Goal: Task Accomplishment & Management: Use online tool/utility

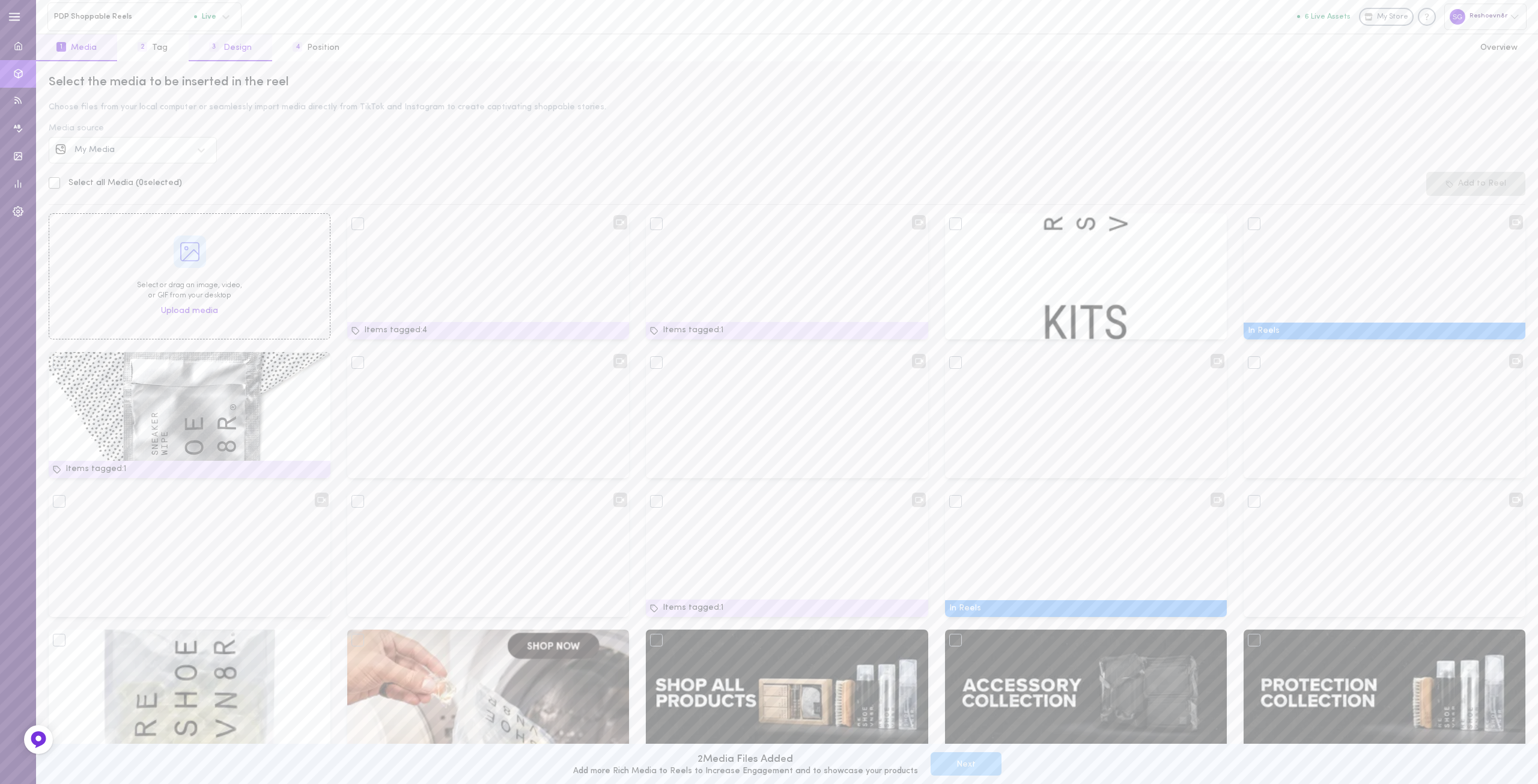
click at [233, 43] on button "3 Design" at bounding box center [230, 48] width 84 height 27
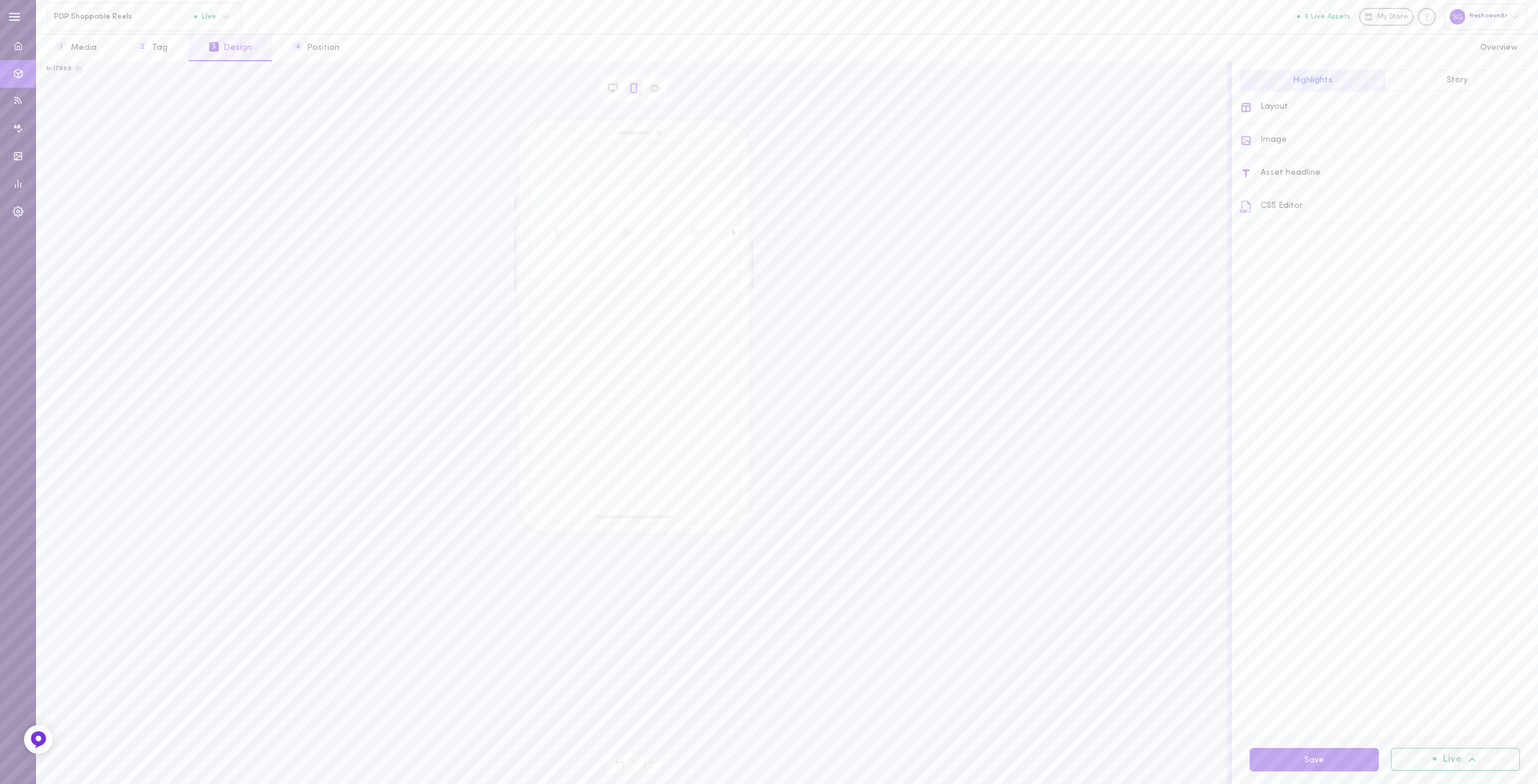
click at [1293, 176] on div "Asset headline" at bounding box center [1389, 174] width 298 height 33
click at [1247, 105] on icon at bounding box center [1246, 104] width 12 height 12
click at [1272, 148] on div "Image" at bounding box center [1389, 140] width 298 height 33
click at [1261, 105] on span "Image" at bounding box center [1269, 105] width 26 height 12
click at [1266, 107] on div "Layout" at bounding box center [1389, 107] width 298 height 33
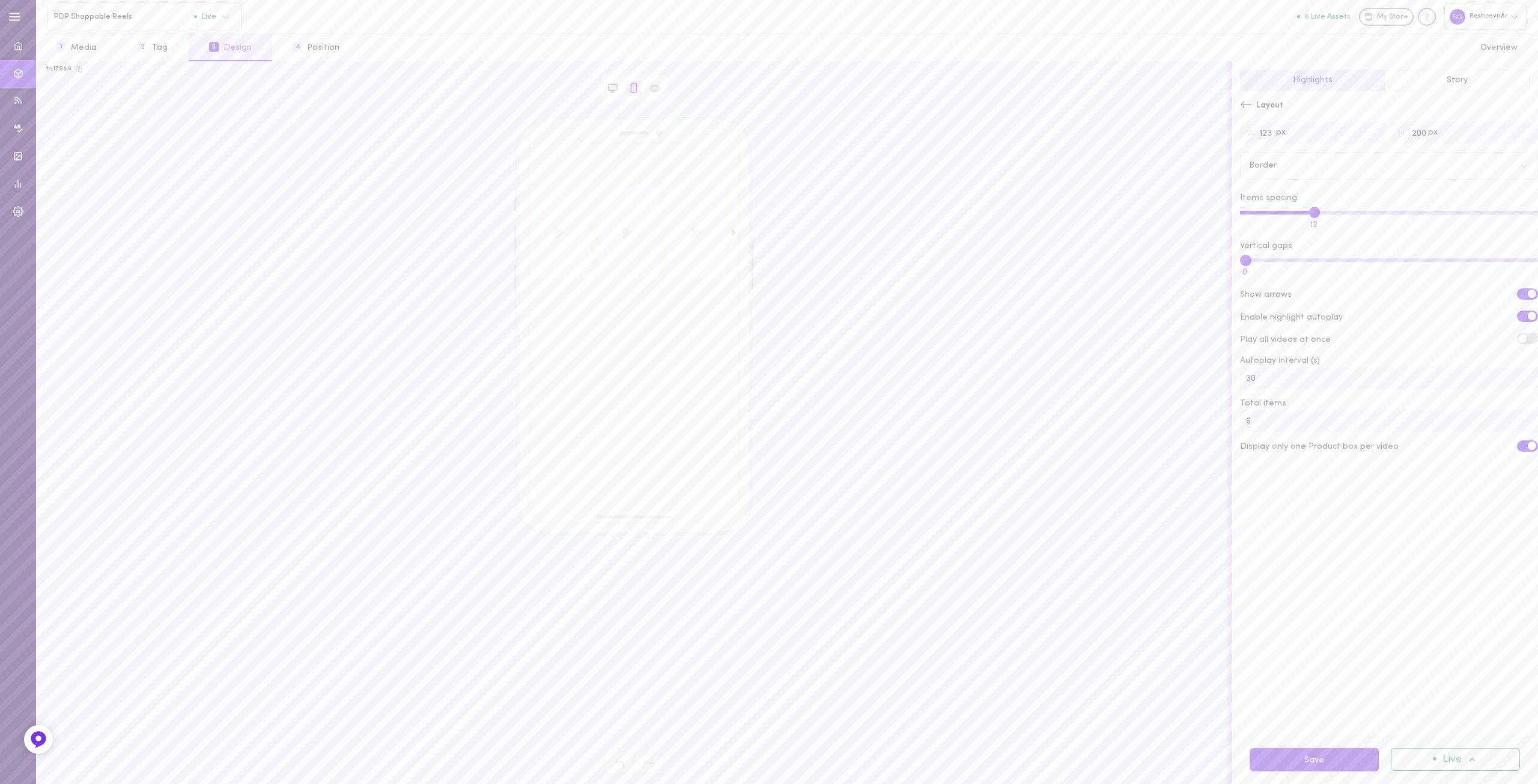
click at [1243, 102] on icon at bounding box center [1246, 104] width 12 height 12
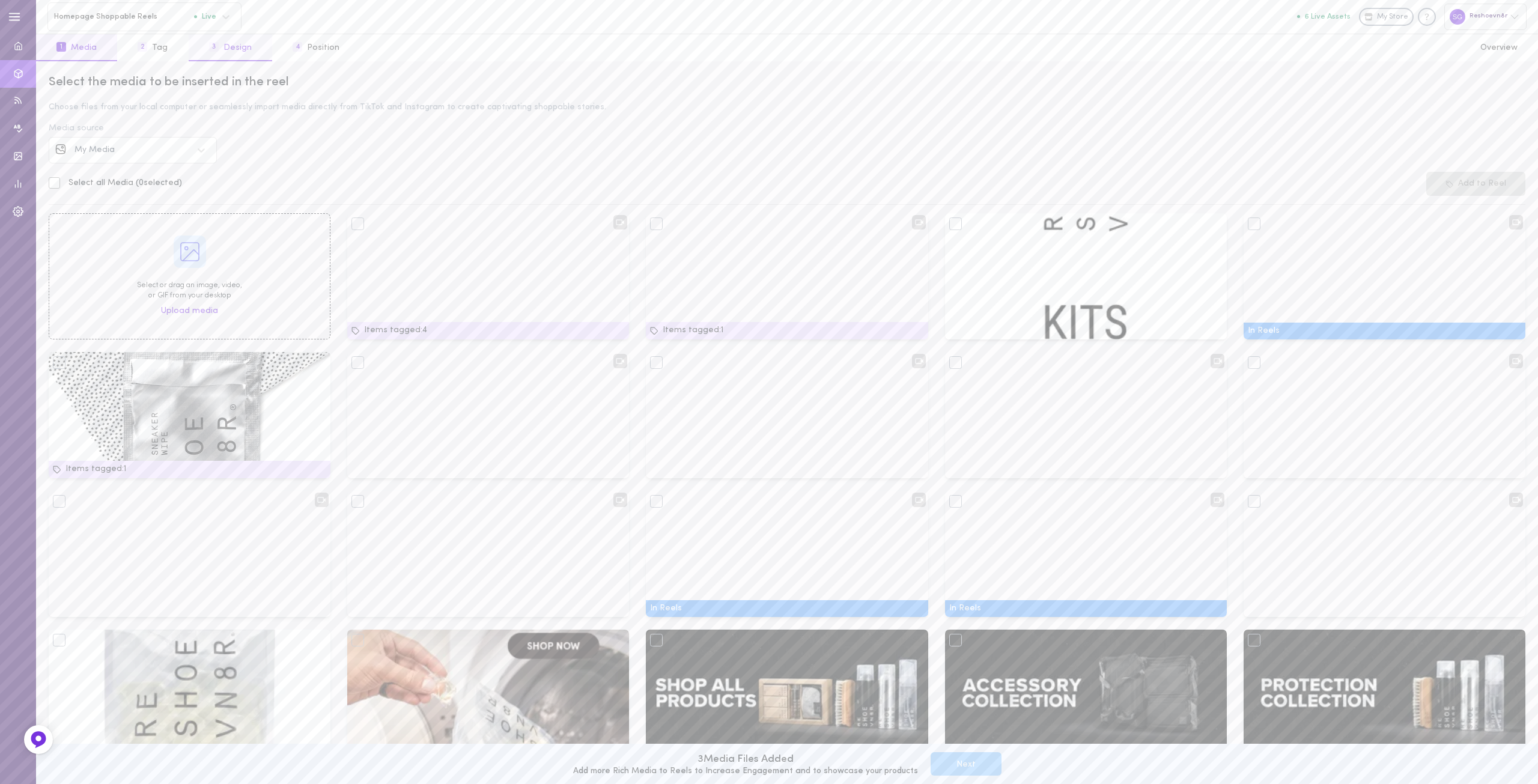
click at [237, 41] on button "3 Design" at bounding box center [230, 48] width 84 height 27
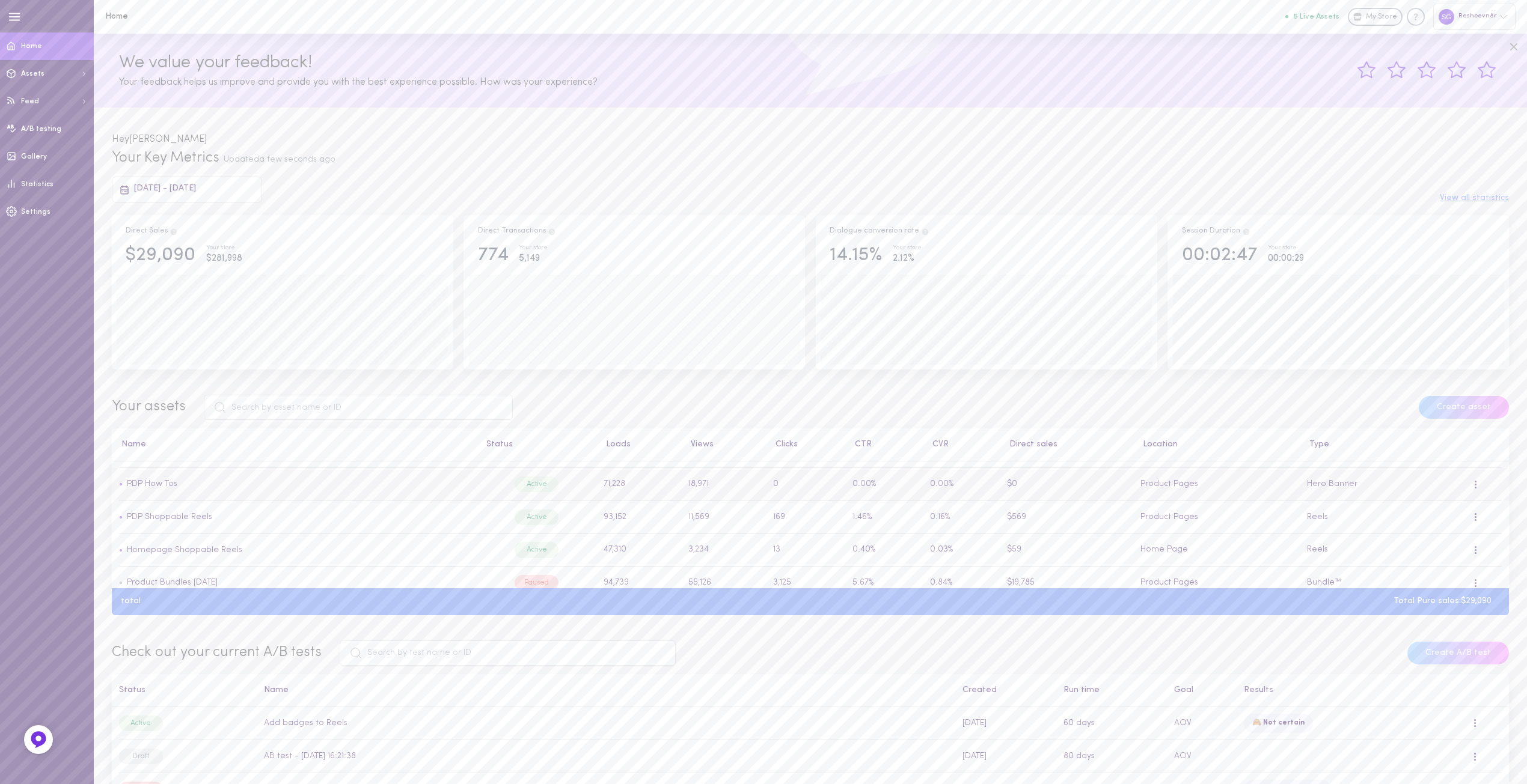
scroll to position [60, 0]
click at [207, 581] on link "Product Bundles [DATE]" at bounding box center [172, 581] width 91 height 9
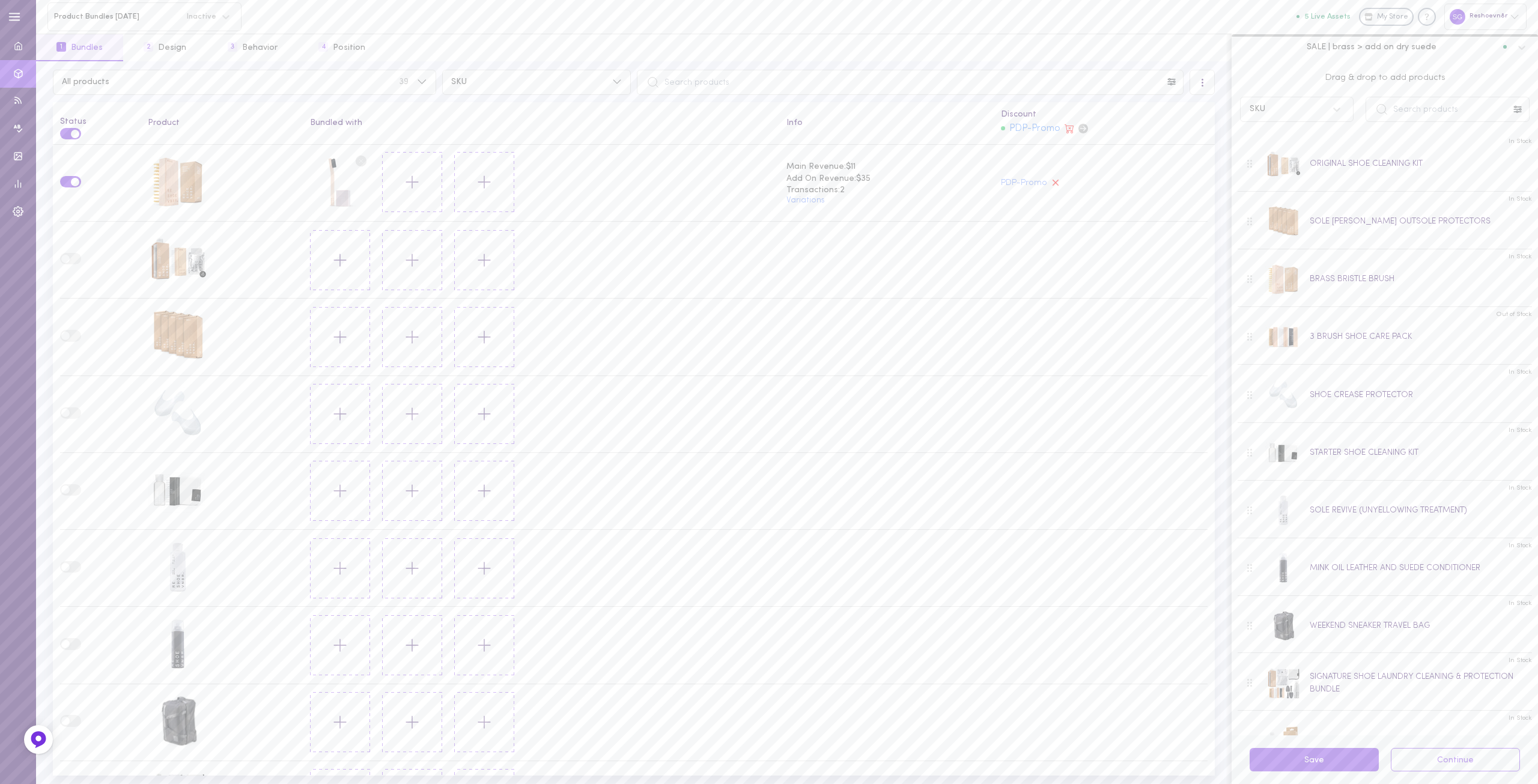
click at [204, 13] on span "Inactive" at bounding box center [197, 17] width 37 height 8
click at [206, 11] on div "Product Bundles 16.04.2025 Inactive" at bounding box center [132, 17] width 167 height 12
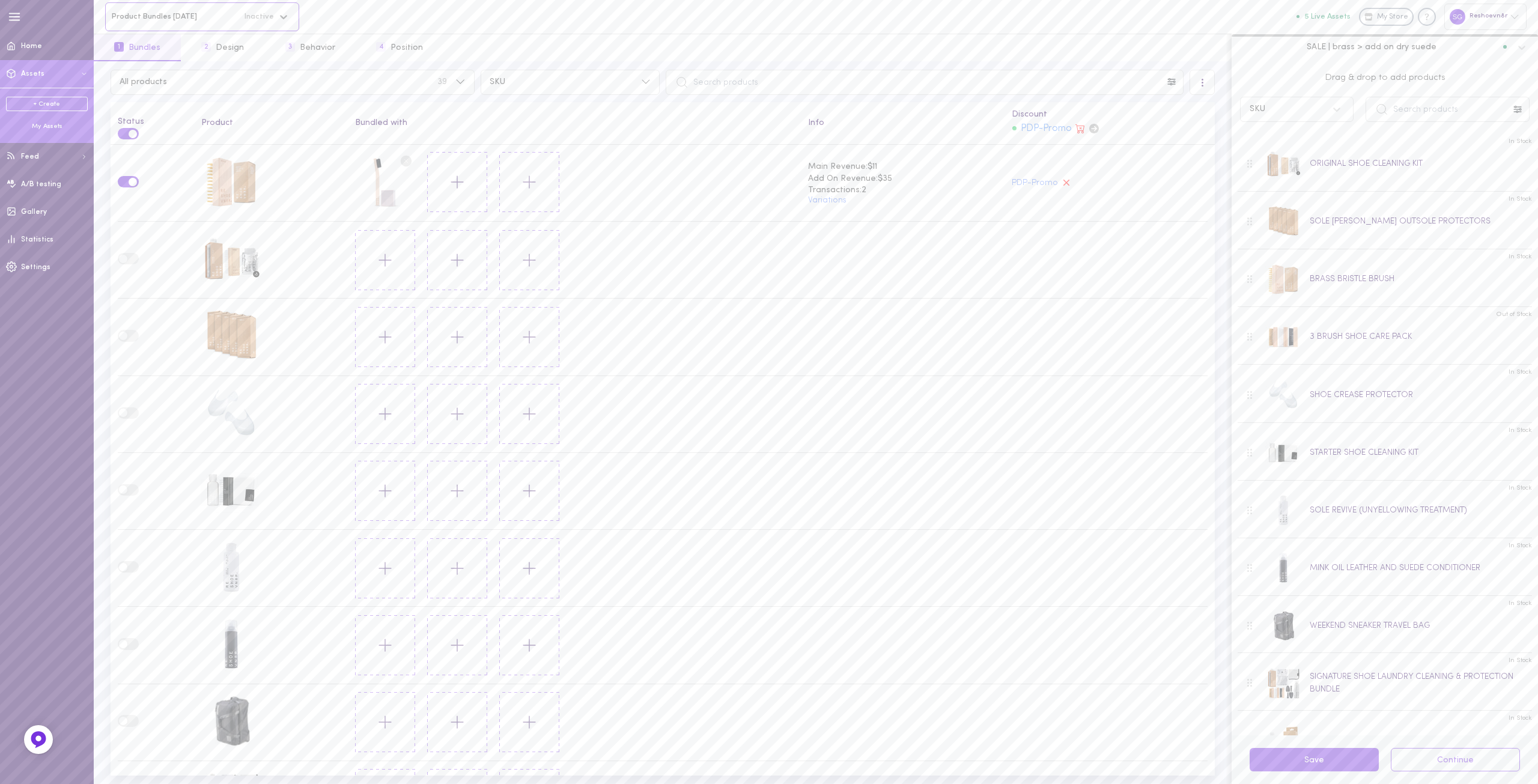
click at [17, 71] on span at bounding box center [11, 73] width 23 height 29
click at [16, 46] on span at bounding box center [11, 46] width 23 height 29
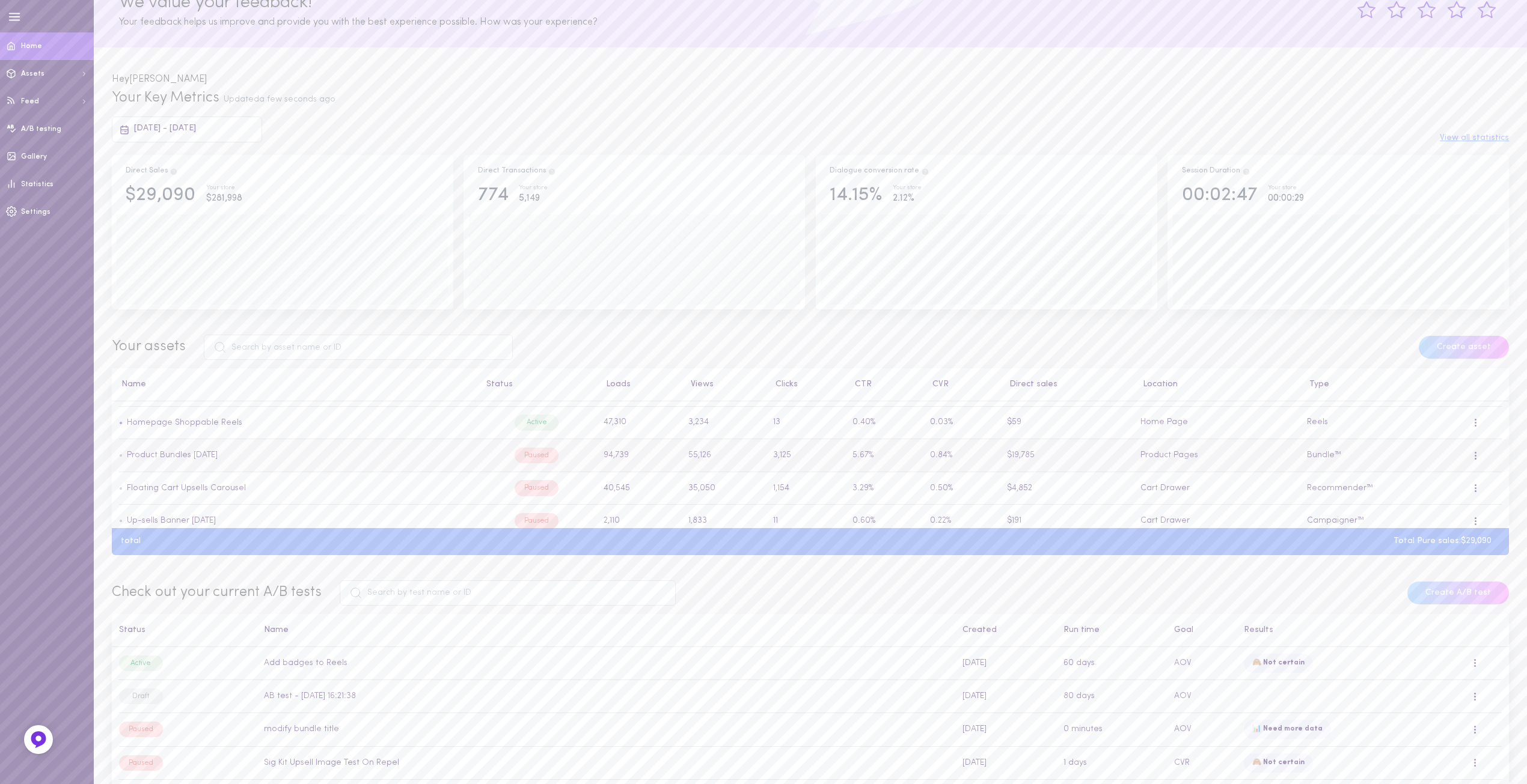
scroll to position [123, 0]
click at [547, 459] on label at bounding box center [536, 457] width 21 height 12
click at [0, 0] on input "checkbox" at bounding box center [0, 0] width 0 height 0
click at [207, 416] on link "Product Bundles 16.04.2025" at bounding box center [172, 417] width 91 height 9
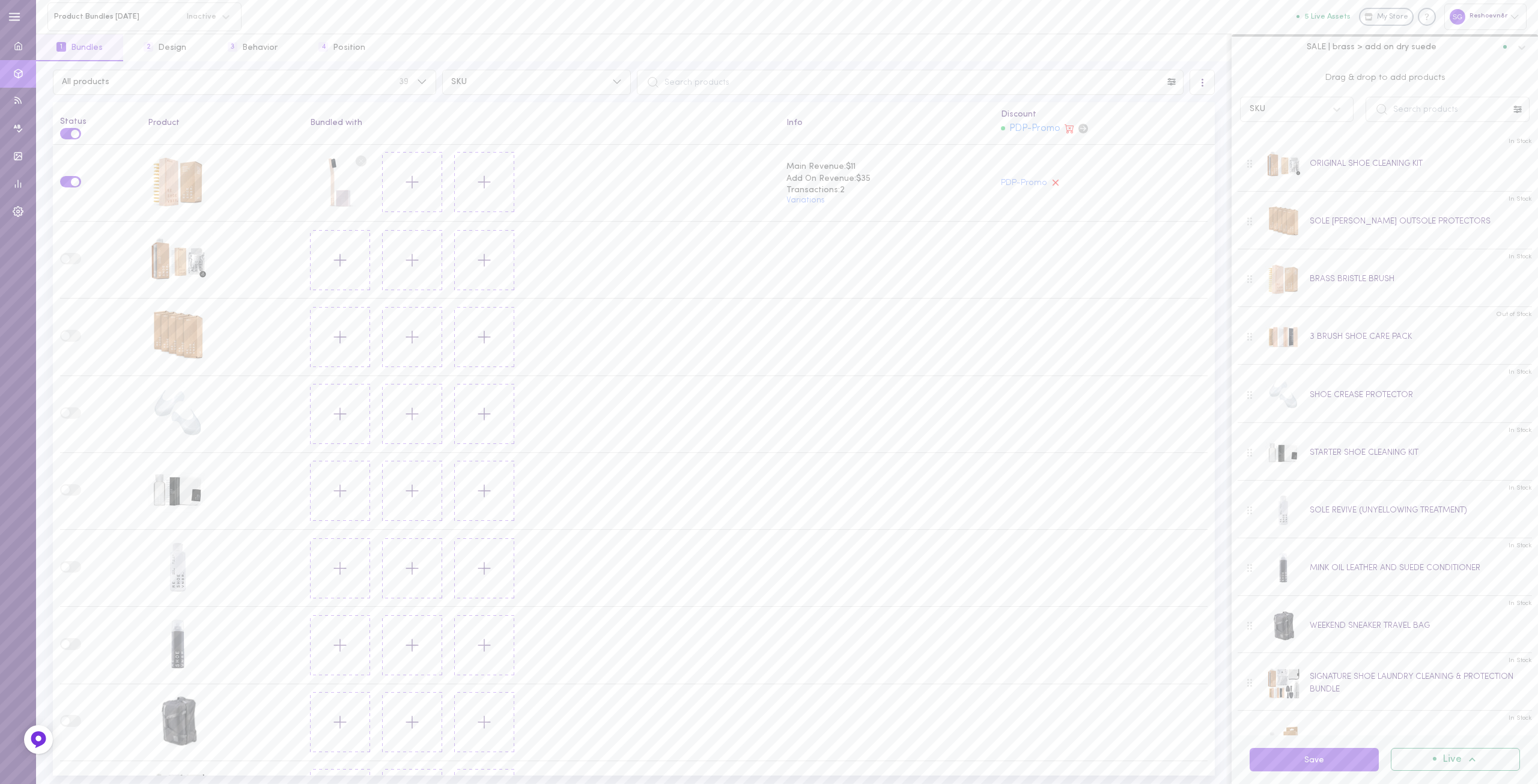
click at [1370, 48] on span "SALE | brass > add on dry suede" at bounding box center [1372, 46] width 130 height 11
click at [1373, 125] on div "SALE | deodorizer > add on trees" at bounding box center [1385, 126] width 292 height 8
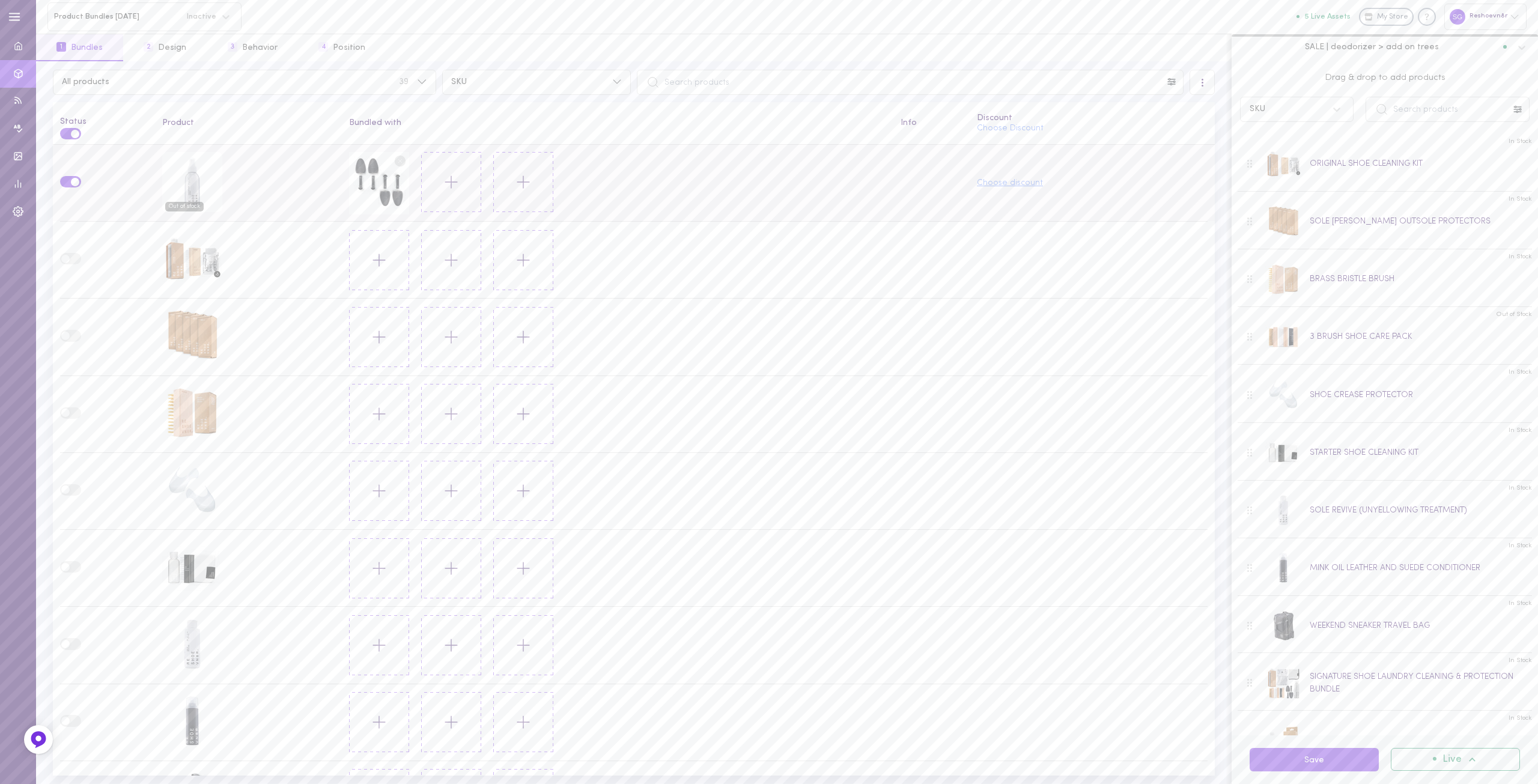
click at [1000, 179] on button "Choose discount" at bounding box center [1010, 183] width 66 height 8
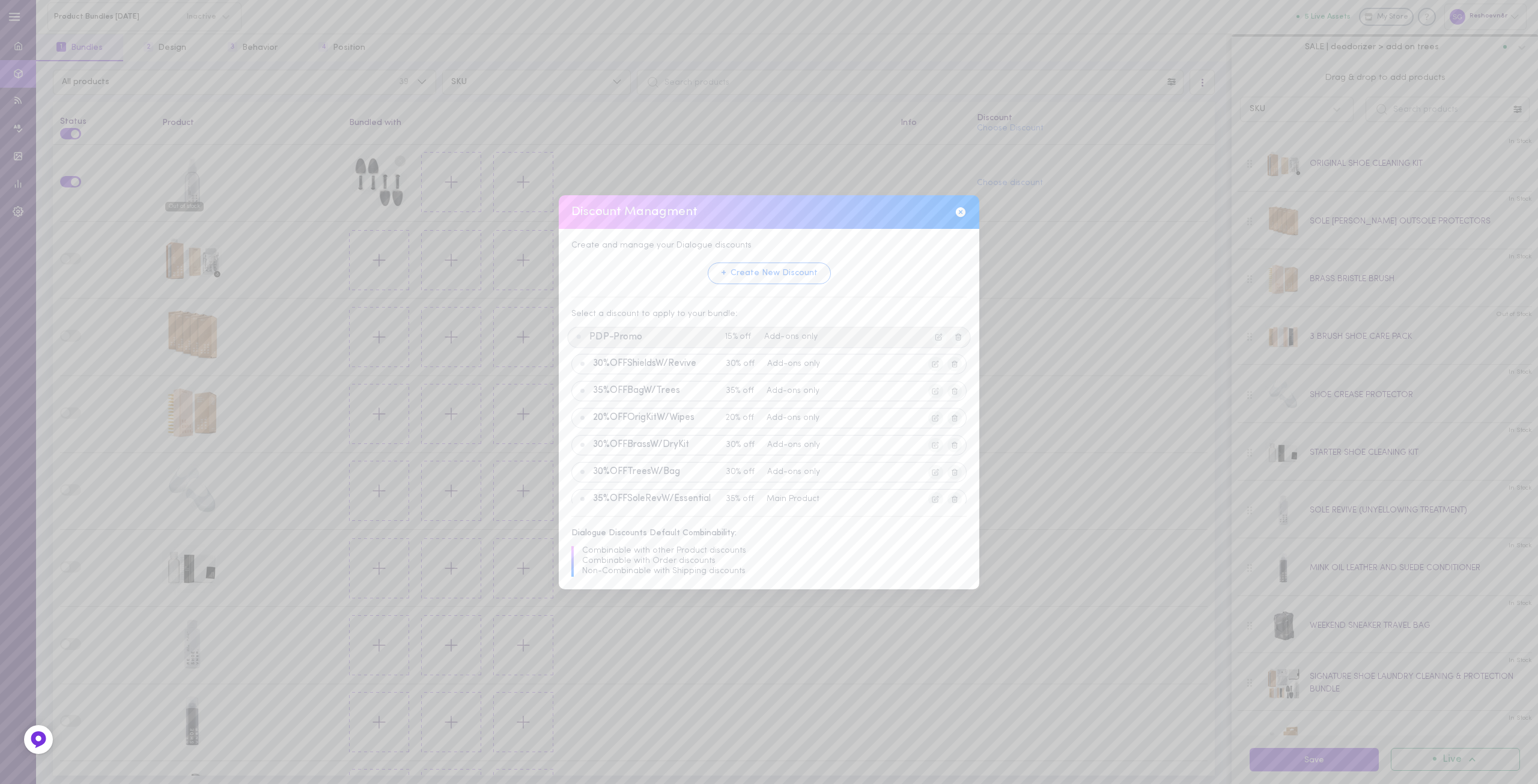
click at [623, 338] on span "PDP-Promo" at bounding box center [655, 337] width 131 height 11
click at [742, 492] on button "Apply Discount" at bounding box center [738, 493] width 92 height 23
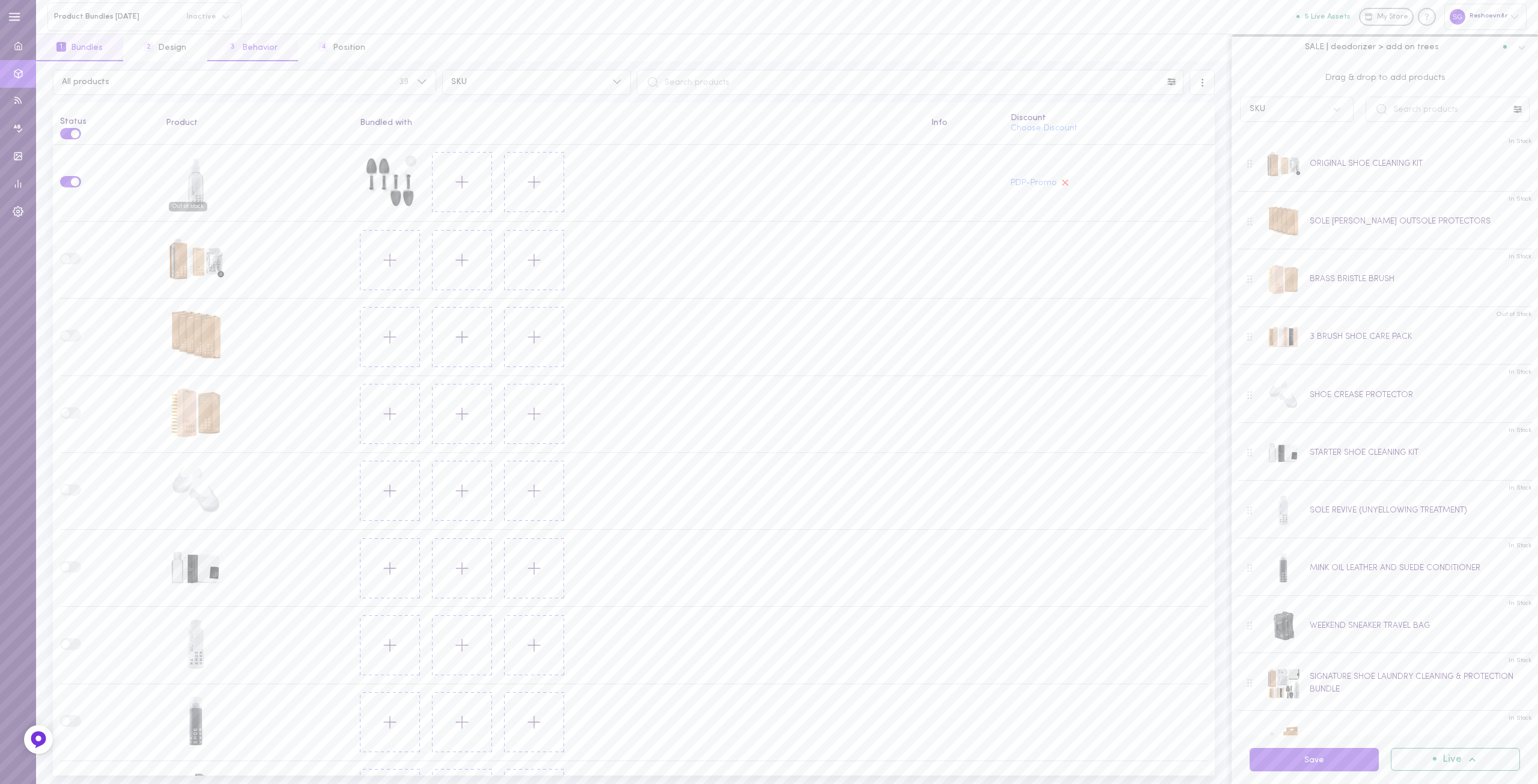
click at [252, 50] on button "3 Behavior" at bounding box center [252, 48] width 91 height 27
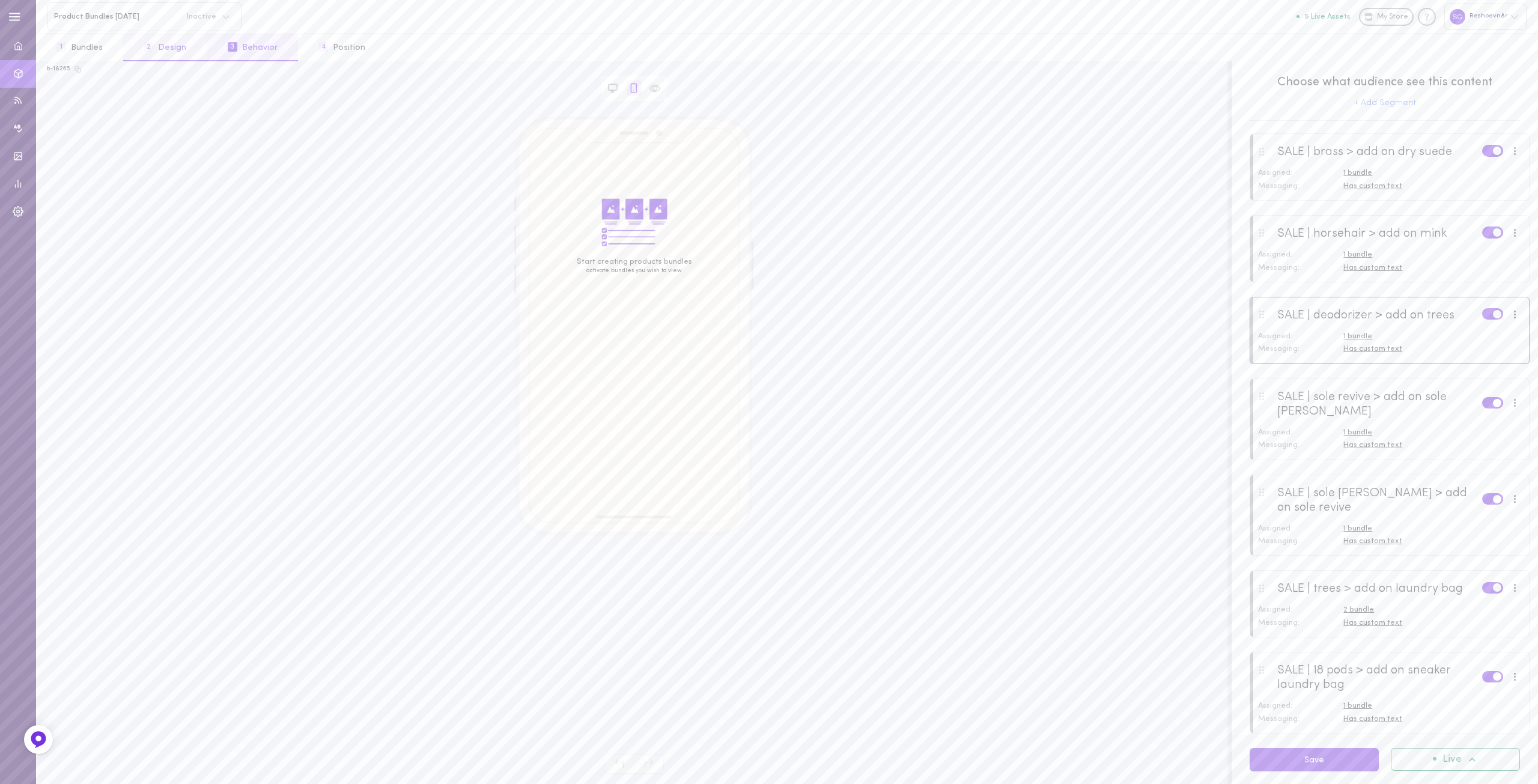
click at [178, 46] on button "2 Design" at bounding box center [165, 48] width 84 height 27
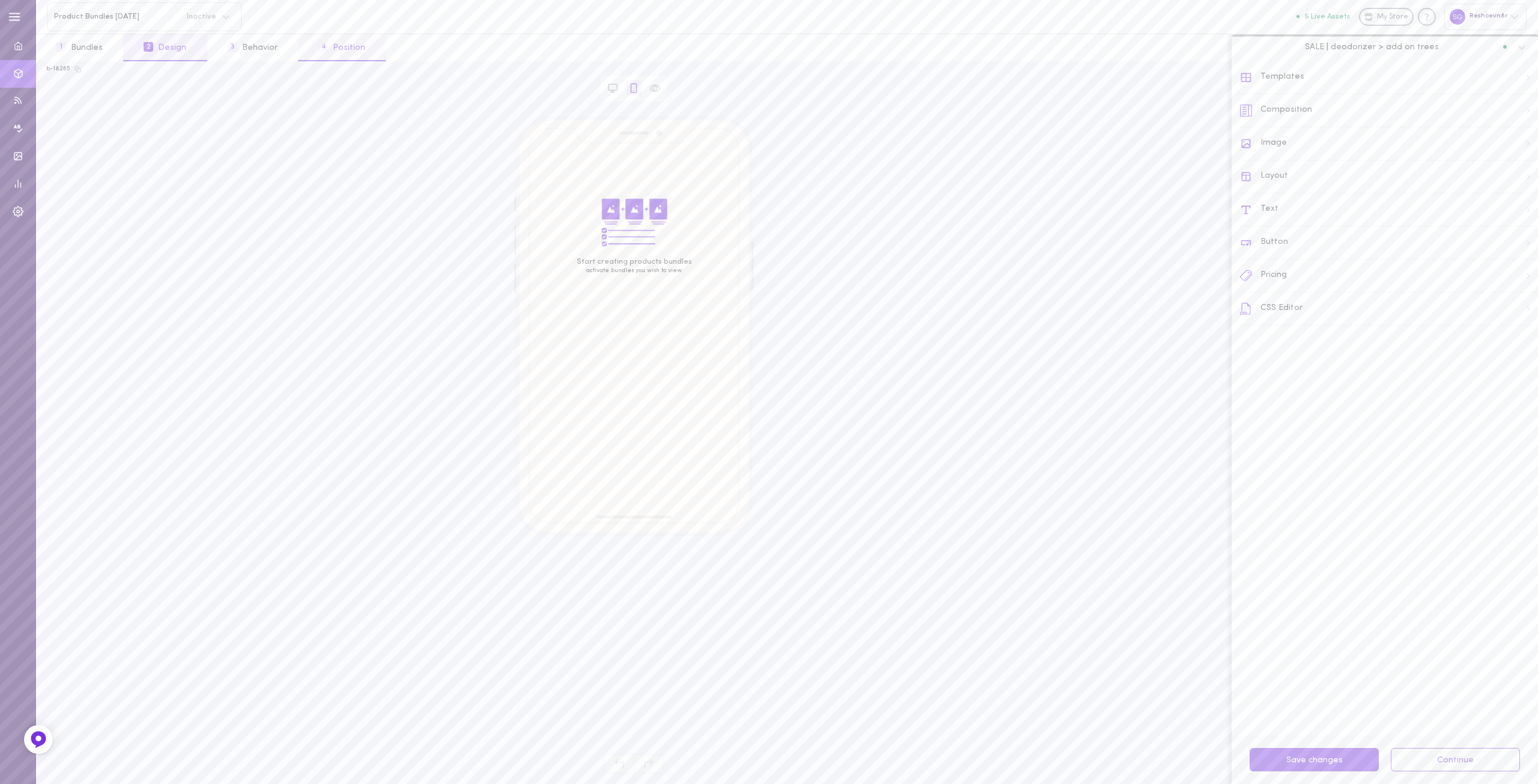
click at [331, 50] on button "4 Position" at bounding box center [342, 48] width 87 height 27
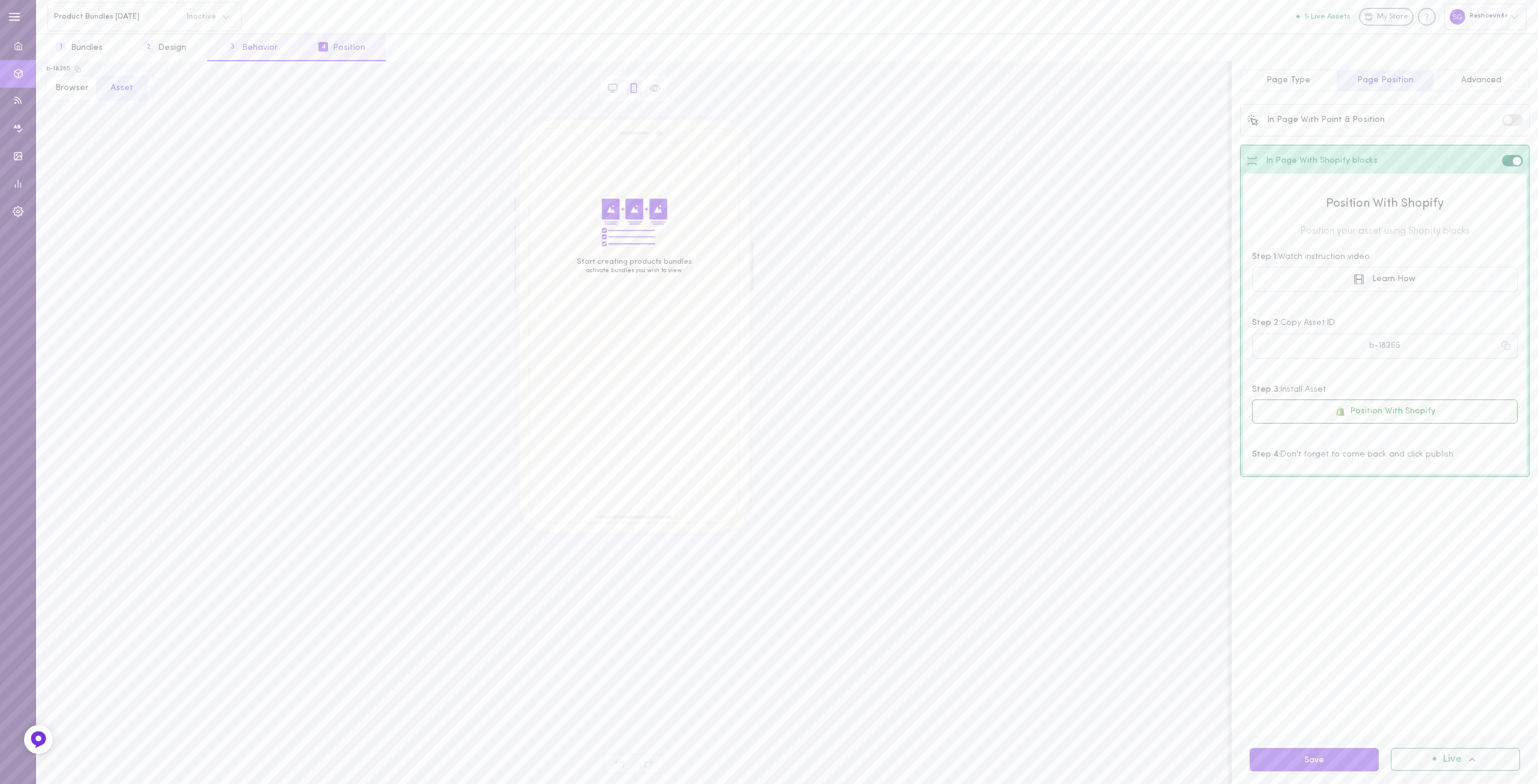
click at [255, 46] on button "3 Behavior" at bounding box center [252, 48] width 91 height 27
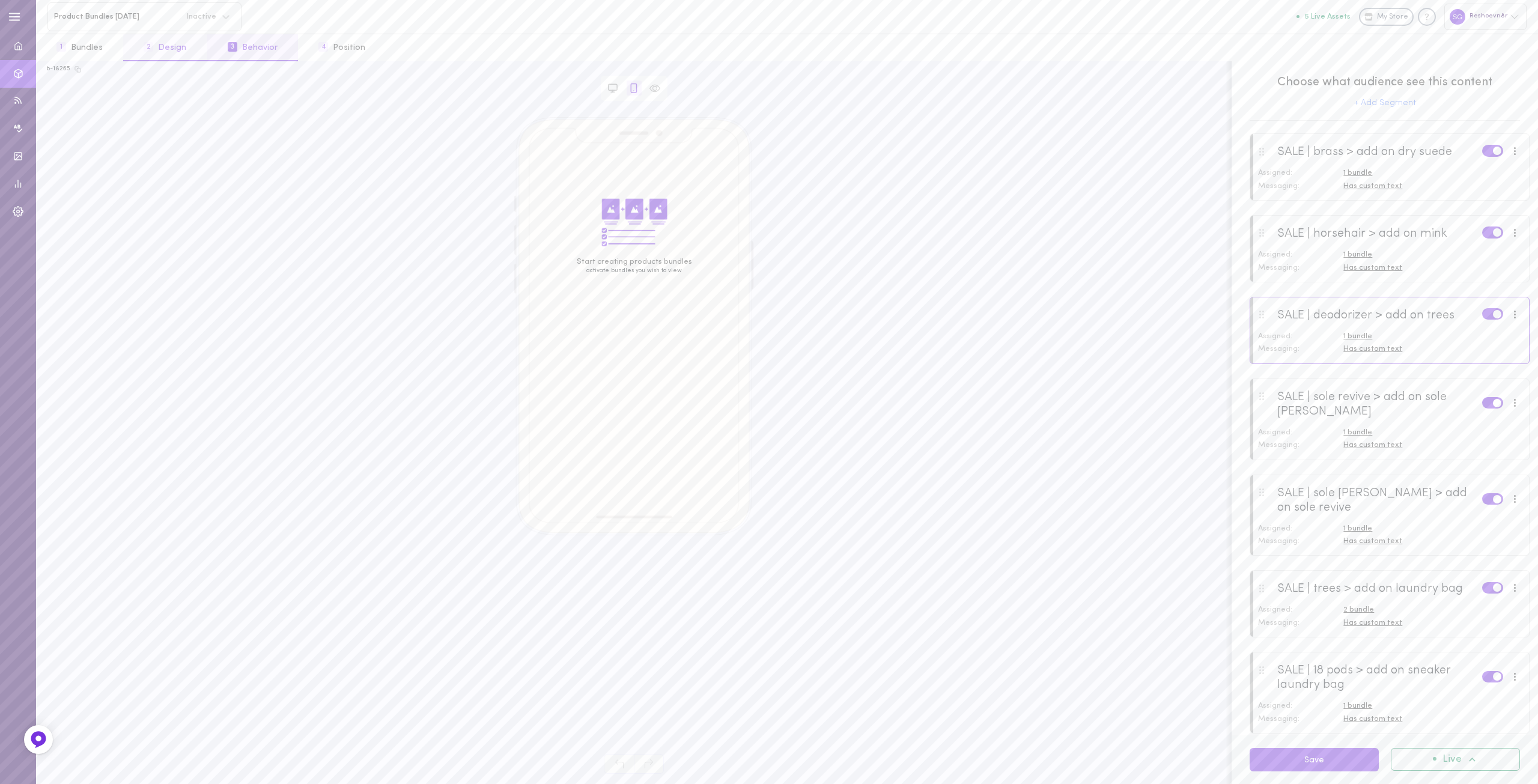
click at [146, 42] on span "2" at bounding box center [148, 46] width 10 height 10
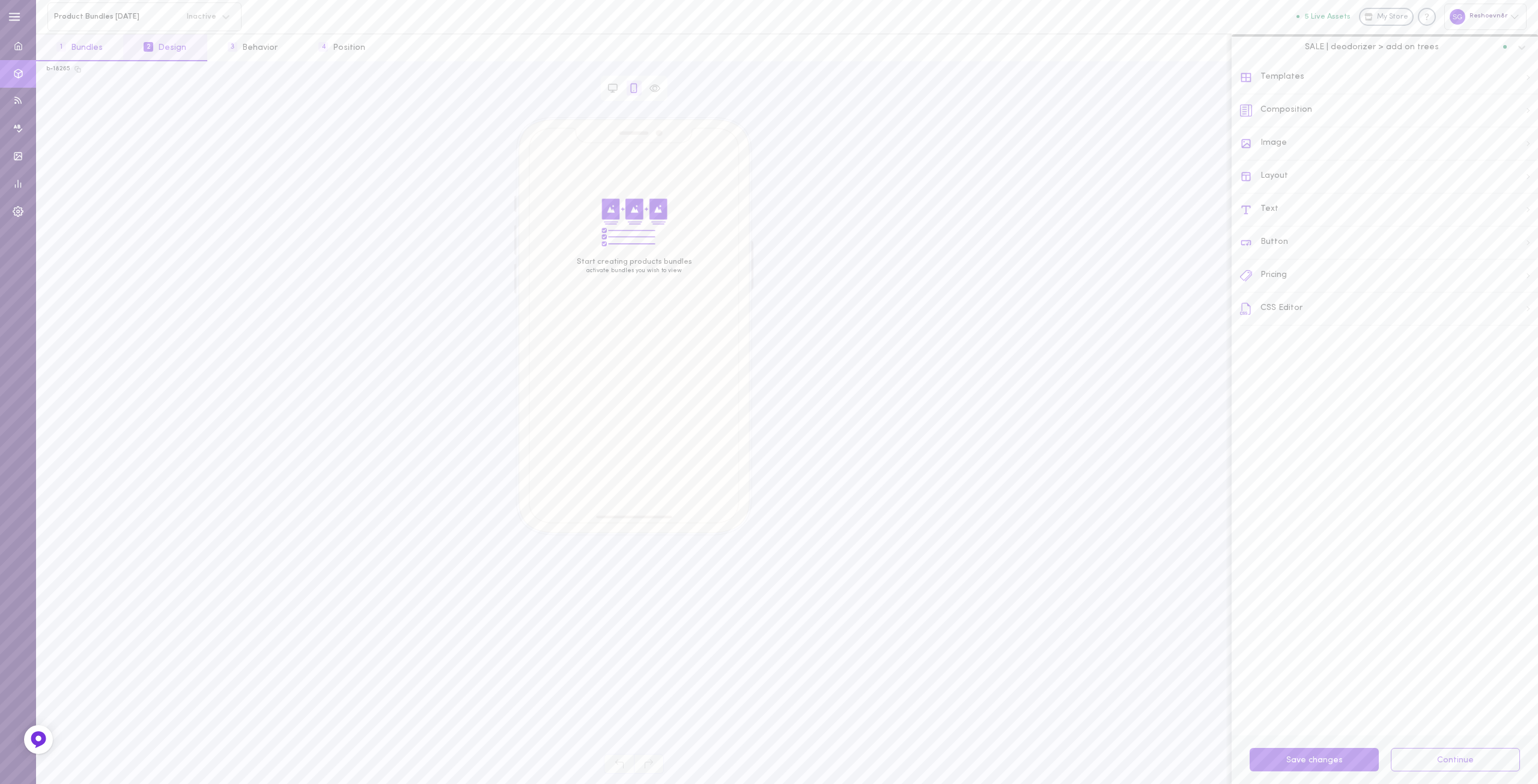
click at [80, 44] on button "1 Bundles" at bounding box center [79, 48] width 87 height 27
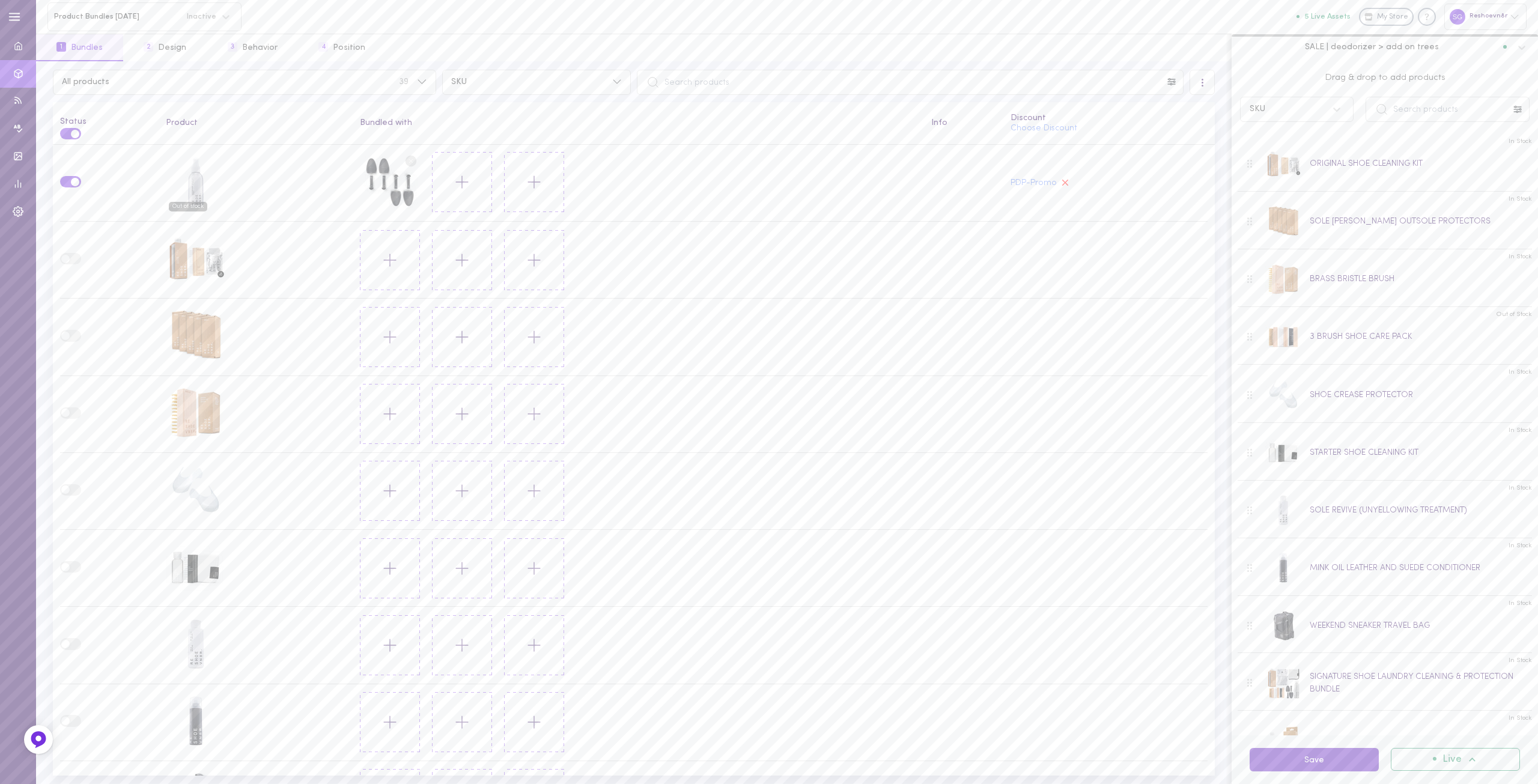
click at [1304, 758] on button "Save" at bounding box center [1314, 760] width 129 height 23
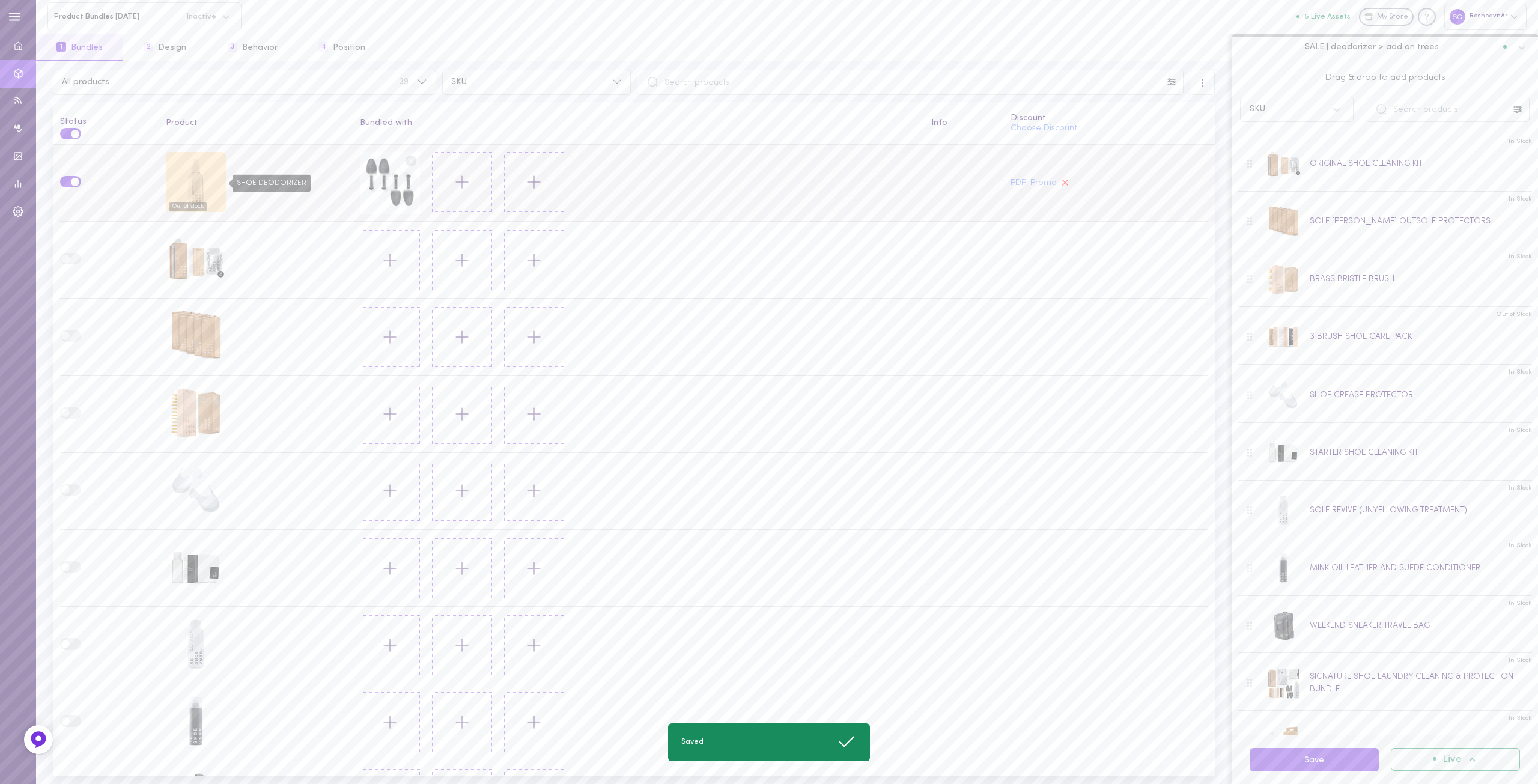
click at [187, 179] on div "SHOE DEODORIZER" at bounding box center [196, 181] width 60 height 60
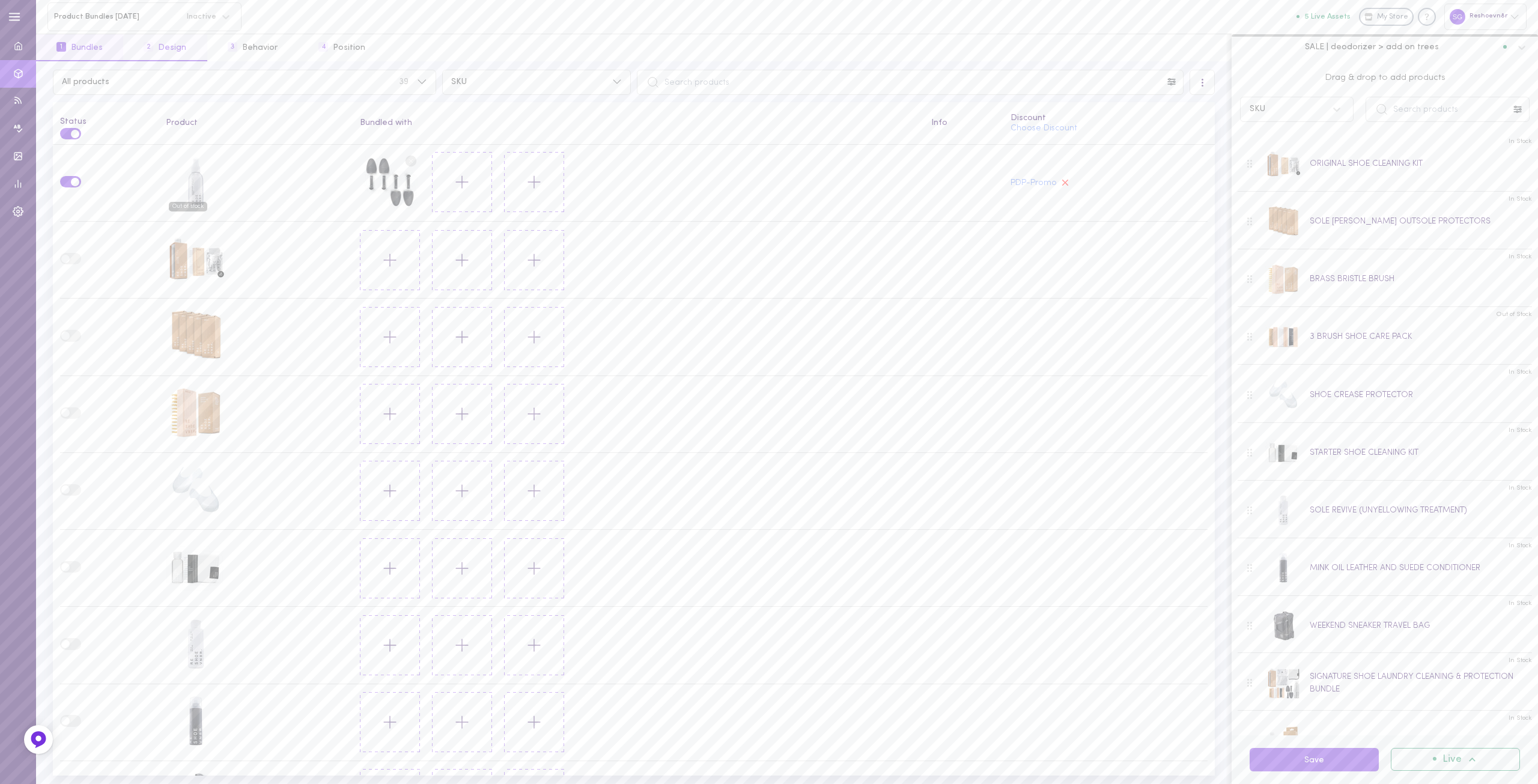
click at [171, 45] on button "2 Design" at bounding box center [165, 48] width 84 height 27
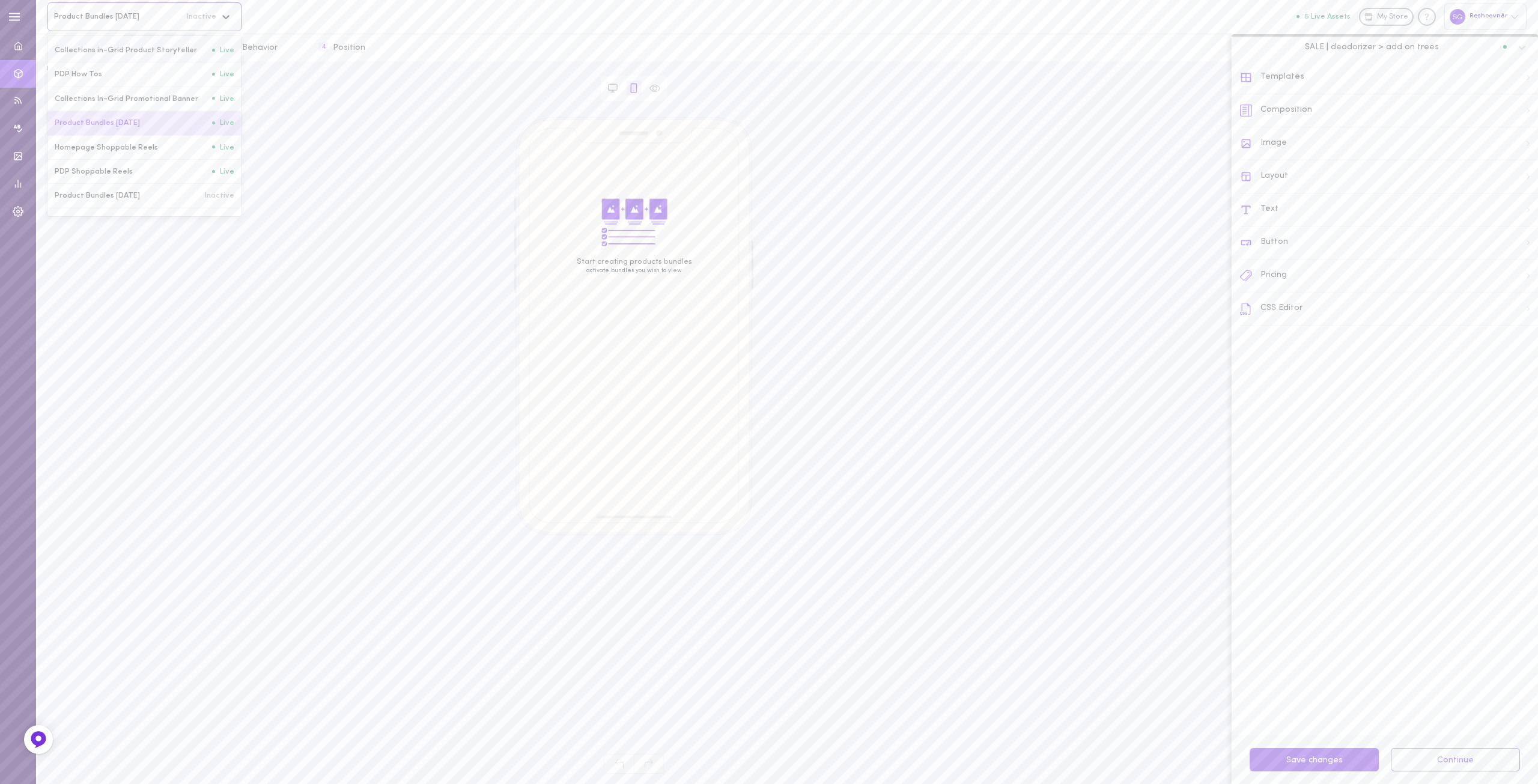
click at [219, 18] on div at bounding box center [228, 17] width 26 height 22
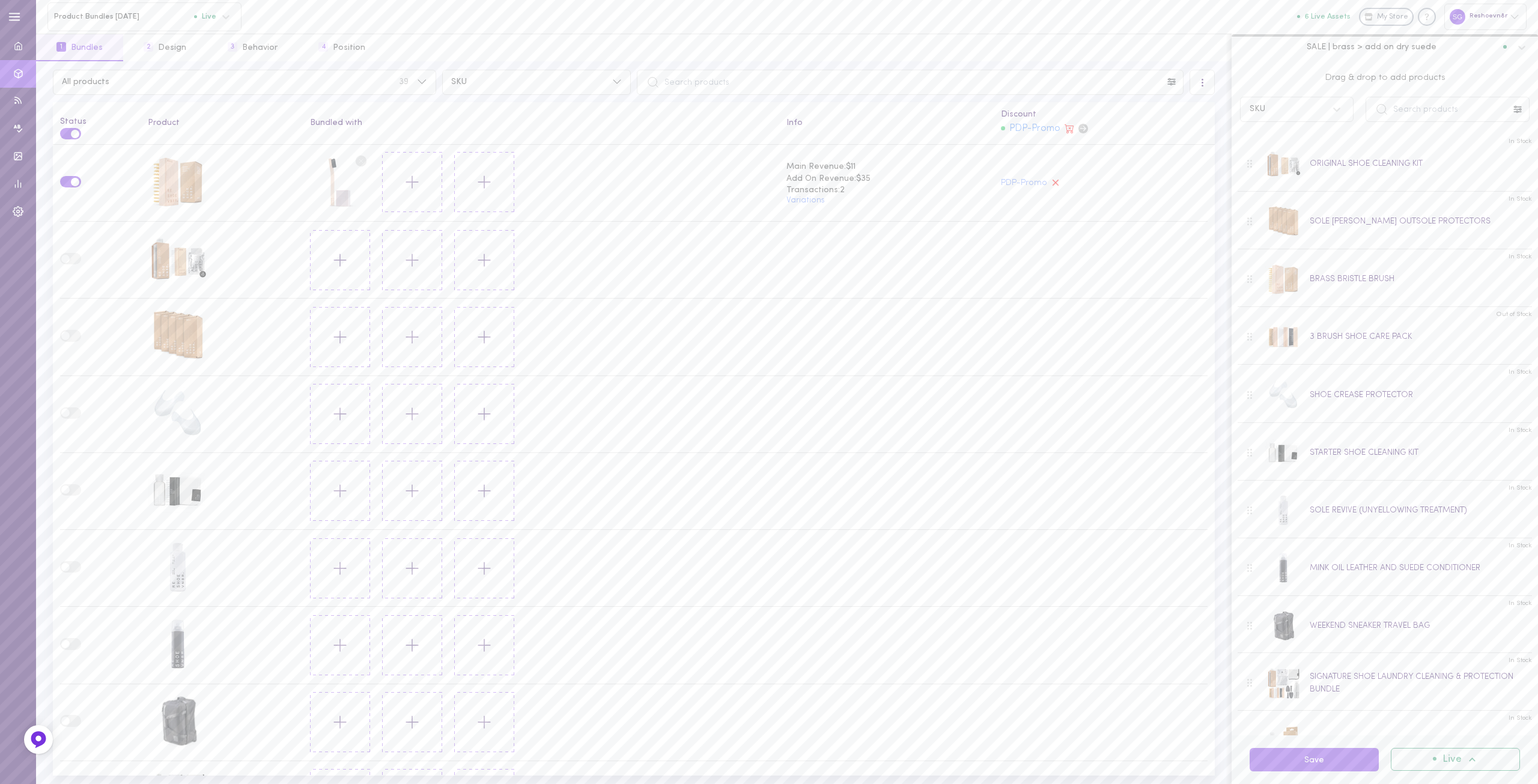
click at [1361, 53] on div "SALE | brass > add on dry suede" at bounding box center [1373, 47] width 277 height 12
click at [1337, 126] on span "SALE | deodorizer > add on trees" at bounding box center [1306, 126] width 134 height 8
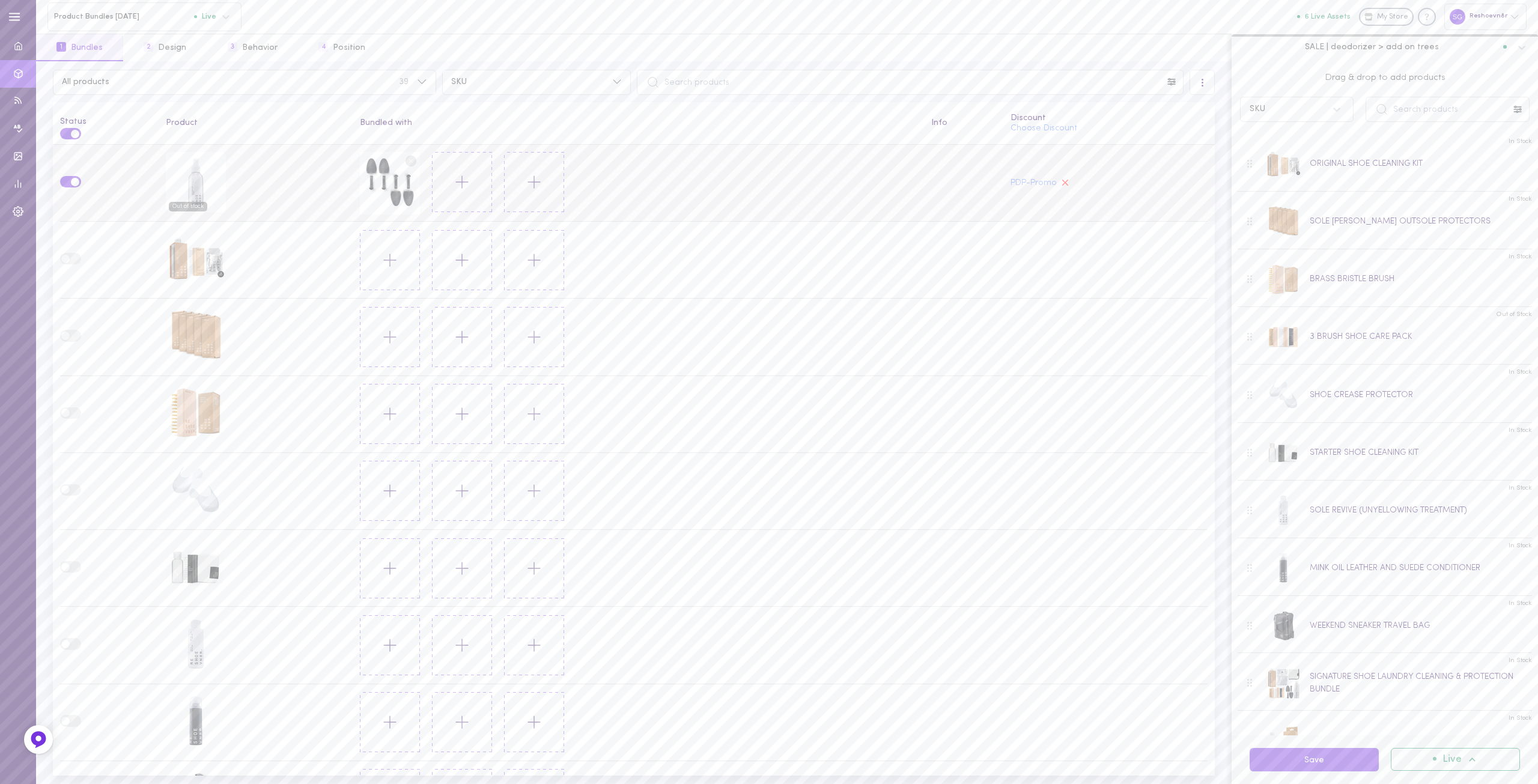
click at [945, 188] on td at bounding box center [964, 183] width 79 height 77
click at [167, 50] on button "2 Design" at bounding box center [165, 48] width 84 height 27
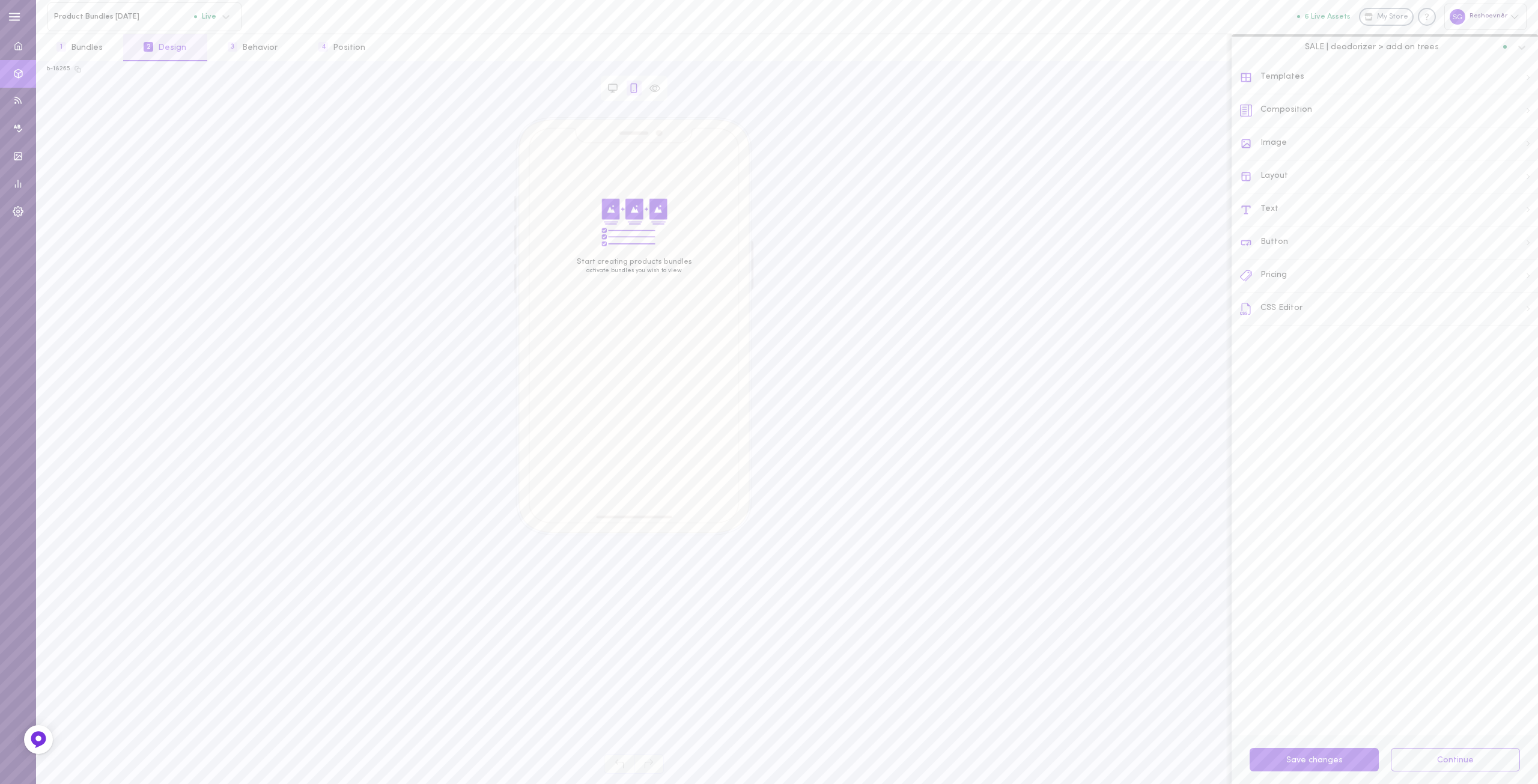
click at [634, 205] on img at bounding box center [634, 222] width 68 height 49
click at [237, 50] on button "3 Behavior" at bounding box center [252, 48] width 91 height 27
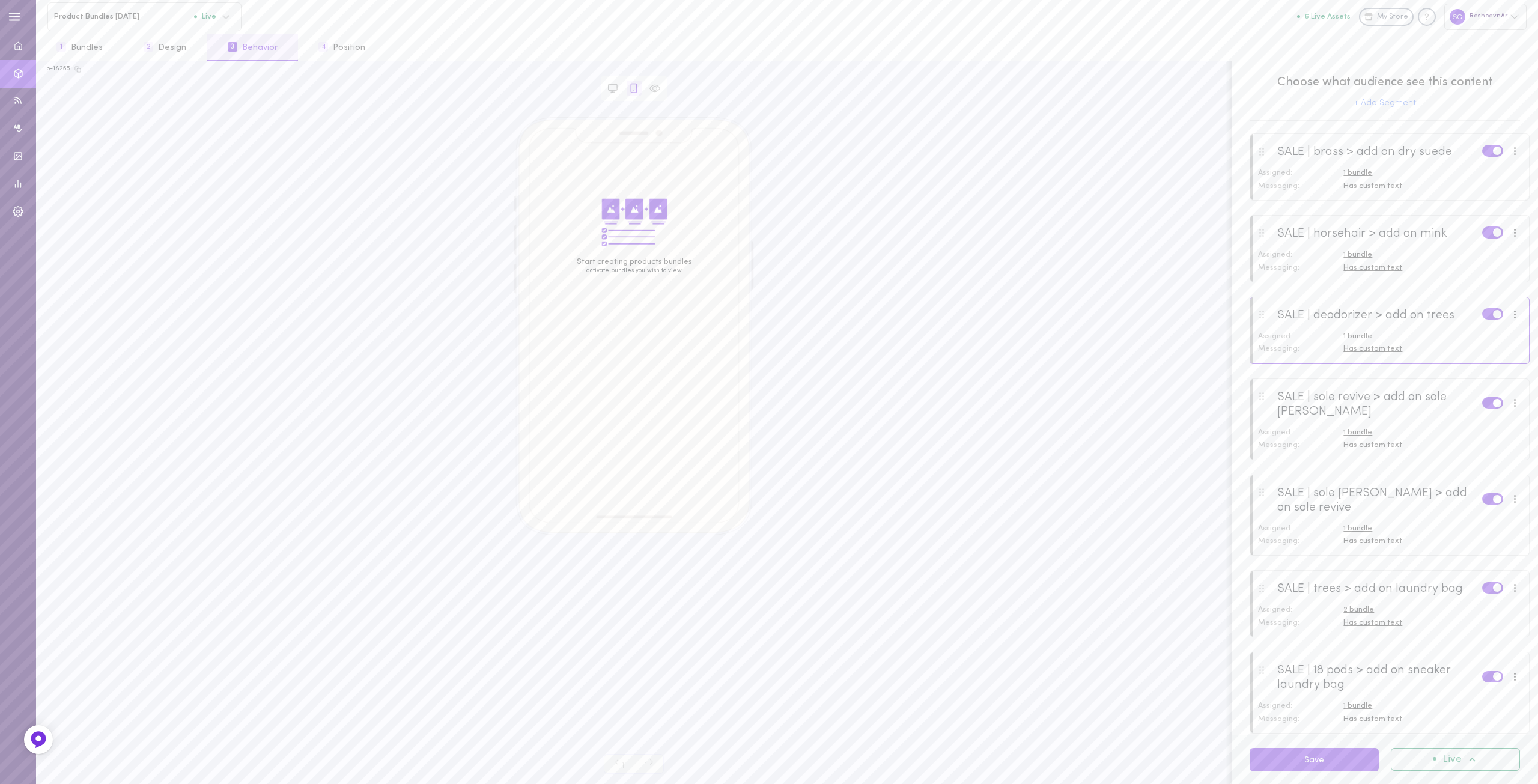
click at [1361, 354] on div "Has custom text" at bounding box center [1433, 349] width 178 height 11
click at [1438, 374] on input "REFRESH & RESHAPE YOUR SNEAKERS WITH SHOE TREES" at bounding box center [1500, 370] width 238 height 14
click at [1425, 372] on input "REFRESH & RESHAPE YOUR SNEAKERS WITH SHOE TREES" at bounding box center [1500, 370] width 238 height 14
paste input "Save 15% When Paired With Our Shoe Trees"
type input "Save 15% When Paired With Our Shoe Trees"
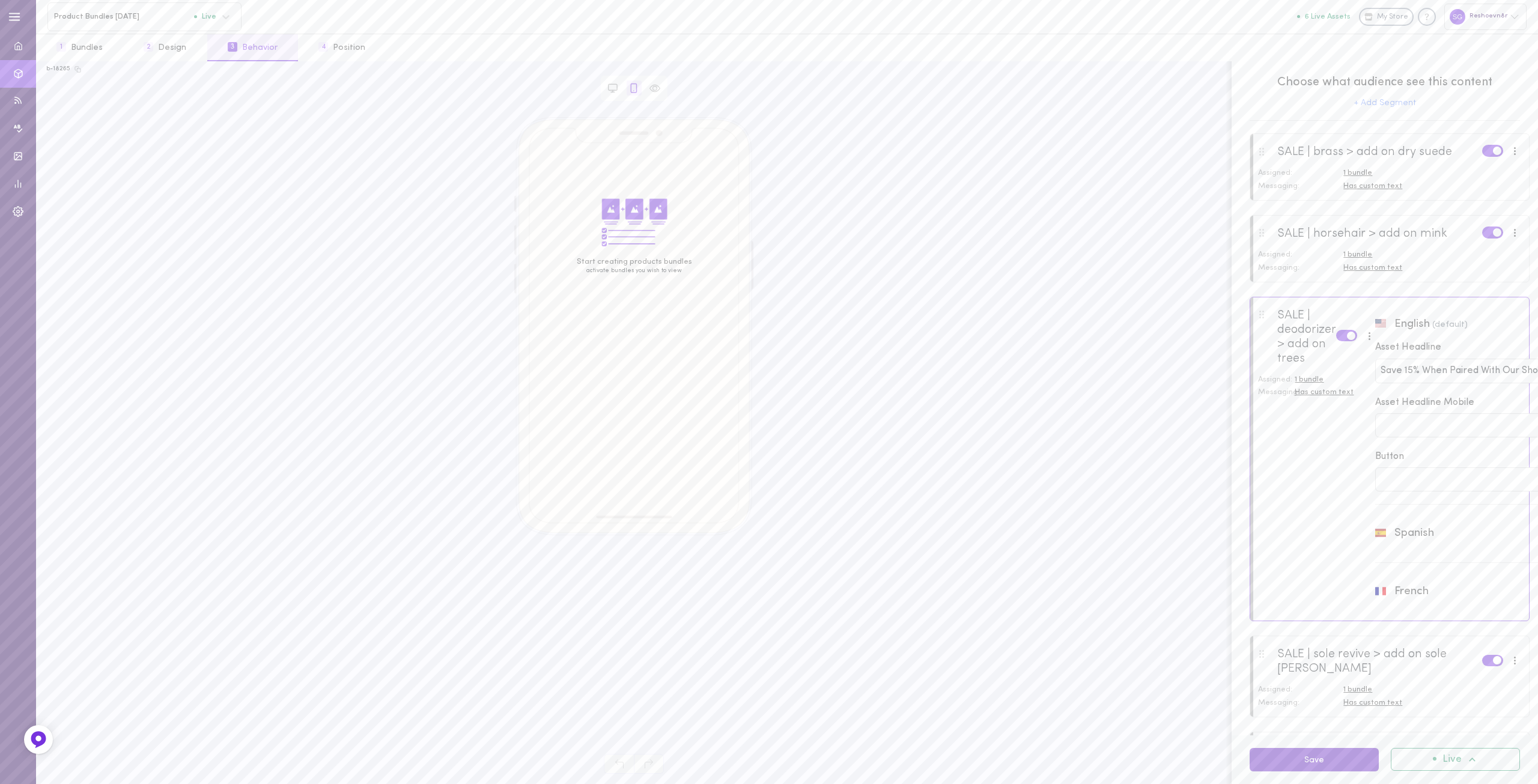
click at [1300, 754] on button "Save" at bounding box center [1314, 760] width 129 height 23
click at [347, 46] on button "4 Position" at bounding box center [342, 48] width 87 height 27
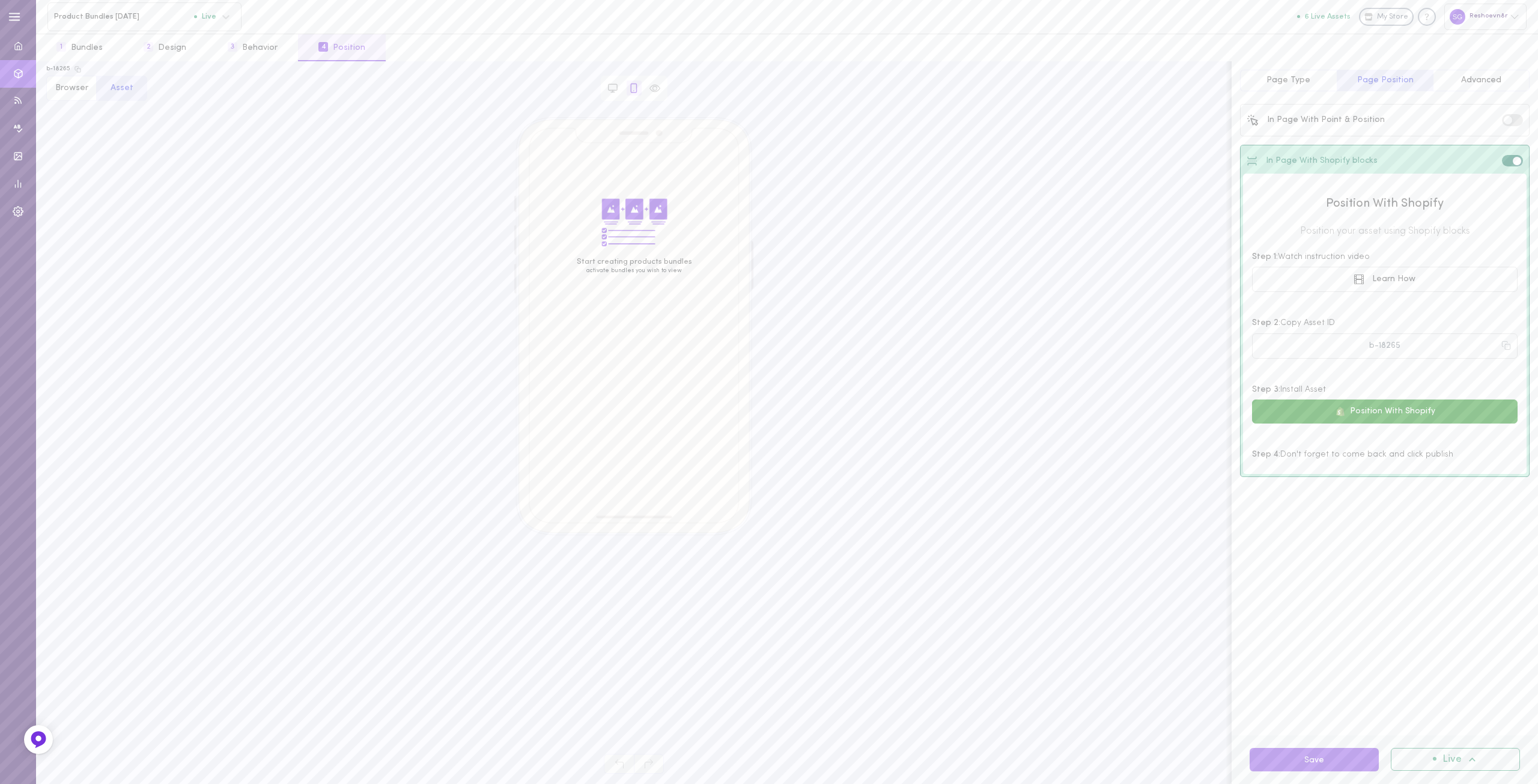
click at [1403, 412] on button "Position With Shopify" at bounding box center [1385, 411] width 266 height 24
click at [1474, 81] on span "Advanced" at bounding box center [1481, 80] width 41 height 9
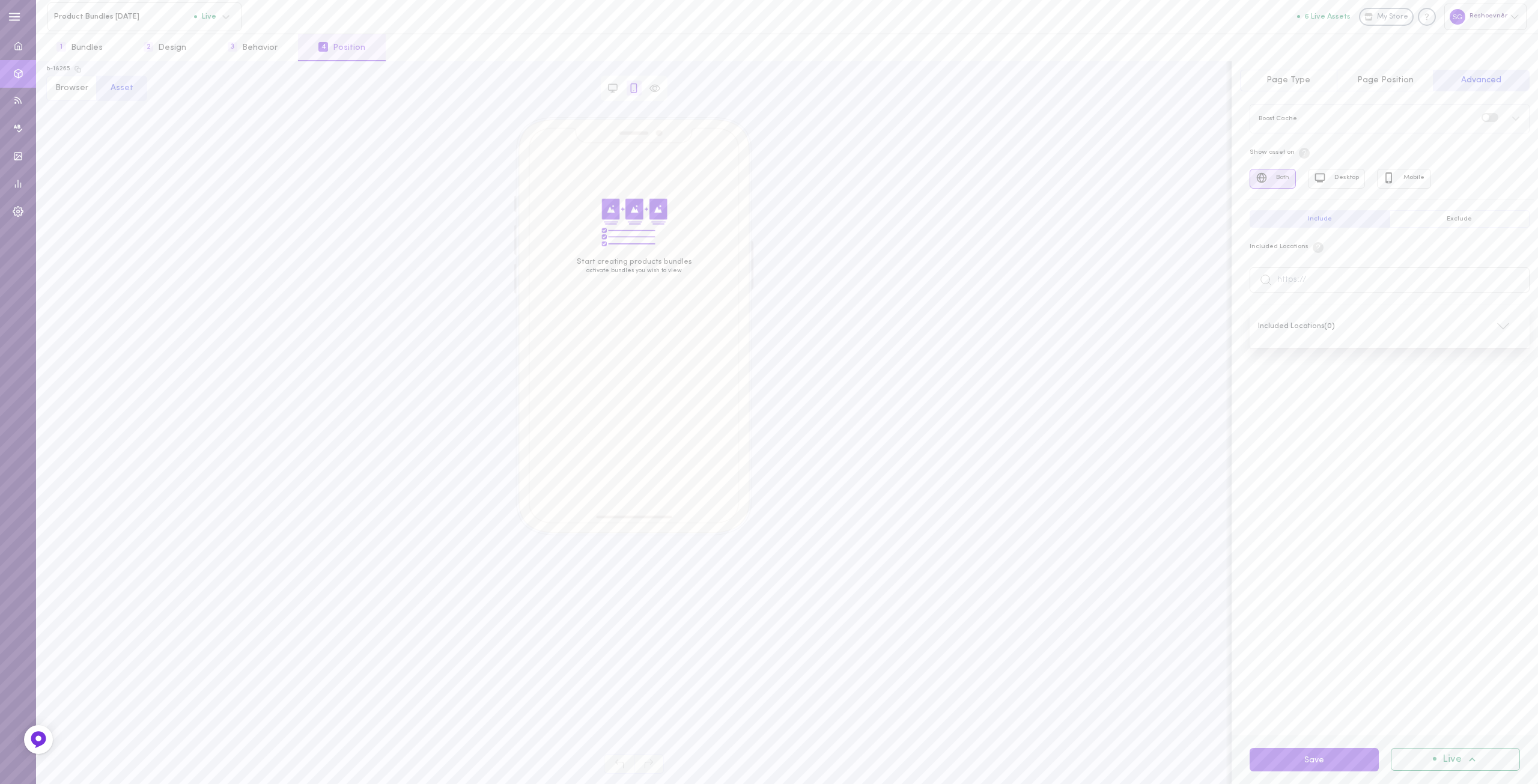
click at [1284, 78] on span "Page Type" at bounding box center [1288, 80] width 44 height 9
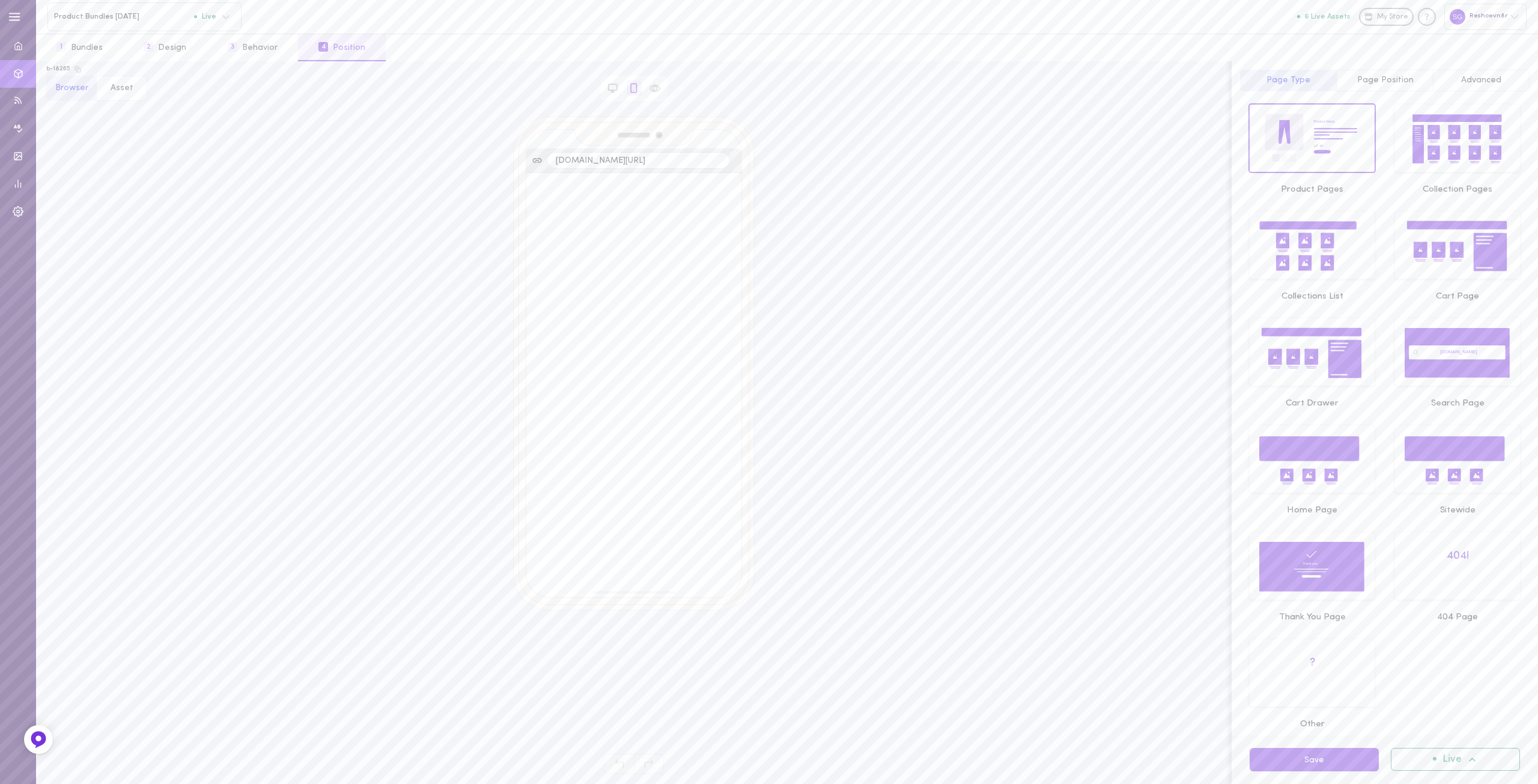
click at [1301, 144] on icon "Product Name $49 $39 Buy Now" at bounding box center [1312, 140] width 107 height 51
click at [1317, 141] on icon "Product Name $49 $39 Buy Now" at bounding box center [1312, 140] width 107 height 51
click at [1365, 80] on span "Page Position" at bounding box center [1386, 80] width 57 height 9
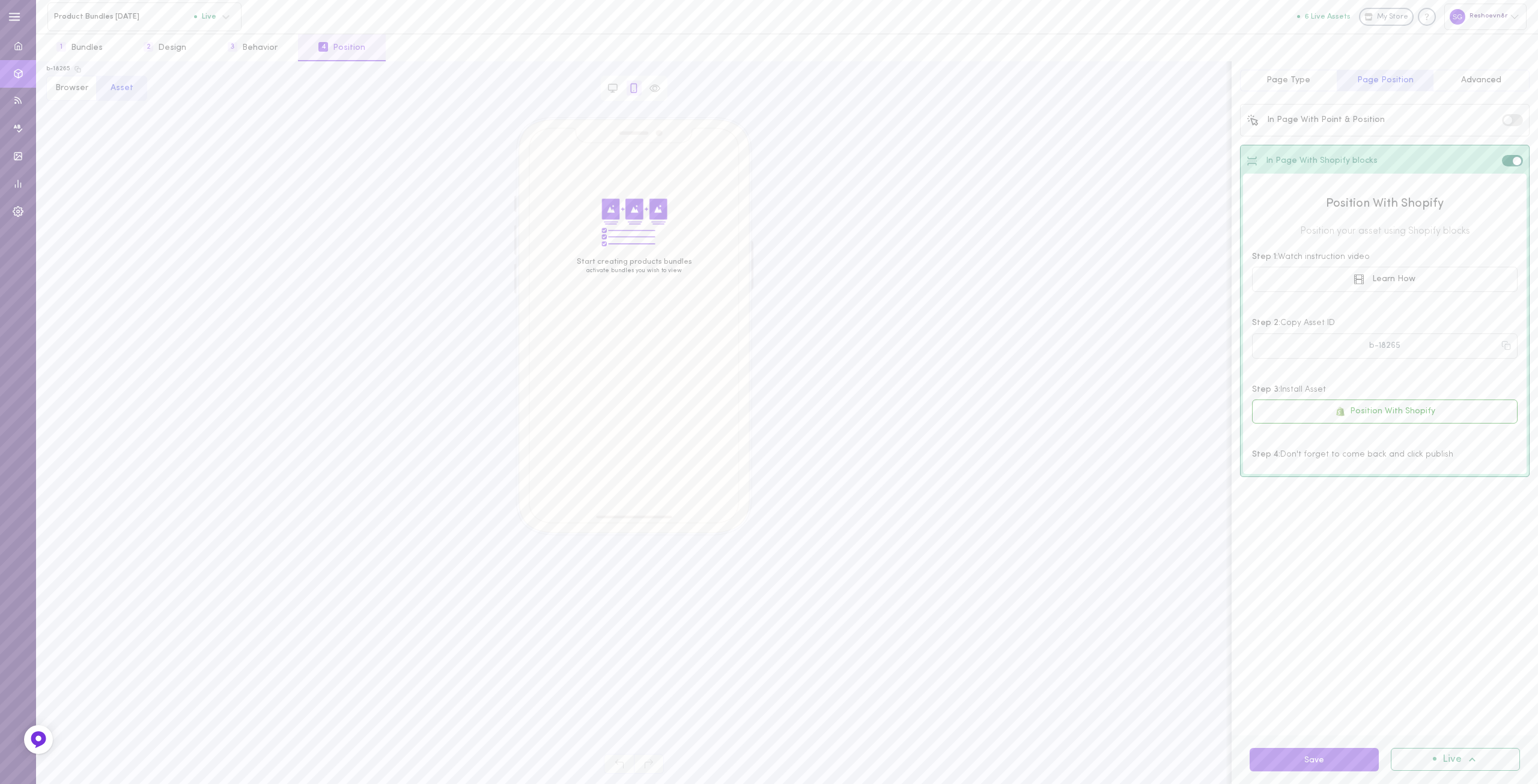
click at [1517, 160] on span at bounding box center [1517, 161] width 8 height 8
click at [0, 0] on input "checkbox" at bounding box center [0, 0] width 0 height 0
click at [1509, 125] on label at bounding box center [1512, 120] width 21 height 12
click at [0, 0] on input "checkbox" at bounding box center [0, 0] width 0 height 0
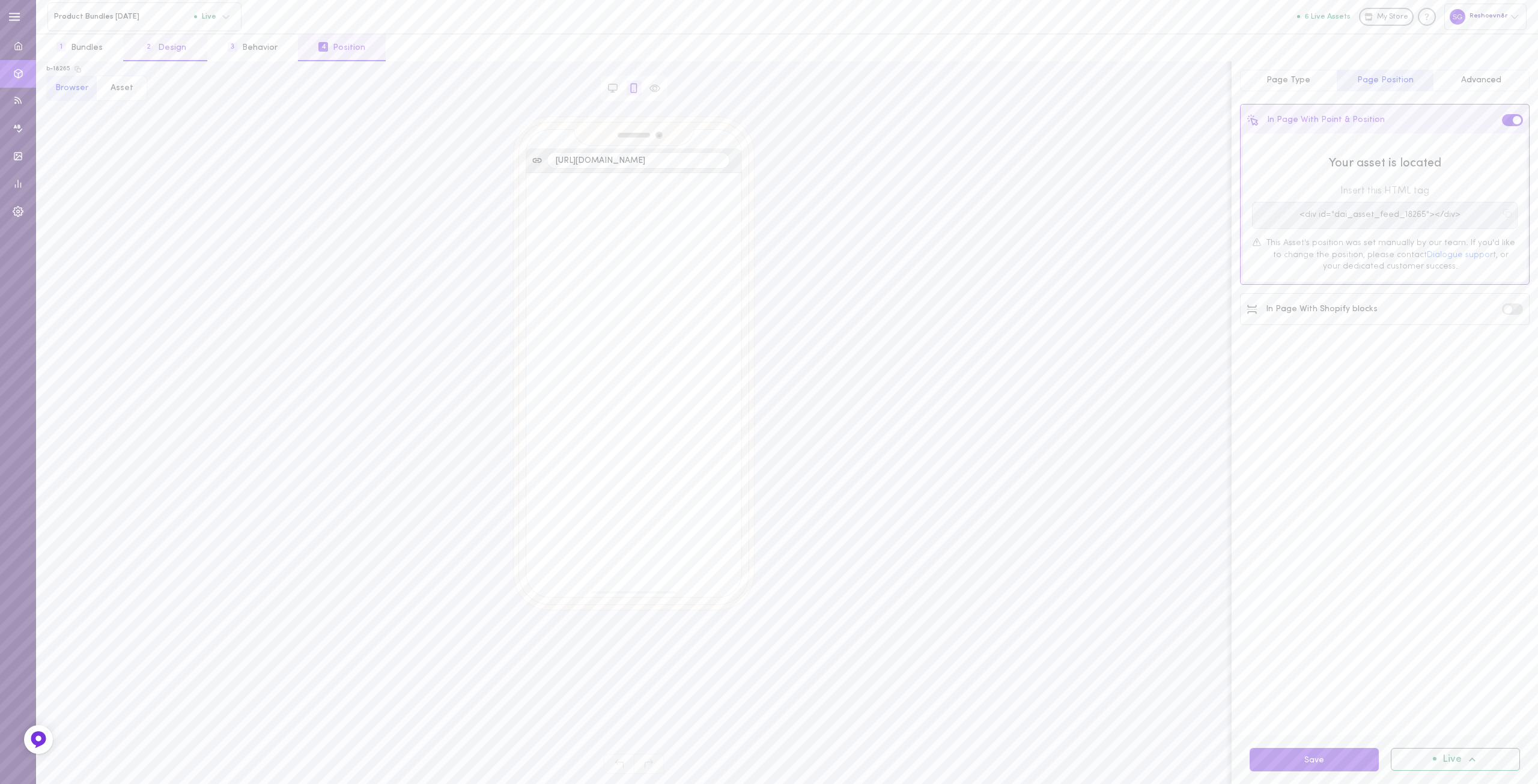
click at [181, 45] on button "2 Design" at bounding box center [165, 48] width 84 height 27
click at [94, 45] on button "1 Bundles" at bounding box center [79, 48] width 87 height 27
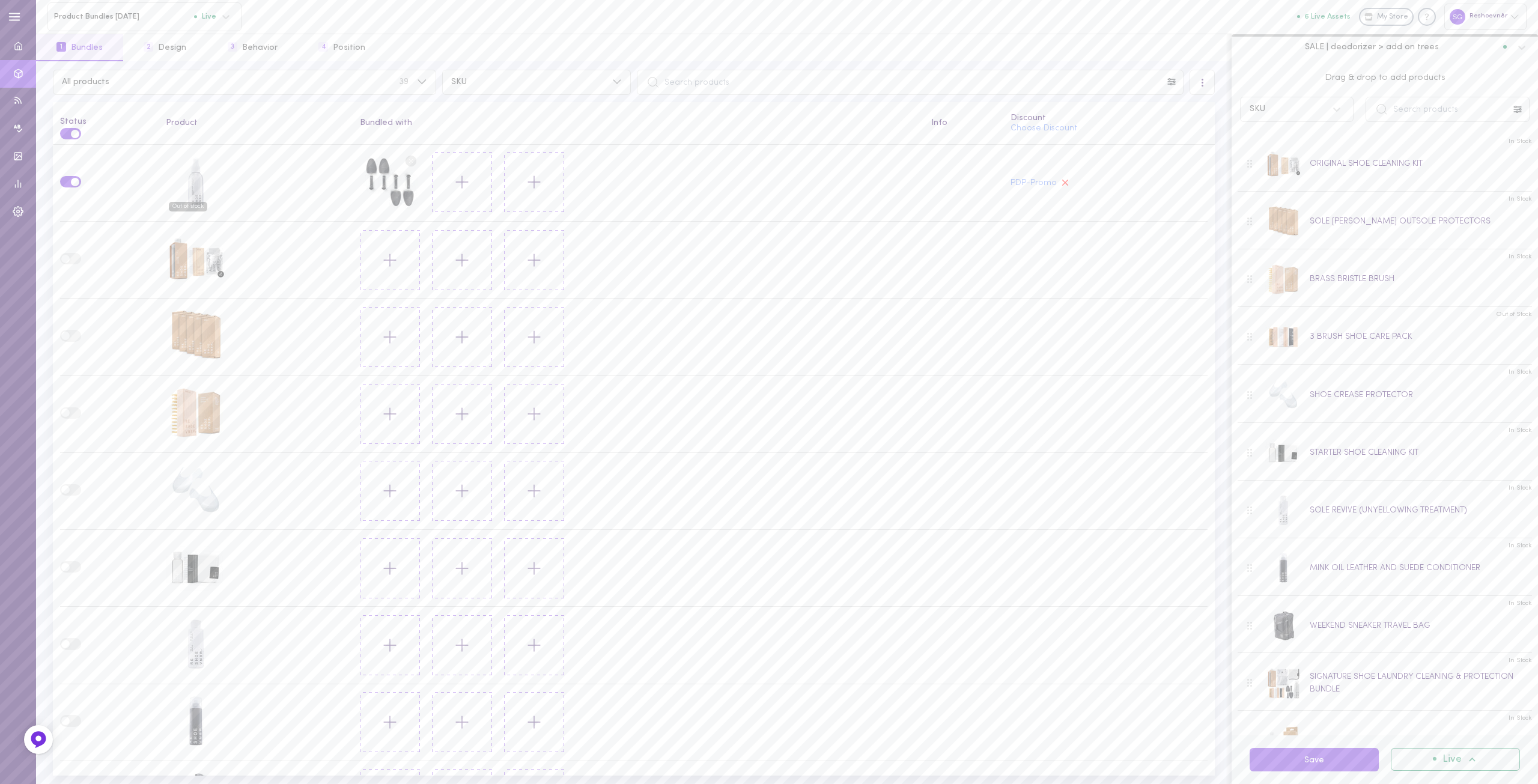
click at [1371, 48] on span "SALE | deodorizer > add on trees" at bounding box center [1372, 46] width 134 height 11
click at [1361, 145] on span "SALE | sole revive > add on sole shields" at bounding box center [1337, 149] width 197 height 8
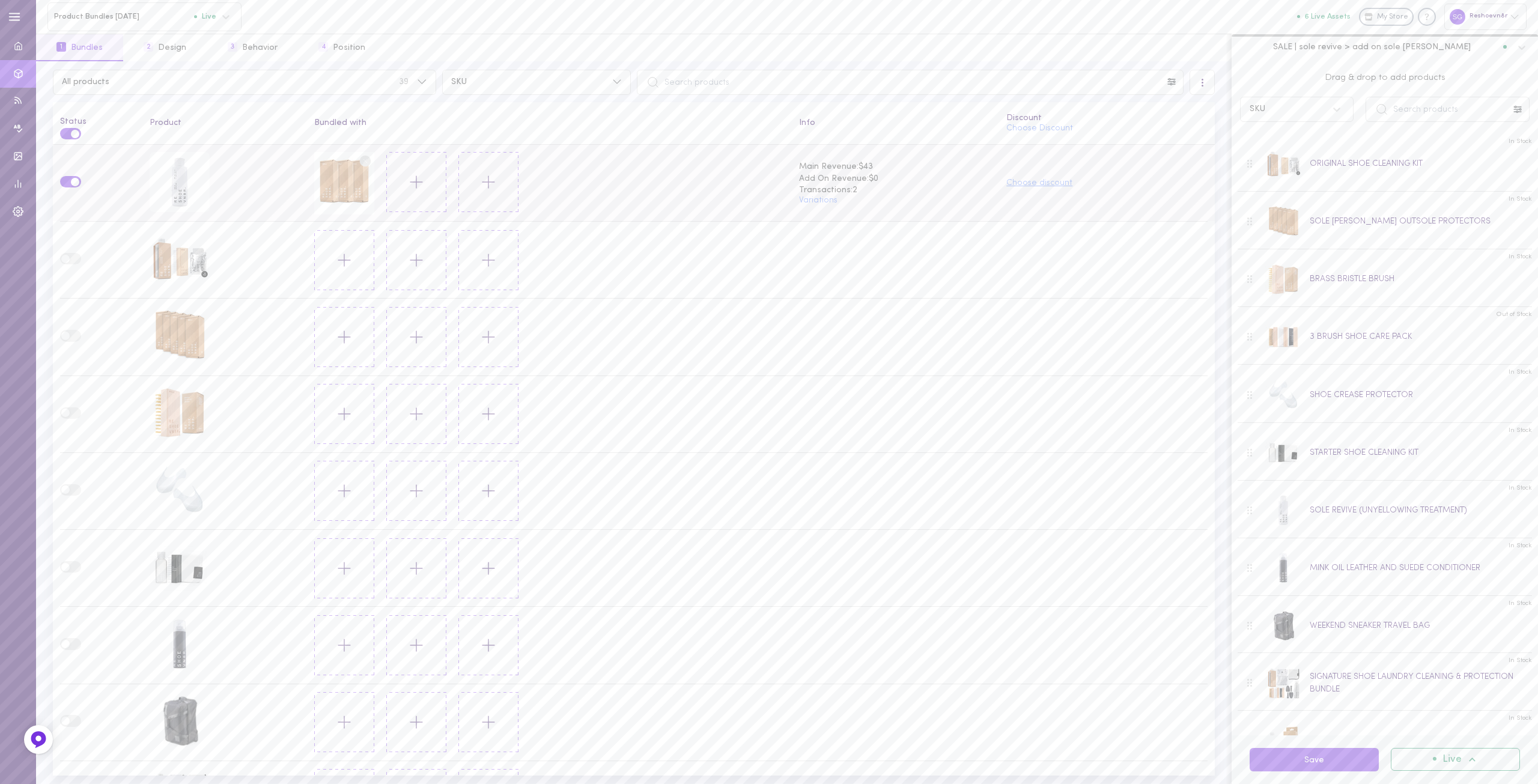
click at [1023, 181] on button "Choose discount" at bounding box center [1039, 183] width 66 height 8
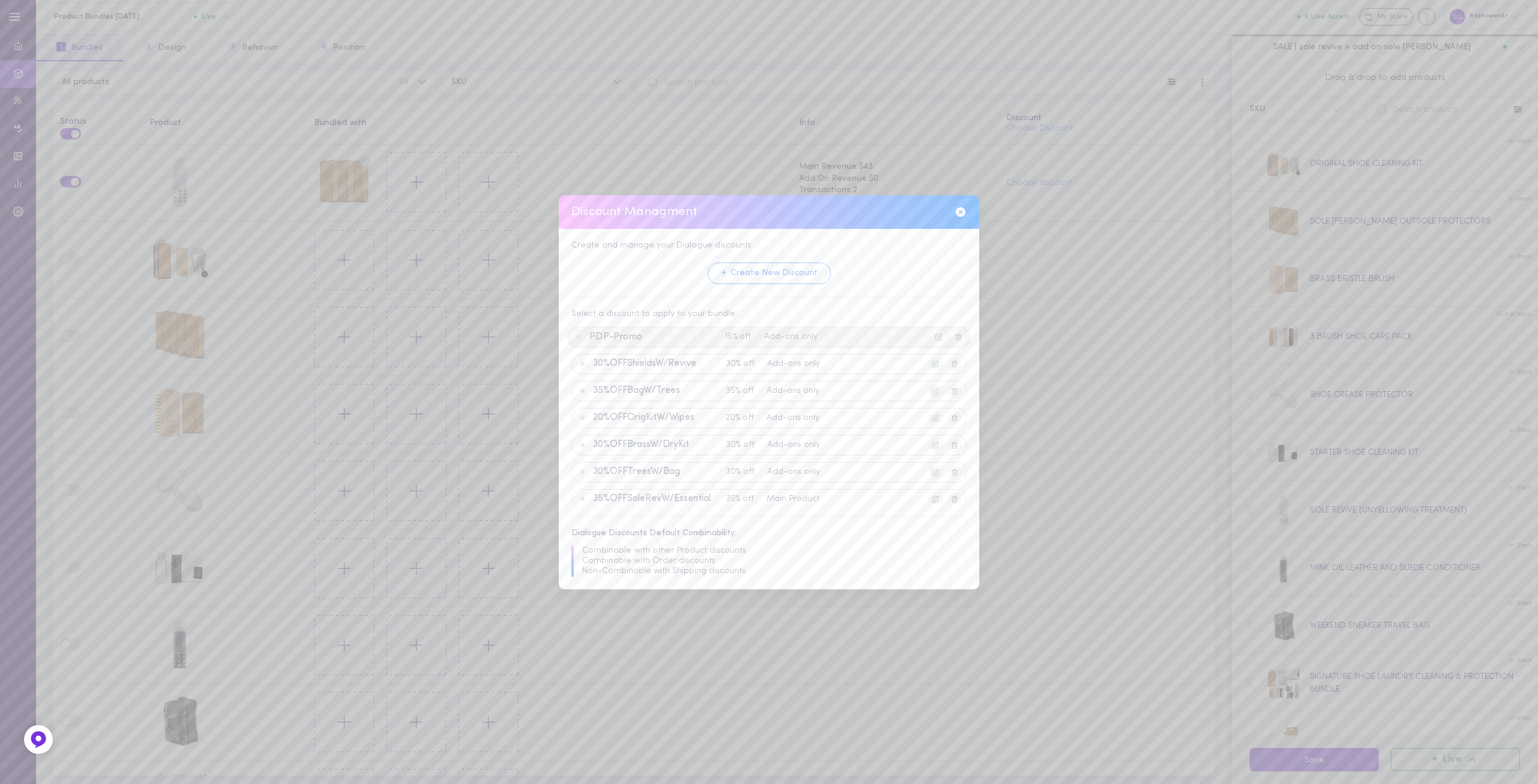
click at [626, 340] on span "PDP-Promo" at bounding box center [655, 337] width 131 height 11
click at [753, 496] on button "Apply Discount" at bounding box center [738, 493] width 92 height 23
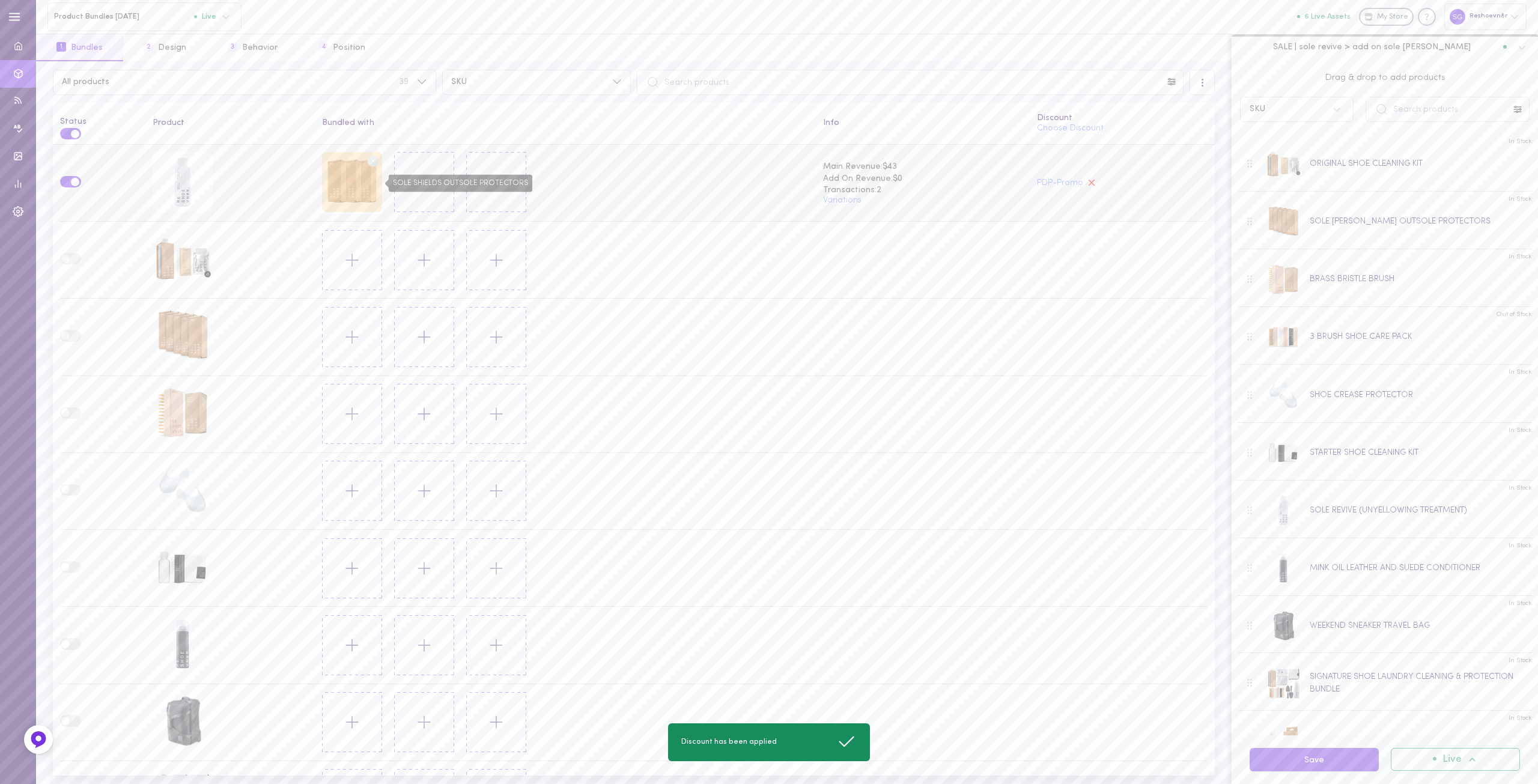
click at [353, 181] on div "SOLE SHIELDS OUTSOLE PROTECTORS" at bounding box center [352, 181] width 60 height 60
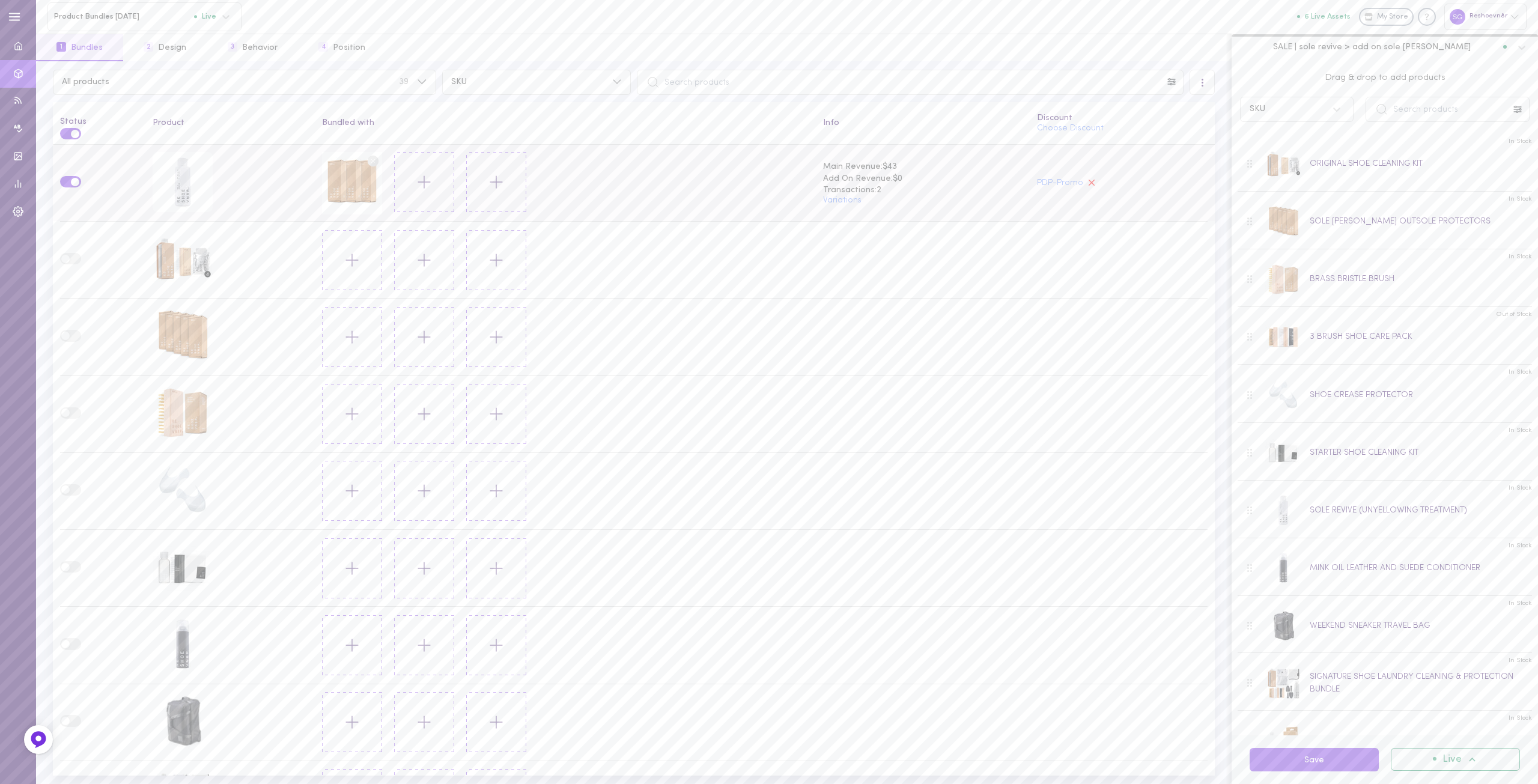
click at [428, 178] on icon at bounding box center [425, 182] width 21 height 21
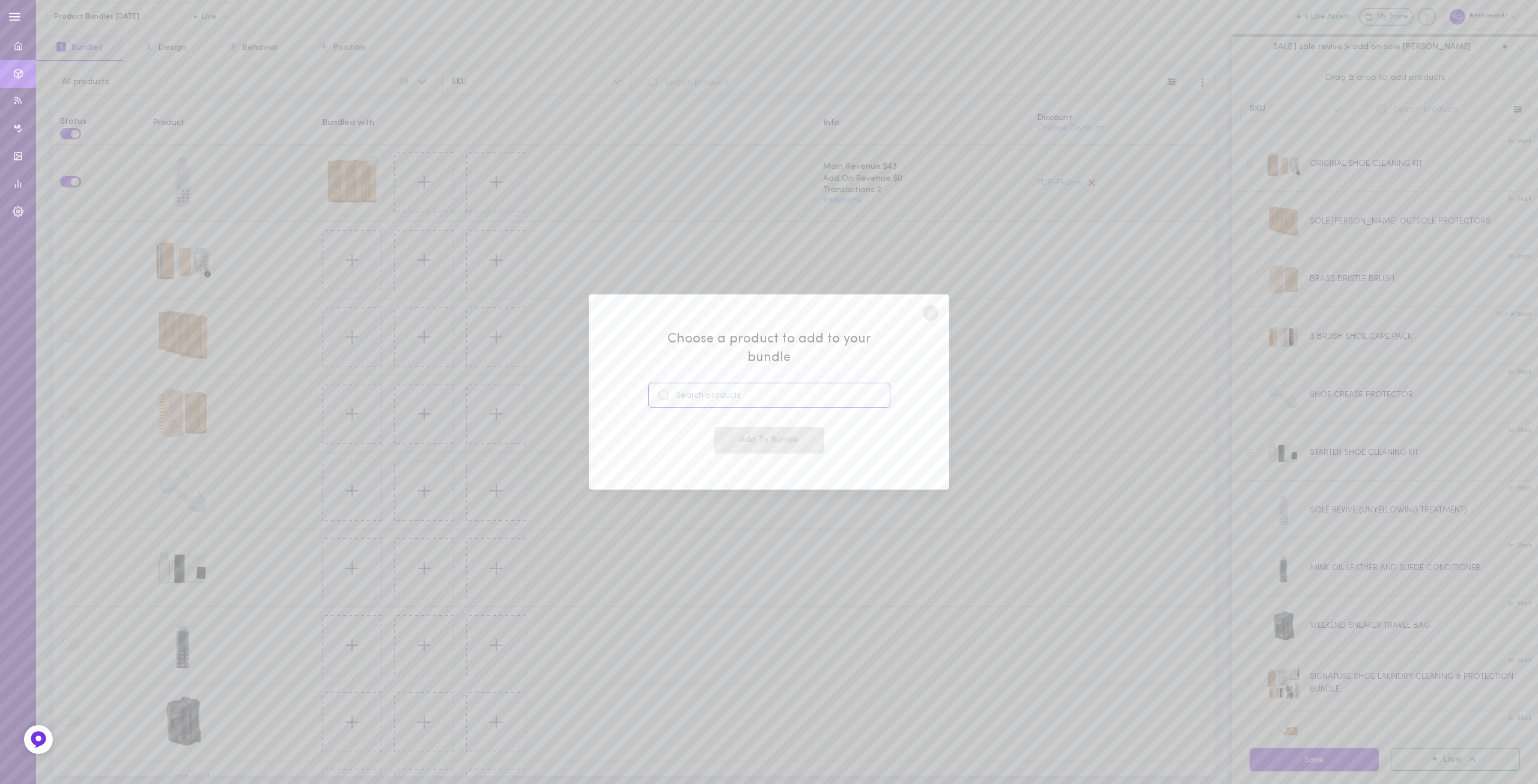
click at [765, 389] on input at bounding box center [769, 395] width 242 height 25
click at [751, 416] on span "SOLE SHIELDS OUTSOLE PROTECTORS" at bounding box center [785, 429] width 199 height 26
type input "SOLE SHIELDS OUTSOLE PROTECTORS"
click at [925, 321] on circle at bounding box center [931, 313] width 15 height 15
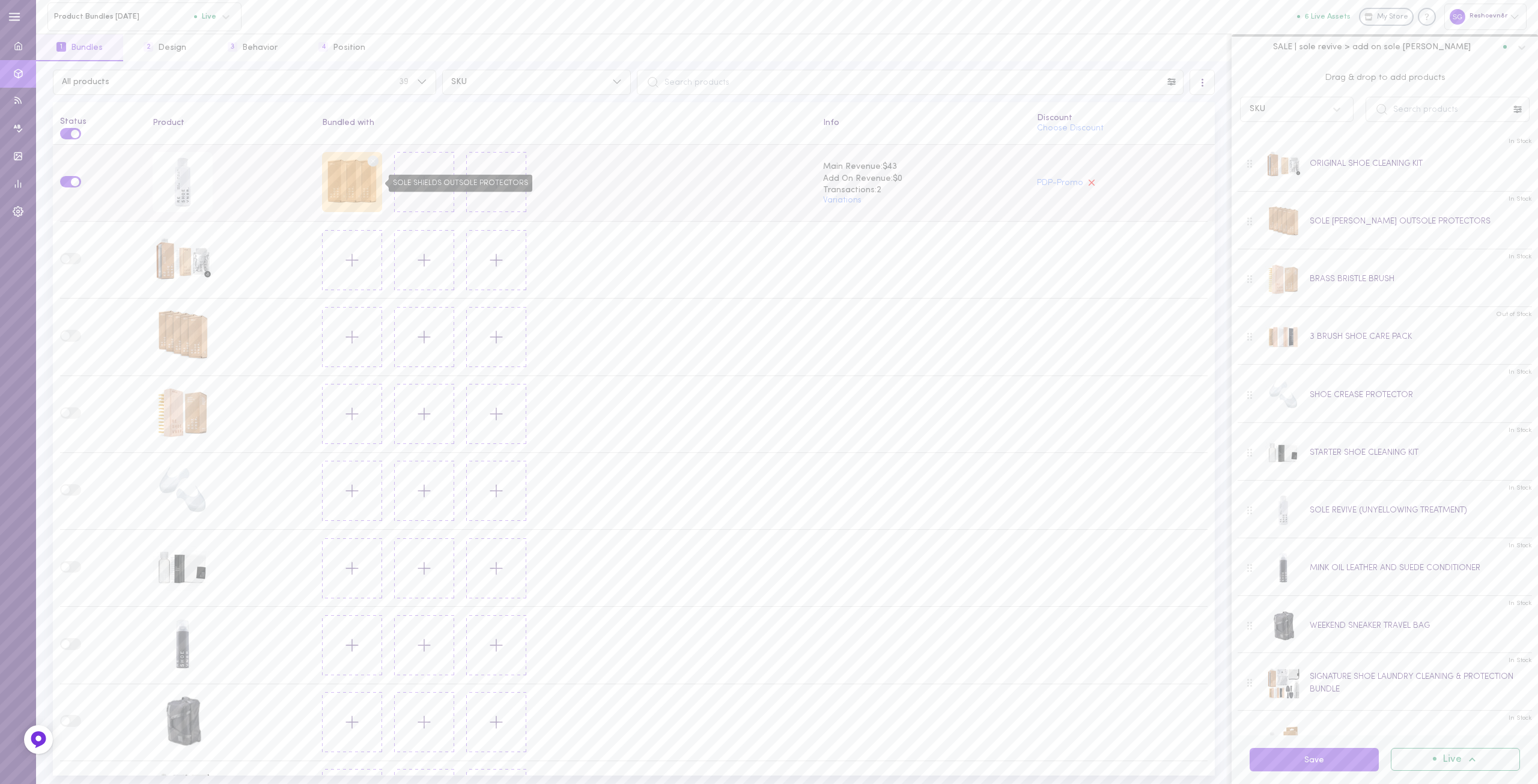
click at [354, 185] on div "SOLE SHIELDS OUTSOLE PROTECTORS" at bounding box center [352, 181] width 60 height 60
click at [1333, 763] on button "Save" at bounding box center [1314, 760] width 129 height 23
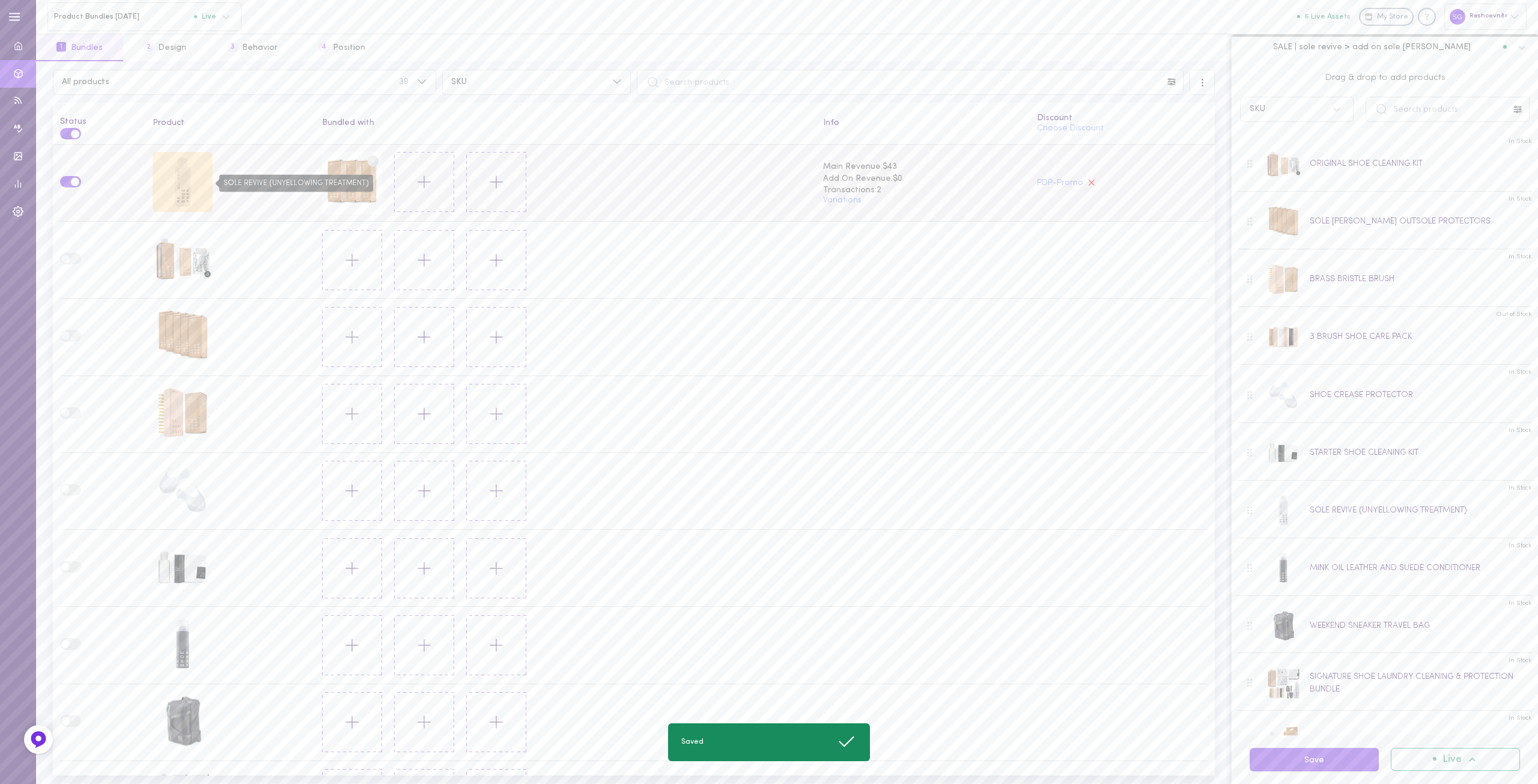
click at [170, 175] on div "SOLE REVIVE (UNYELLOWING TREATMENT)" at bounding box center [182, 181] width 60 height 60
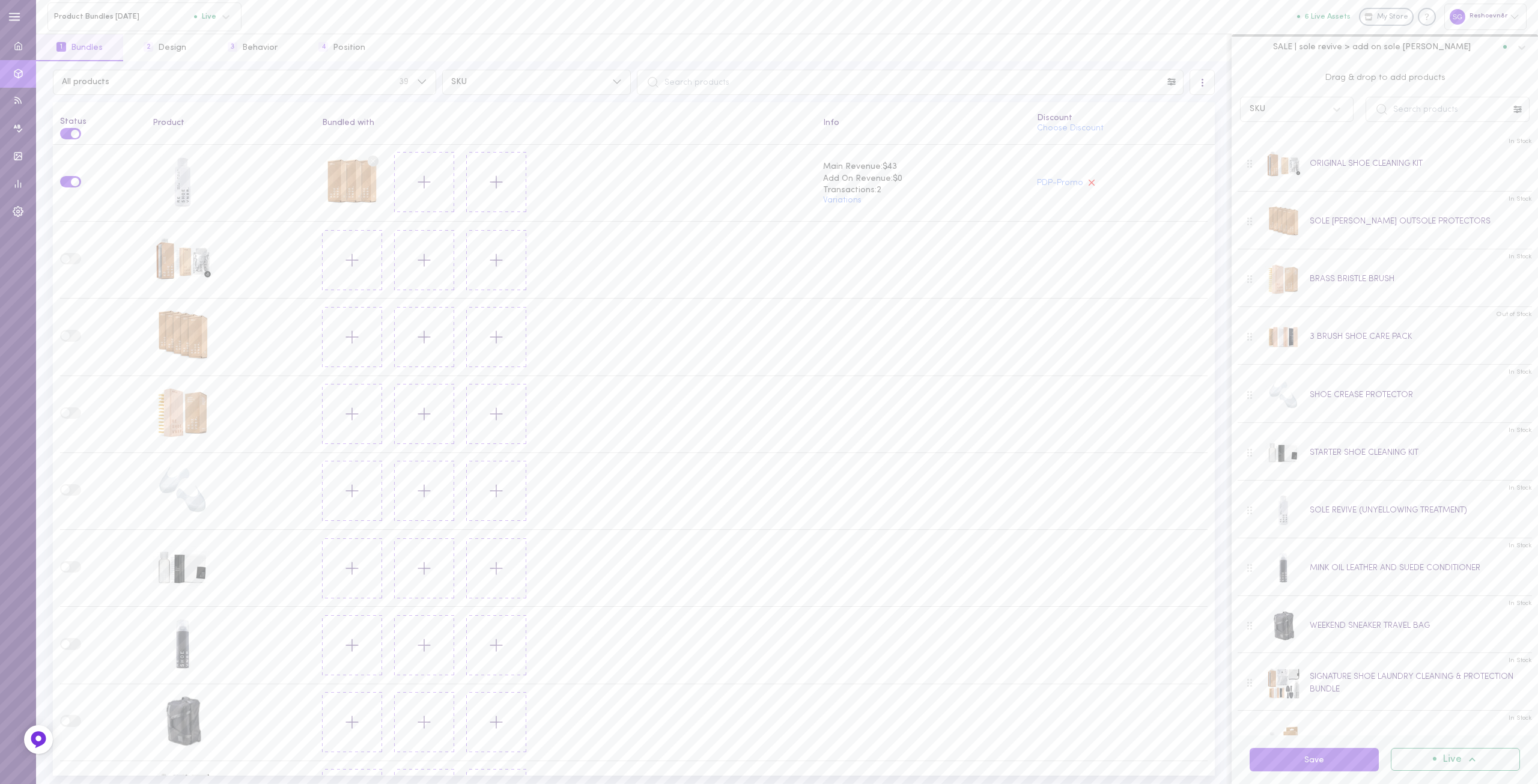
click at [1380, 50] on span "SALE | sole revive > add on sole shields" at bounding box center [1372, 46] width 197 height 11
click at [1360, 169] on span "SALE | sole shields > add on sole revive" at bounding box center [1337, 173] width 197 height 8
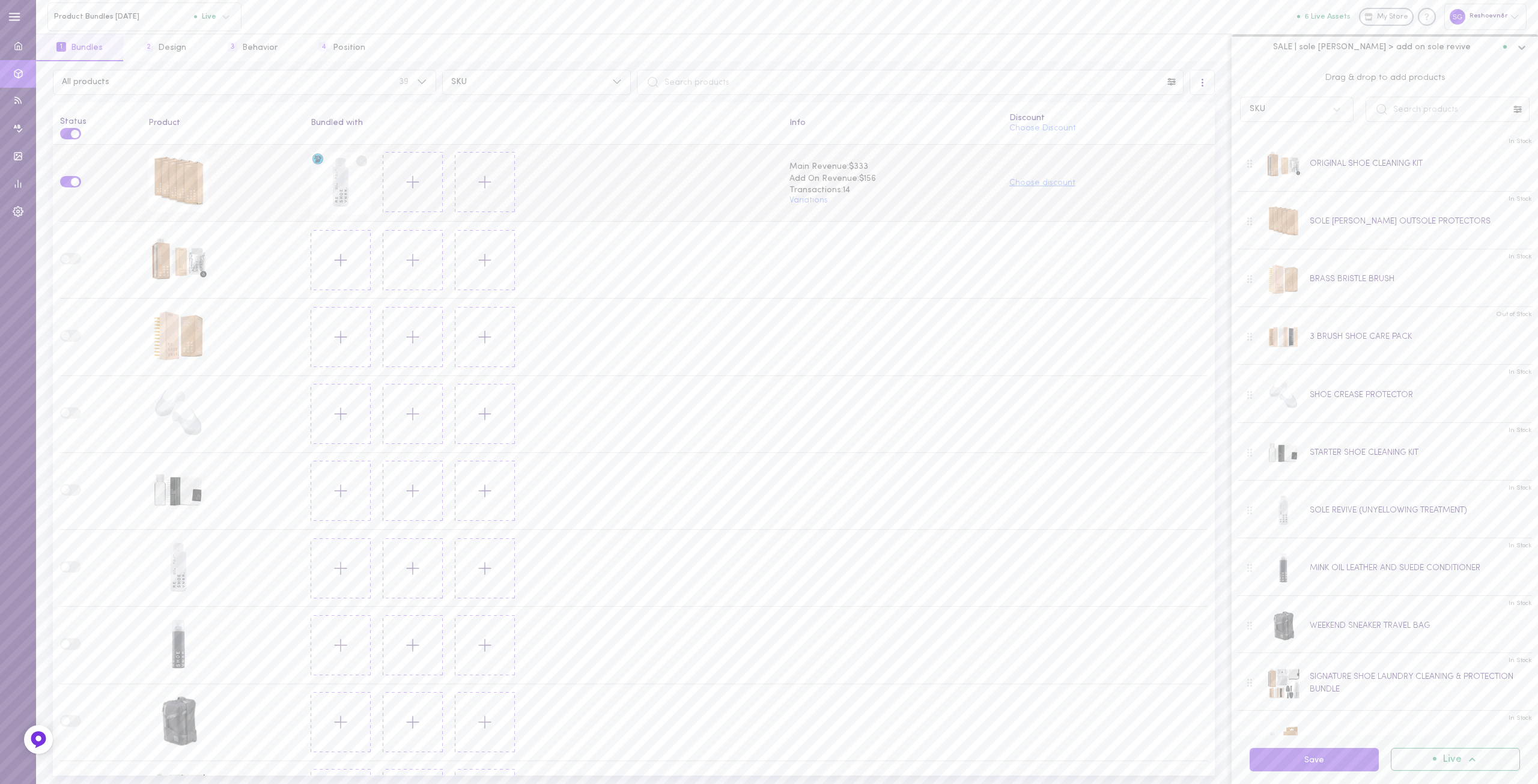
click at [1039, 179] on button "Choose discount" at bounding box center [1042, 183] width 66 height 8
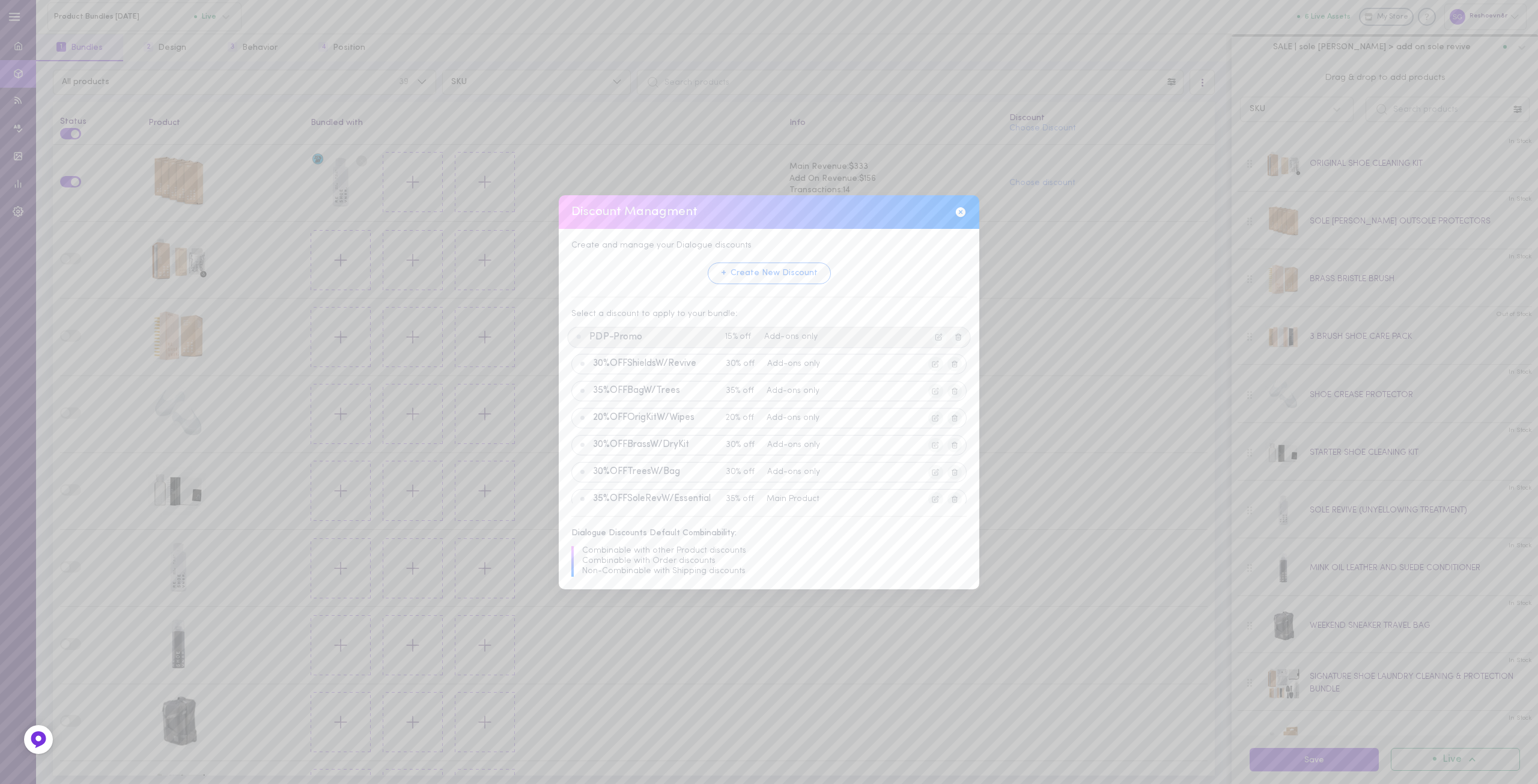
click at [635, 333] on span "PDP-Promo" at bounding box center [655, 337] width 131 height 11
click at [727, 487] on button "Apply Discount" at bounding box center [738, 493] width 92 height 23
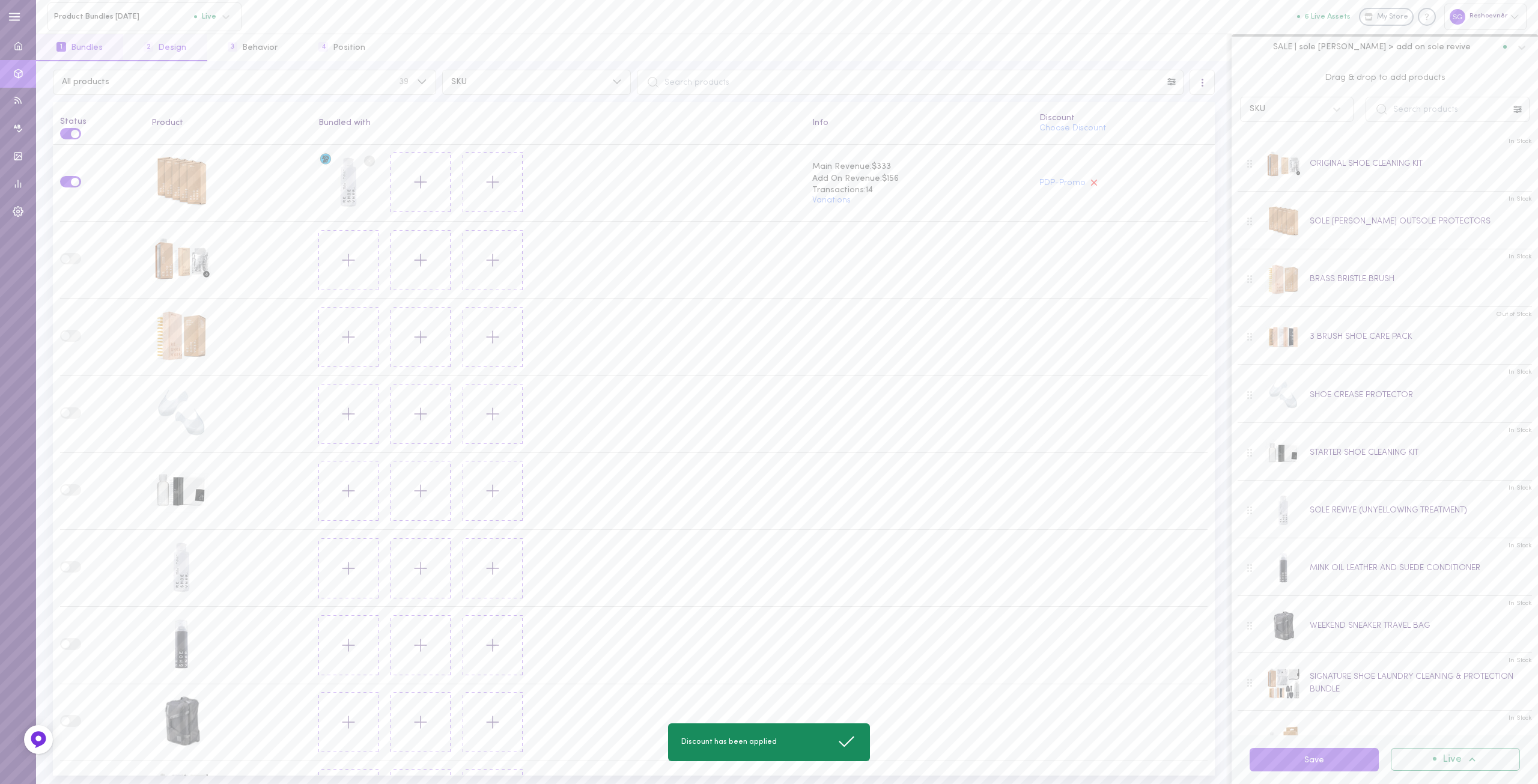
click at [192, 46] on button "2 Design" at bounding box center [165, 48] width 84 height 27
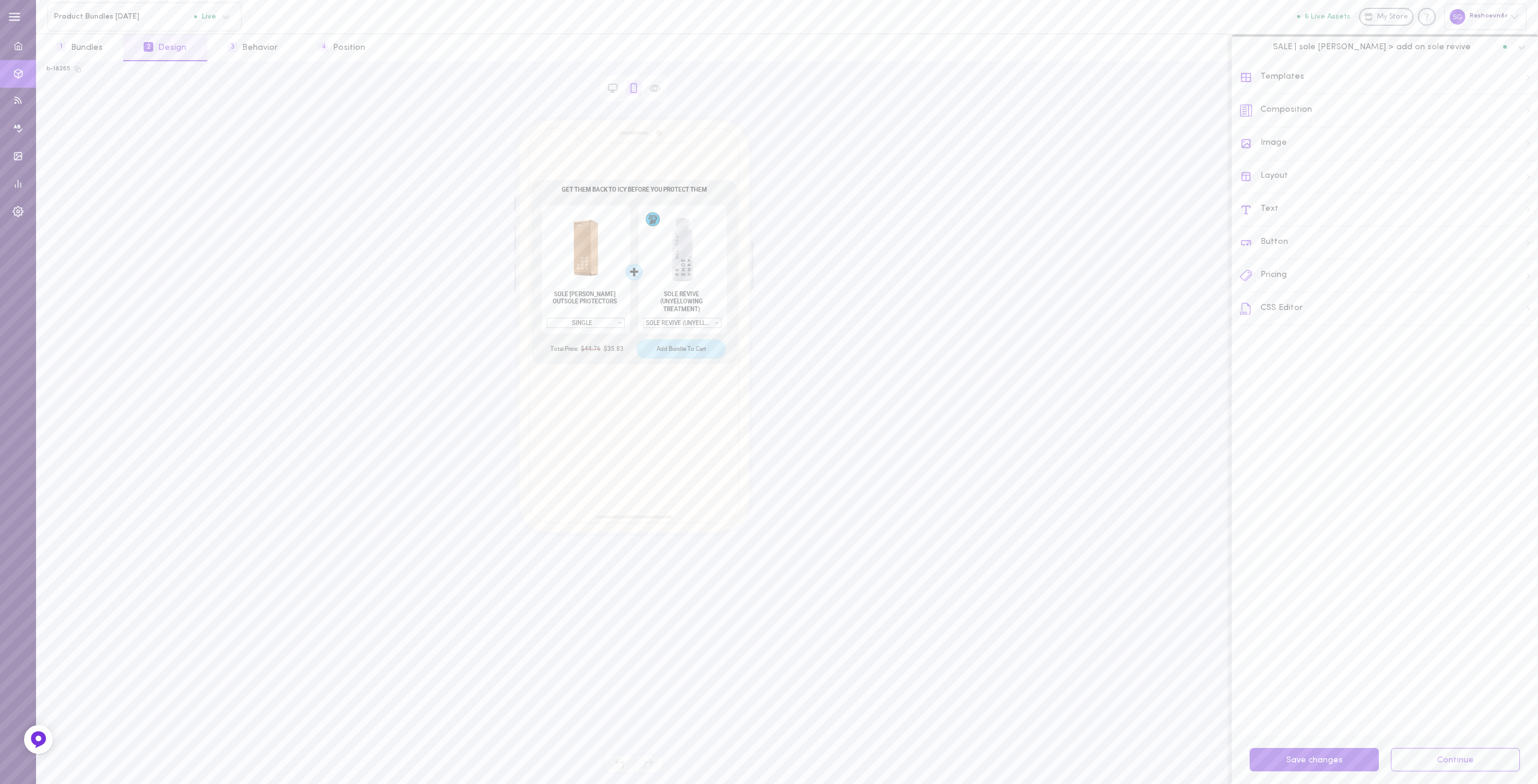
click at [1266, 204] on div "Text" at bounding box center [1389, 210] width 298 height 33
click at [1286, 122] on div "Asset Headline" at bounding box center [1279, 122] width 61 height 8
click at [259, 55] on button "3 Behavior" at bounding box center [252, 48] width 91 height 27
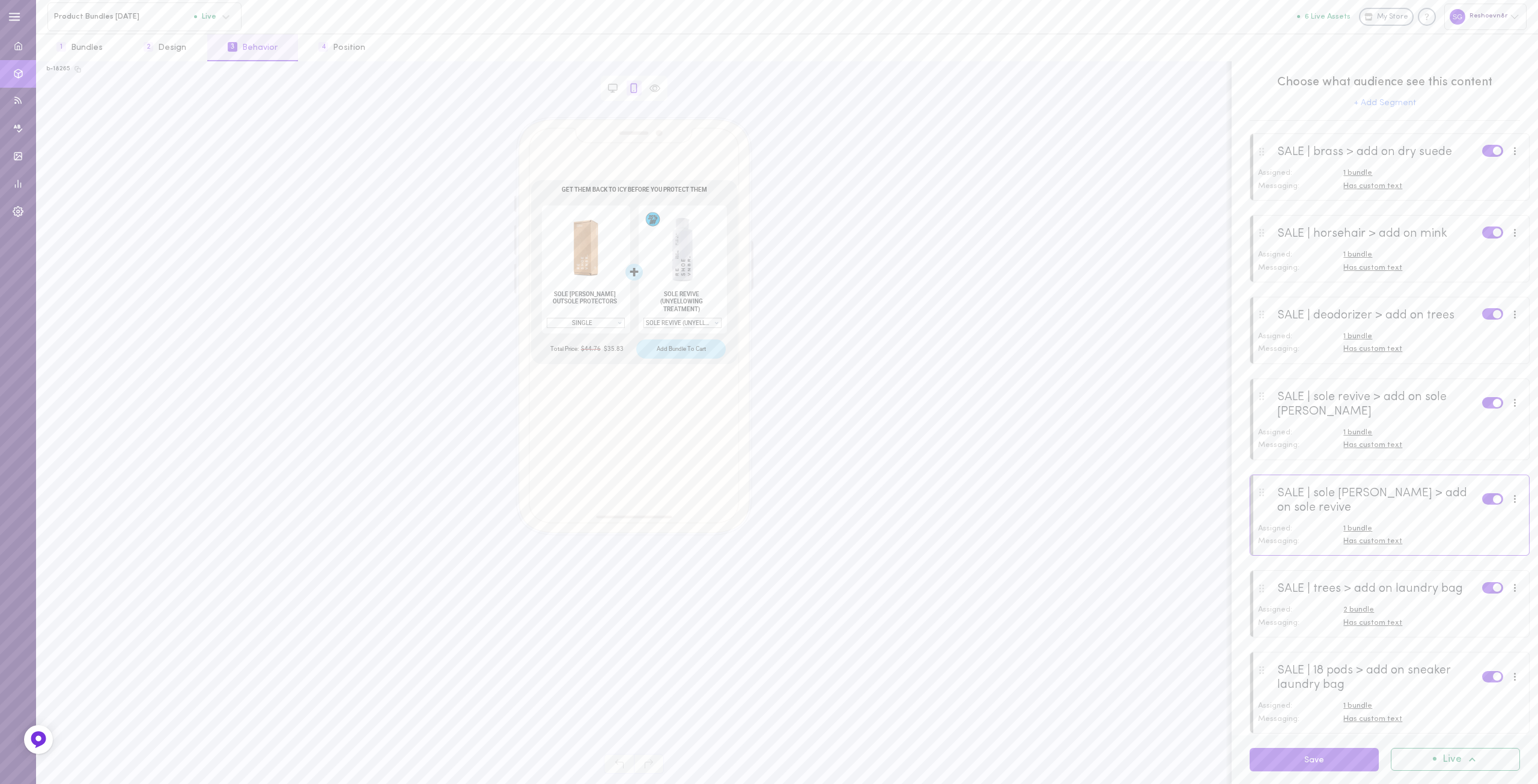
click at [1384, 548] on div "SALE | sole shields > add on sole revive Assigned: 1 bundle Messaging: Has cust…" at bounding box center [1389, 515] width 280 height 82
click at [1375, 551] on div "SALE | sole shields > add on sole revive Assigned: 1 bundle Messaging: Has cust…" at bounding box center [1389, 515] width 280 height 82
drag, startPoint x: 1382, startPoint y: 499, endPoint x: 1390, endPoint y: 517, distance: 19.7
click at [1358, 543] on span "Has custom text" at bounding box center [1373, 541] width 59 height 8
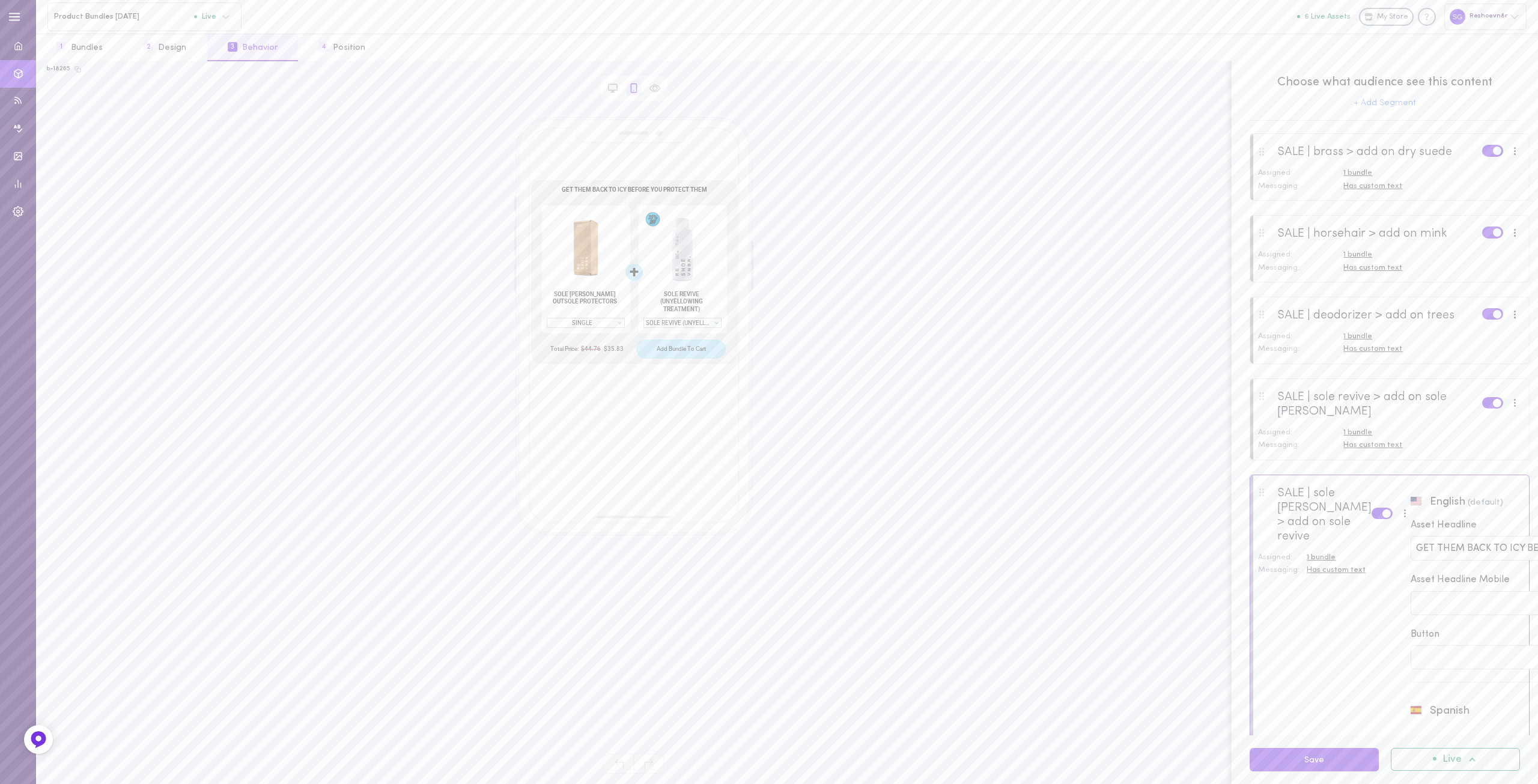
click at [1411, 558] on div "GET THEM BACK TO ICY BEFORE YOU PROTECT THEM GET THEM BACK TO ICY BEFORE YOU PR…" at bounding box center [1541, 548] width 262 height 24
paste input "Save 15% When You Pair With Sole Revive To Get Them Icy First"
type input "Save 15% When You Pair With Sole Revive To Get Them Icy First"
click at [1315, 758] on button "Save" at bounding box center [1314, 760] width 129 height 23
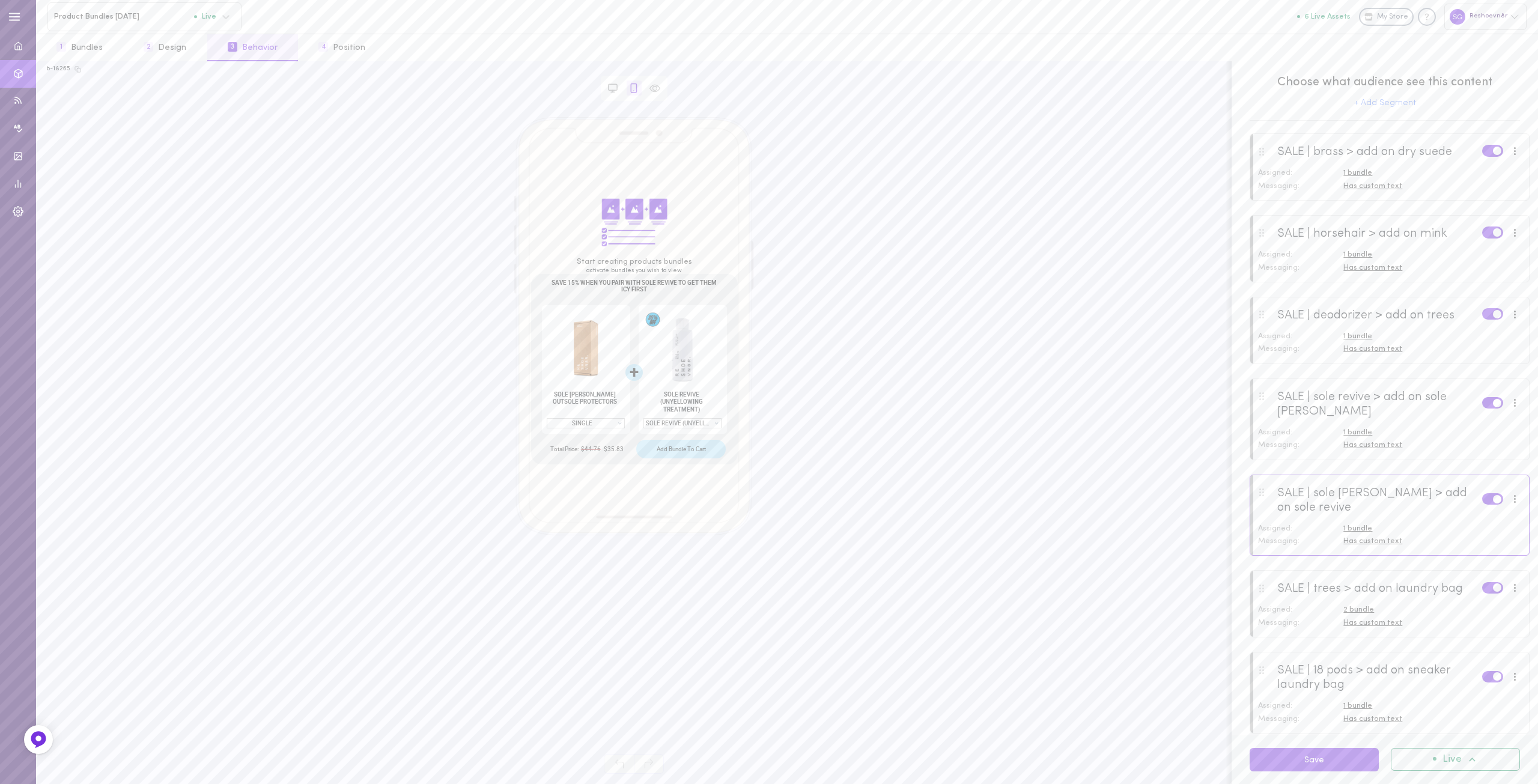
click at [1359, 529] on span "1 bundle" at bounding box center [1358, 529] width 29 height 8
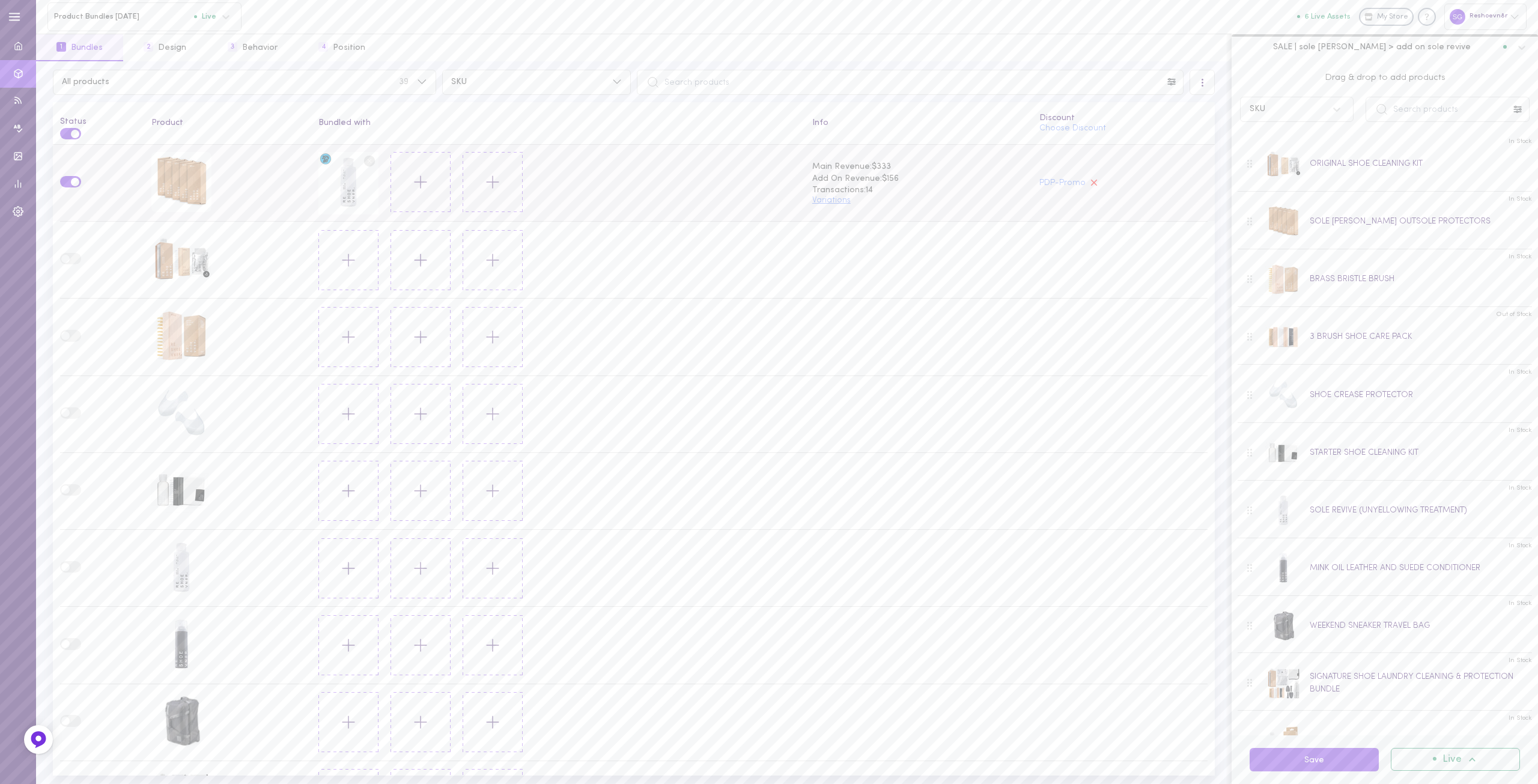
click at [831, 197] on button "Variations" at bounding box center [832, 200] width 39 height 8
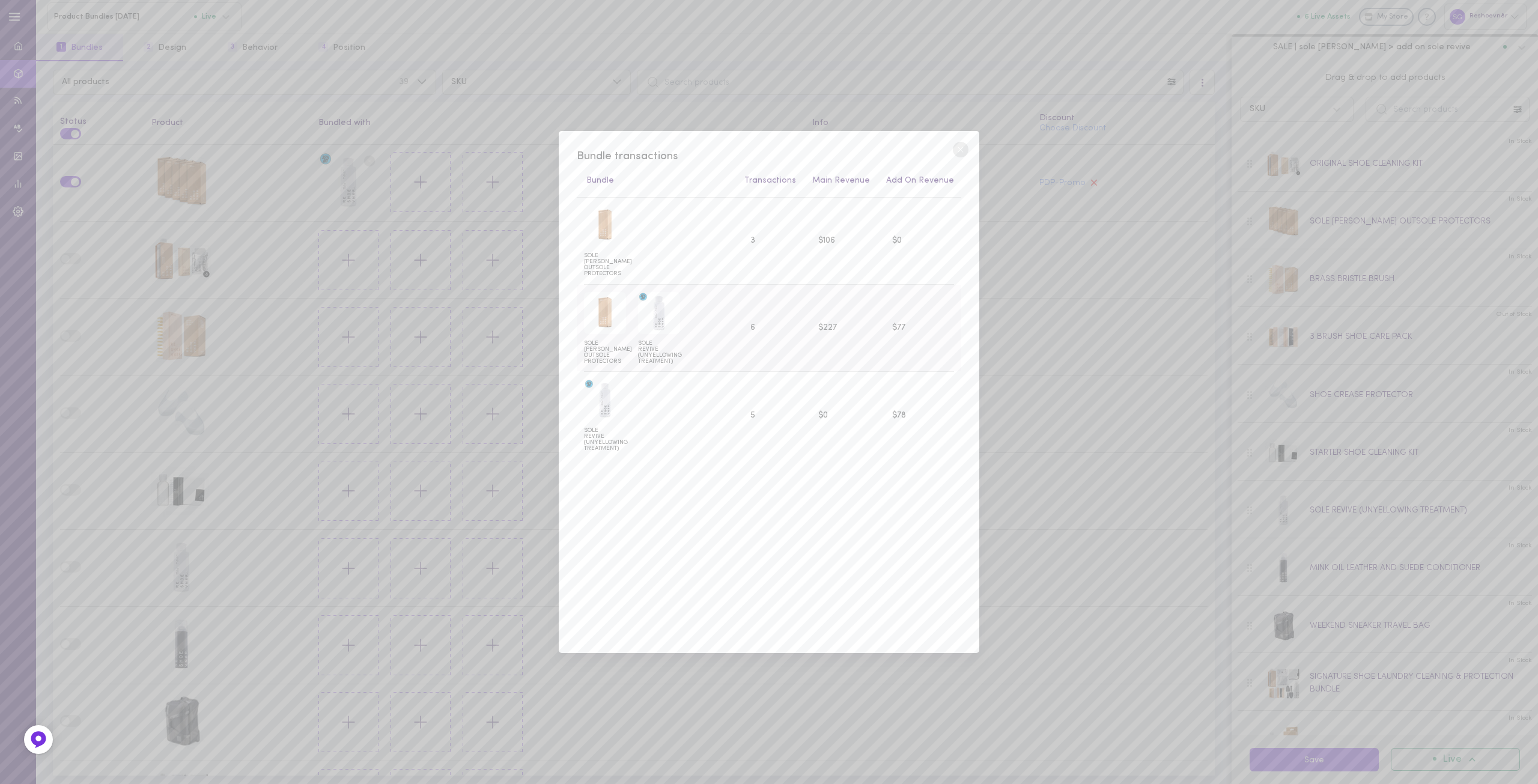
click at [708, 310] on div "SOLE SHIELDS OUTSOLE PROTECTORS SOLE REVIVE (UNYELLOWING TREATMENT)" at bounding box center [656, 328] width 156 height 73
click at [665, 327] on div at bounding box center [659, 313] width 42 height 42
click at [605, 326] on div at bounding box center [605, 313] width 42 height 42
click at [665, 334] on div "SOLE REVIVE (UNYELLOWING TREATMENT)" at bounding box center [659, 328] width 54 height 73
click at [612, 406] on div at bounding box center [605, 399] width 42 height 42
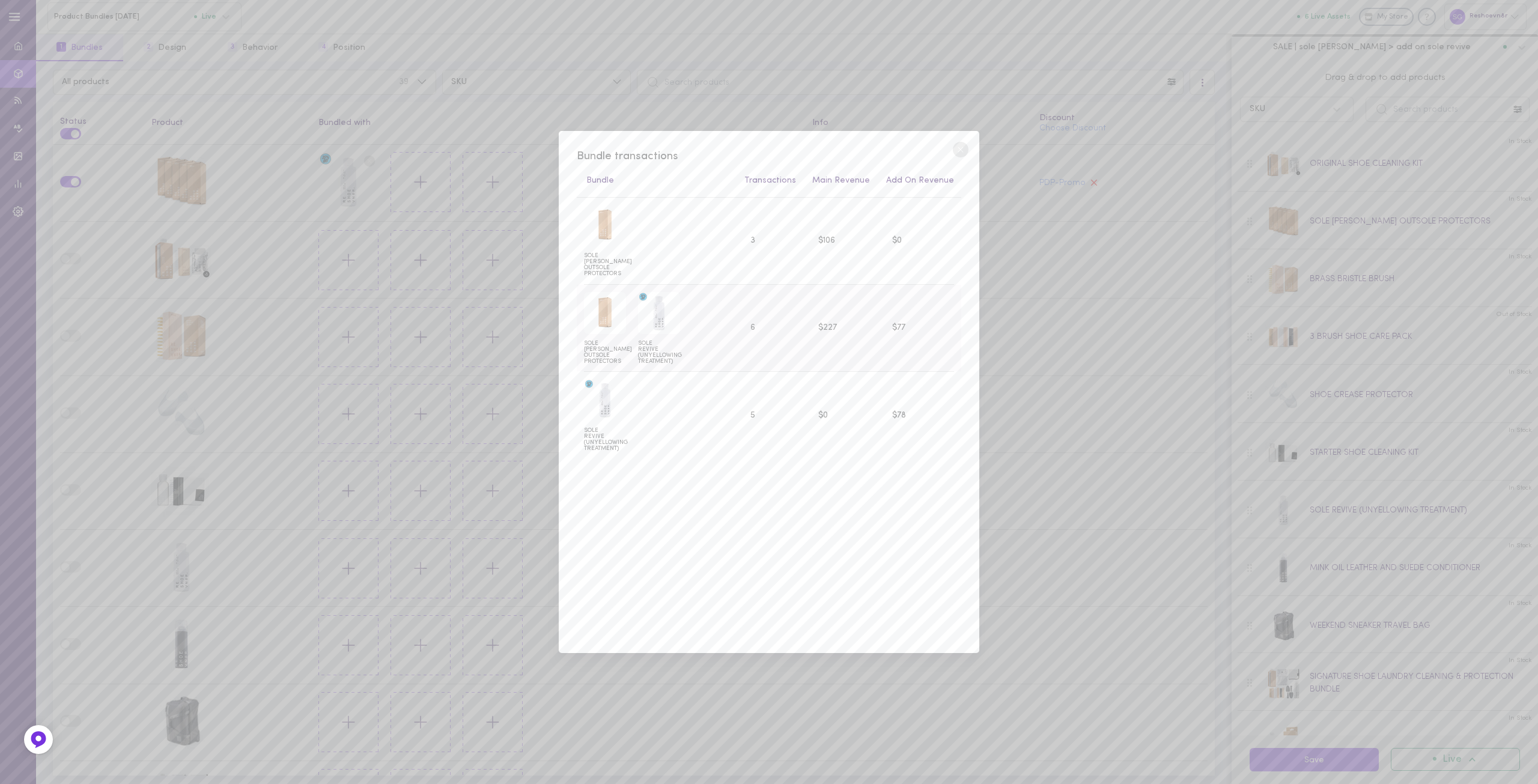
drag, startPoint x: 618, startPoint y: 417, endPoint x: 637, endPoint y: 359, distance: 61.0
click at [623, 402] on div at bounding box center [605, 399] width 42 height 42
click at [679, 336] on div "SOLE REVIVE (UNYELLOWING TREATMENT)" at bounding box center [659, 328] width 54 height 73
click at [803, 332] on td "6" at bounding box center [769, 328] width 68 height 87
click at [964, 149] on circle at bounding box center [961, 149] width 15 height 15
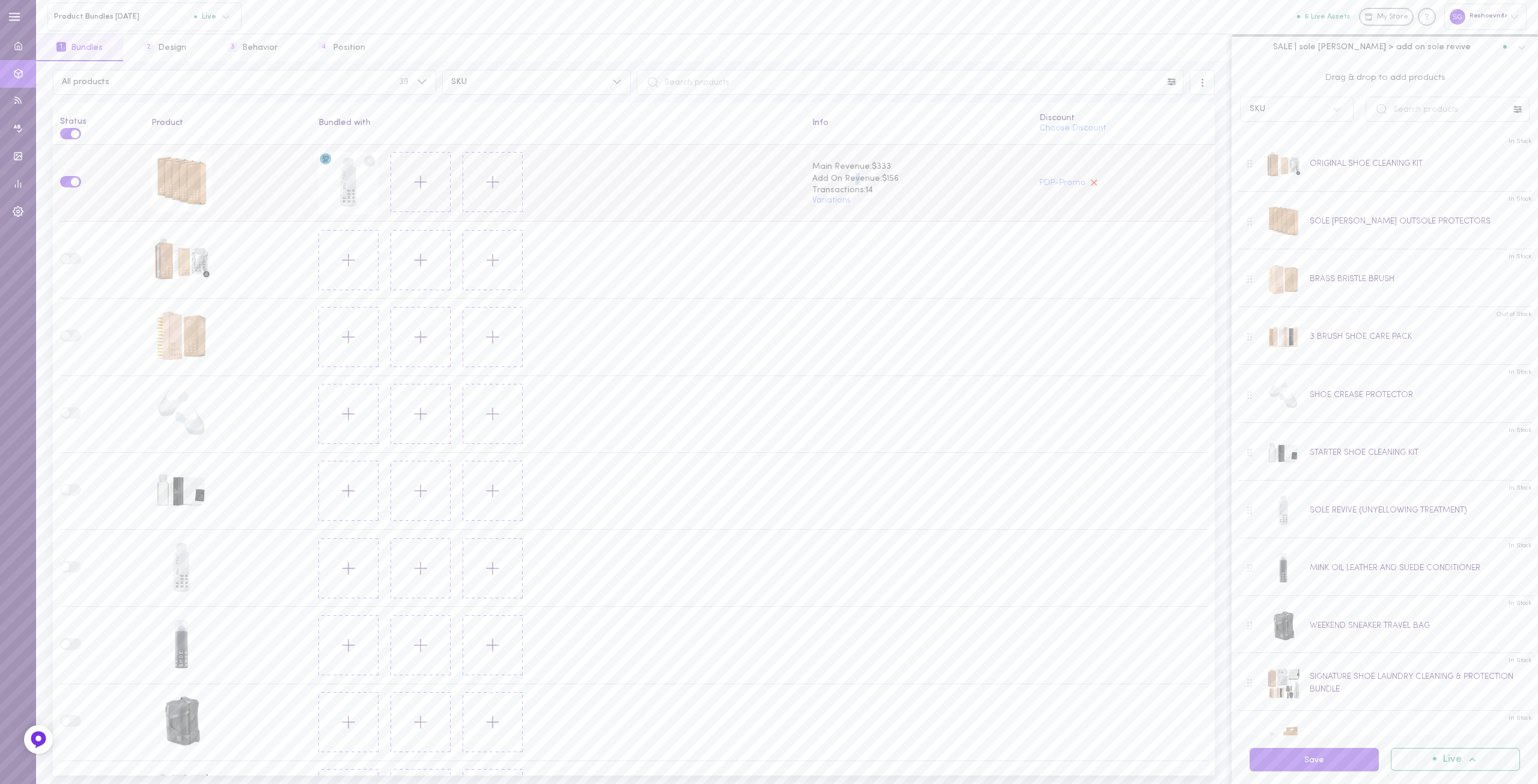
drag, startPoint x: 854, startPoint y: 172, endPoint x: 676, endPoint y: 173, distance: 178.0
click at [834, 173] on span "Add On Revenue: $156" at bounding box center [919, 179] width 214 height 12
click at [68, 179] on label at bounding box center [70, 182] width 21 height 12
click at [0, 0] on input "checkbox" at bounding box center [0, 0] width 0 height 0
click at [368, 160] on line at bounding box center [370, 161] width 4 height 4
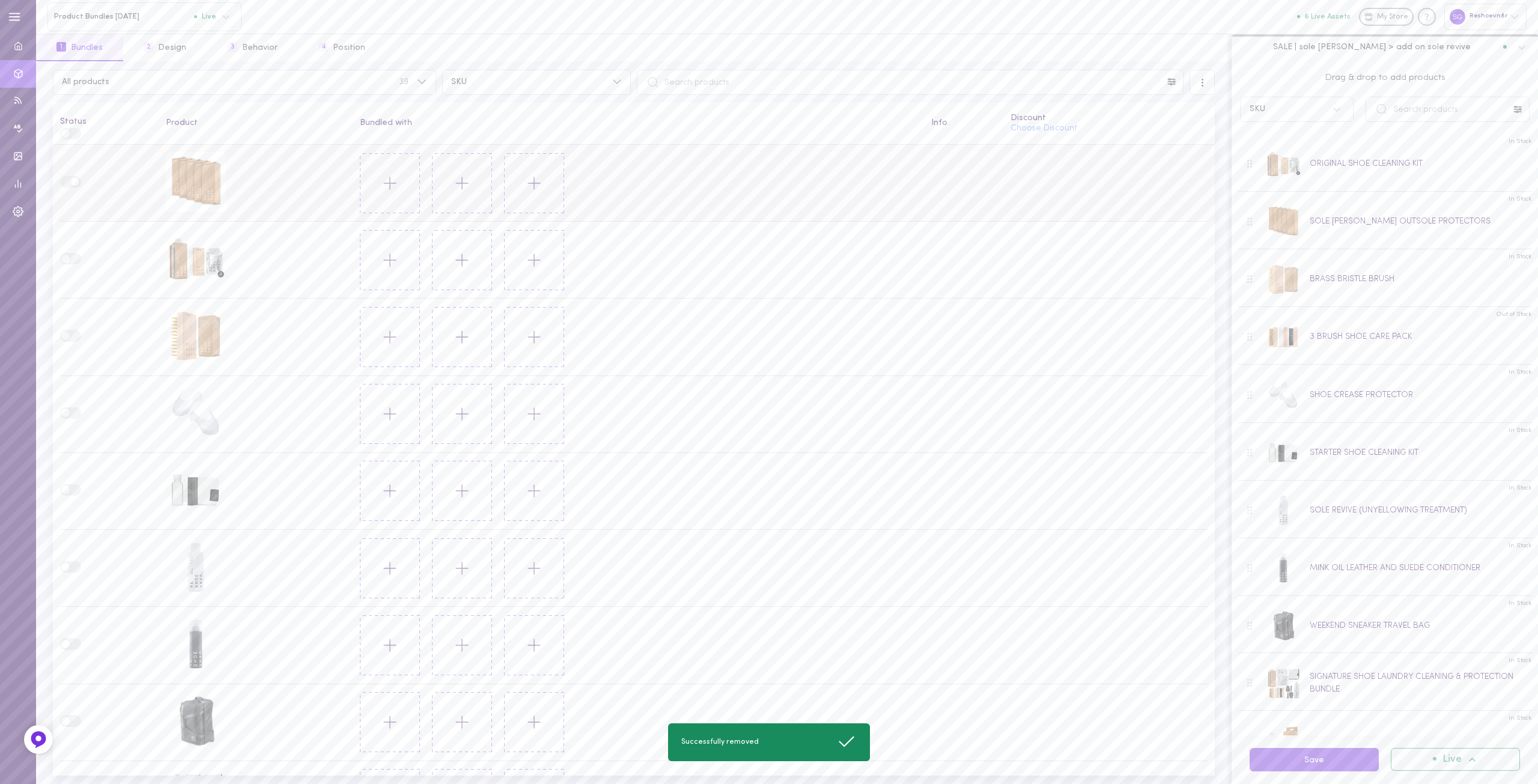
click at [390, 178] on icon at bounding box center [390, 183] width 21 height 21
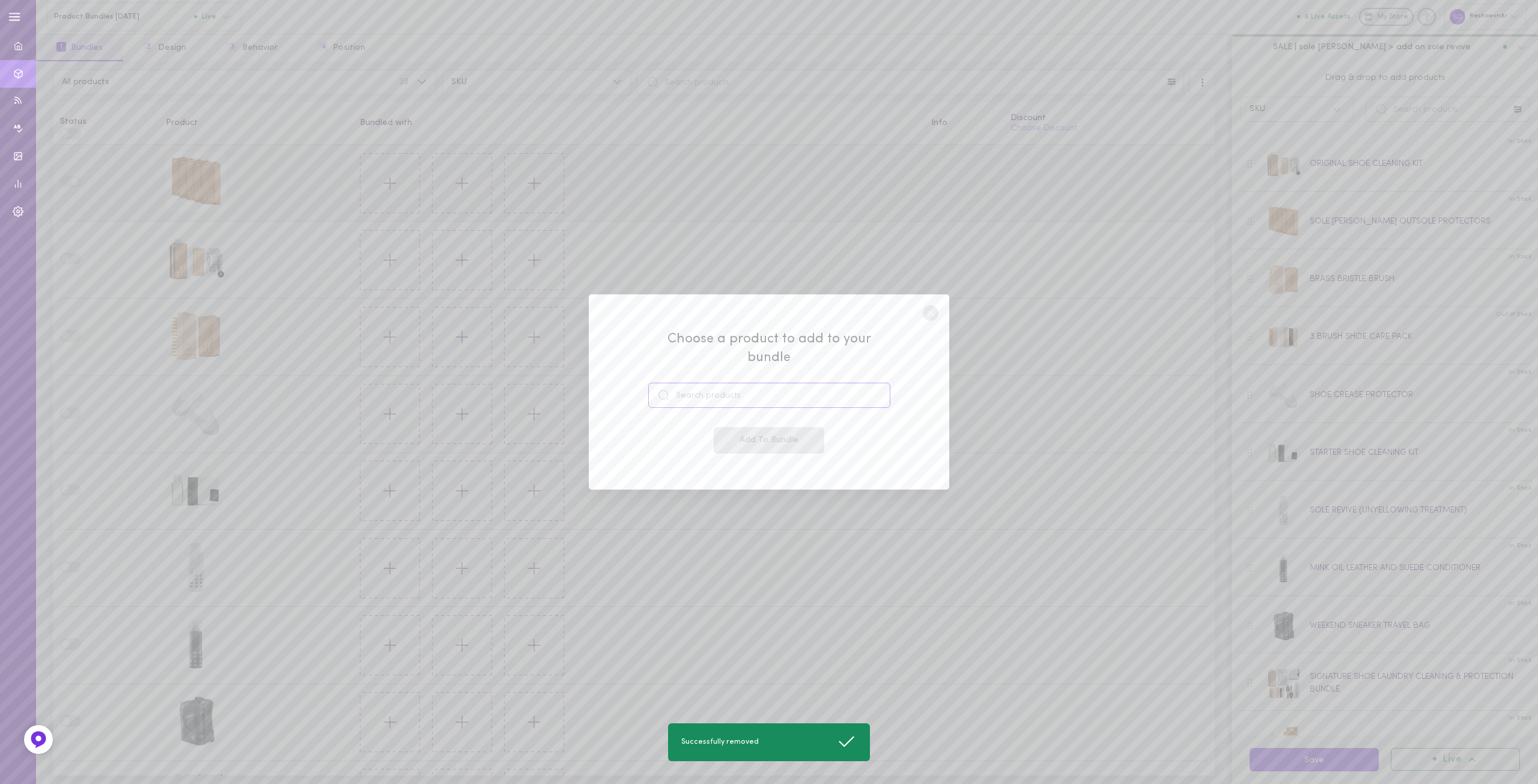
click at [693, 383] on input at bounding box center [769, 395] width 242 height 25
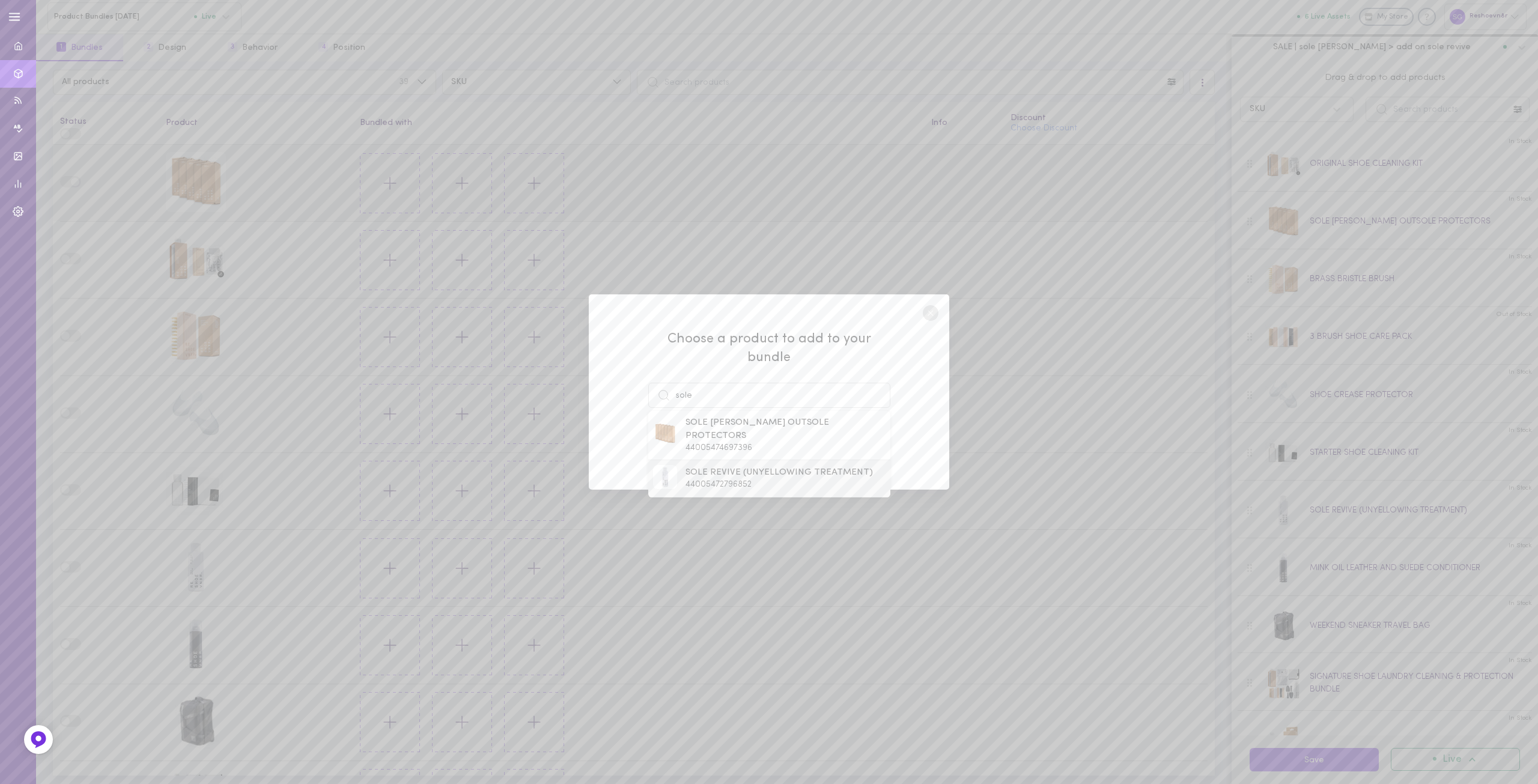
click at [689, 466] on span "SOLE REVIVE (UNYELLOWING TREATMENT)" at bounding box center [779, 473] width 187 height 14
type input "SOLE REVIVE (UNYELLOWING TREATMENT)"
click at [767, 432] on button "Add To Bundle" at bounding box center [769, 440] width 111 height 26
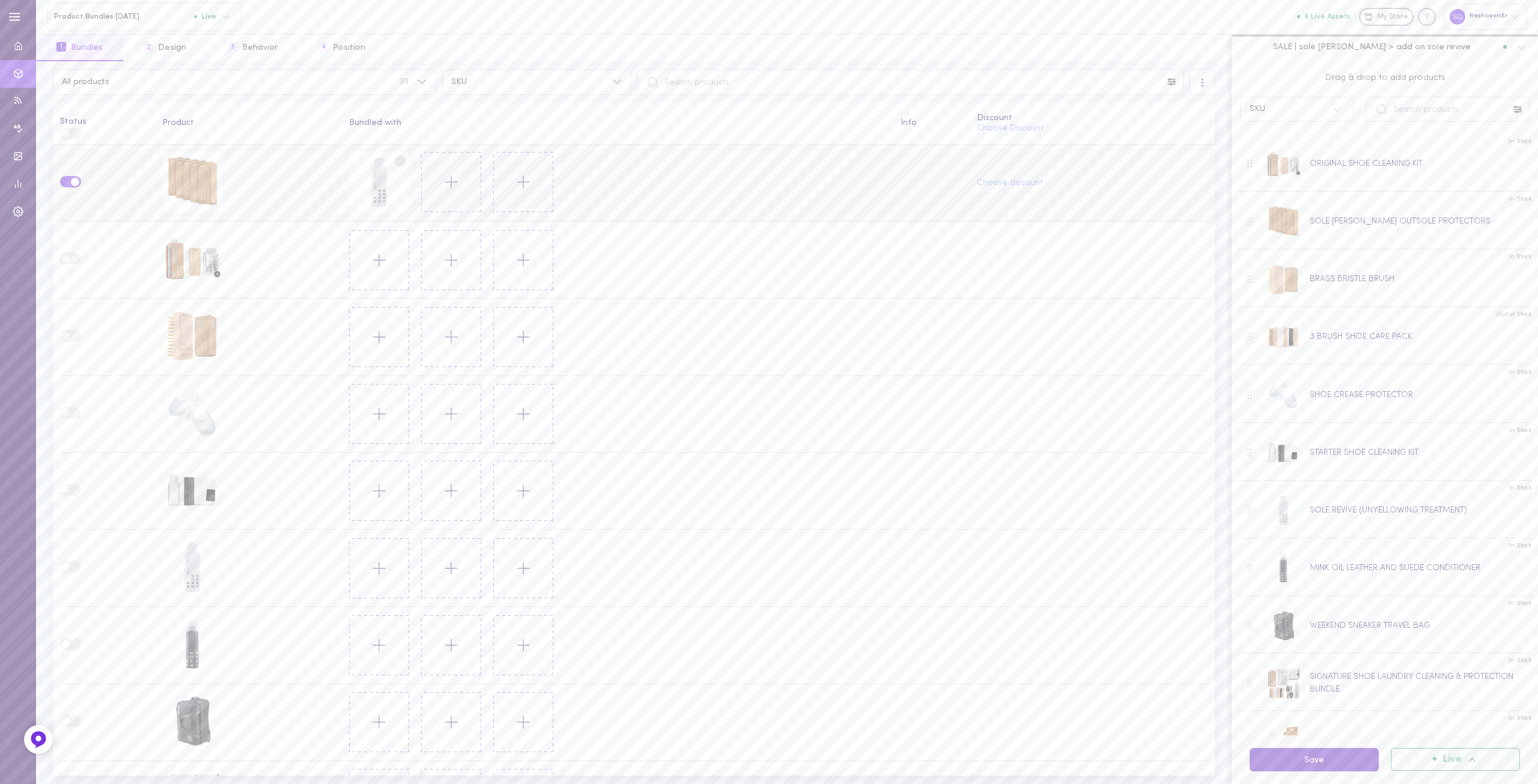
click at [1305, 761] on button "Save" at bounding box center [1314, 760] width 129 height 23
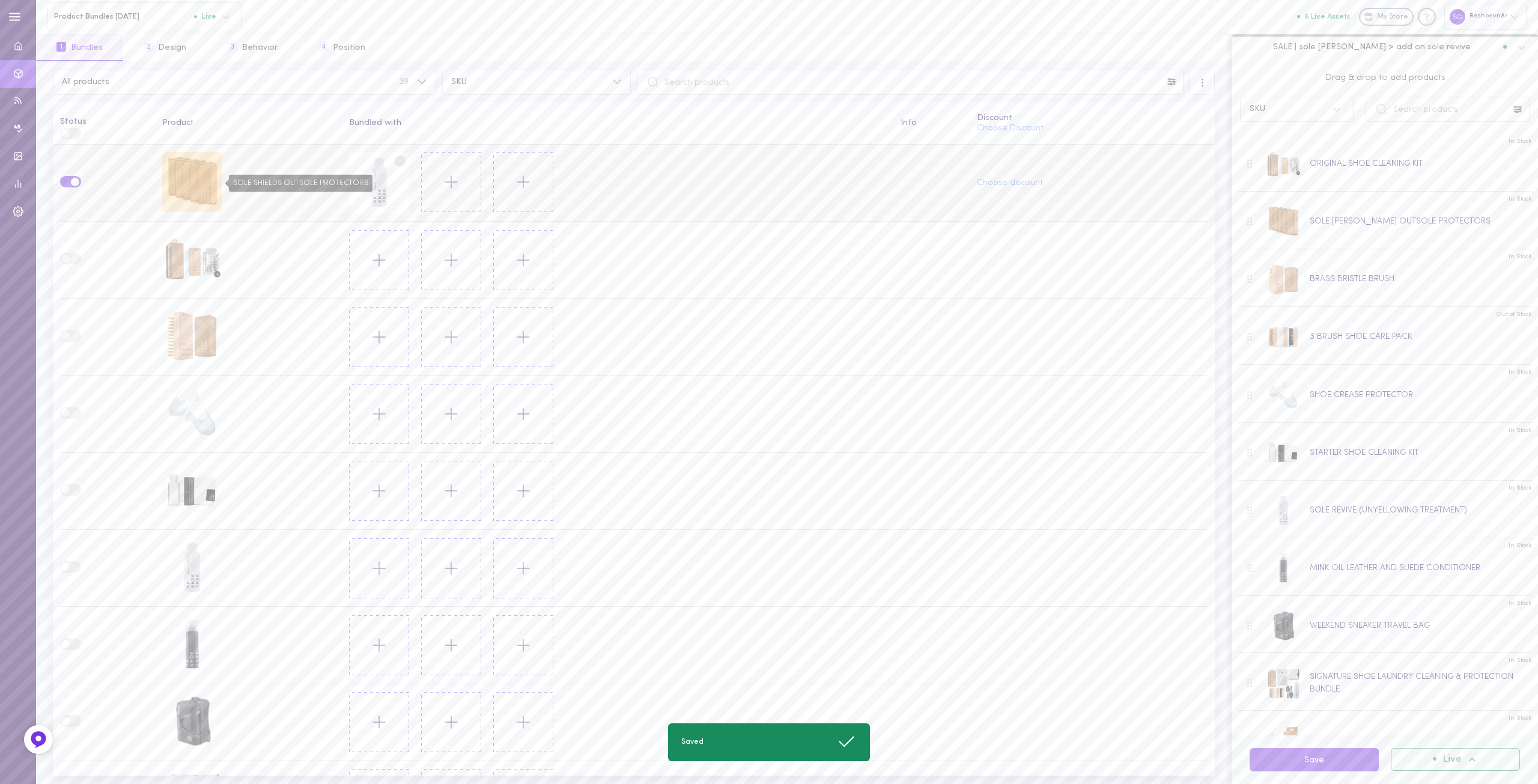
click at [196, 178] on div "SOLE SHIELDS OUTSOLE PROTECTORS" at bounding box center [192, 181] width 60 height 60
click at [188, 178] on div "SOLE SHIELDS OUTSOLE PROTECTORS" at bounding box center [192, 181] width 60 height 60
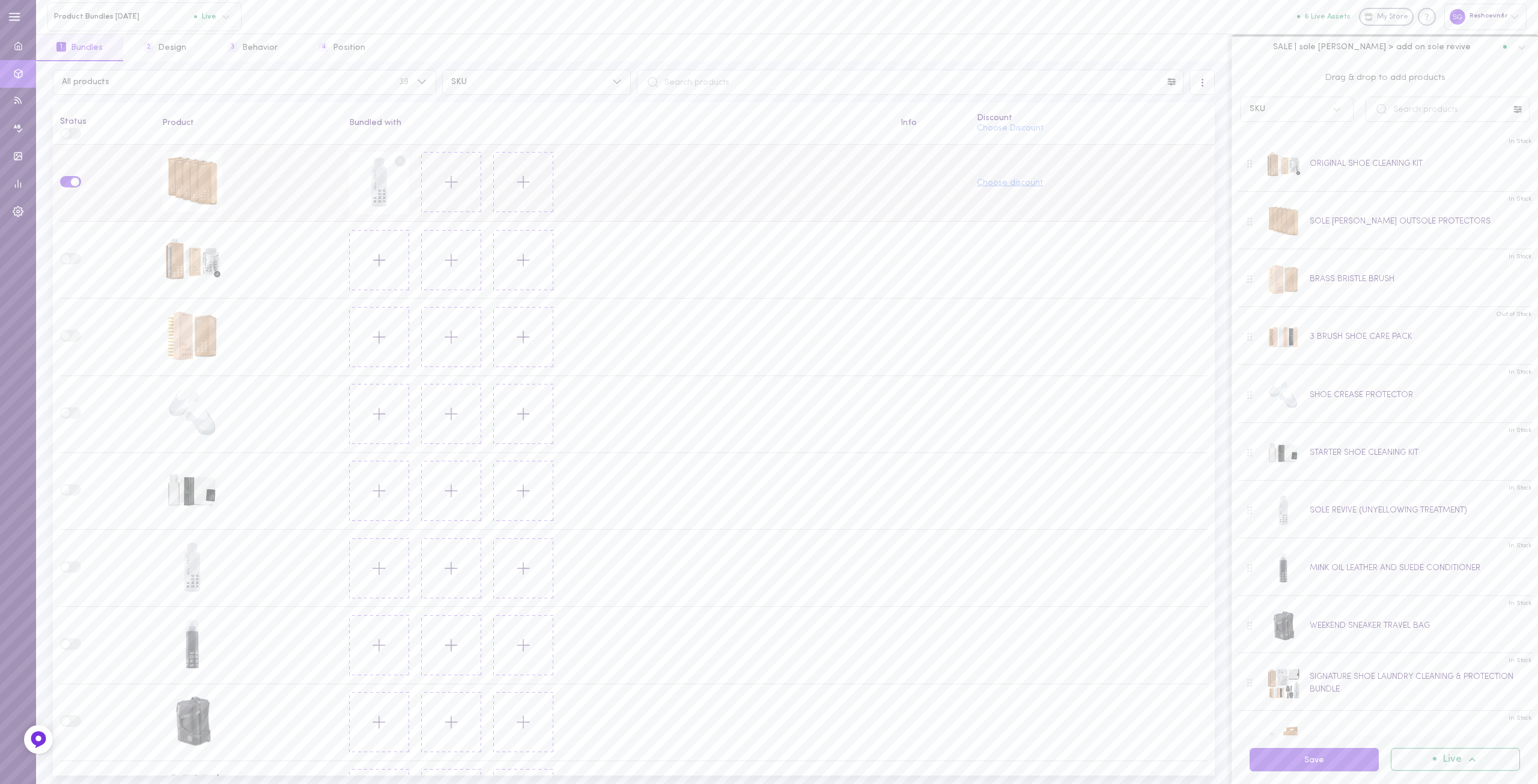
click at [1007, 179] on button "Choose discount" at bounding box center [1010, 183] width 66 height 8
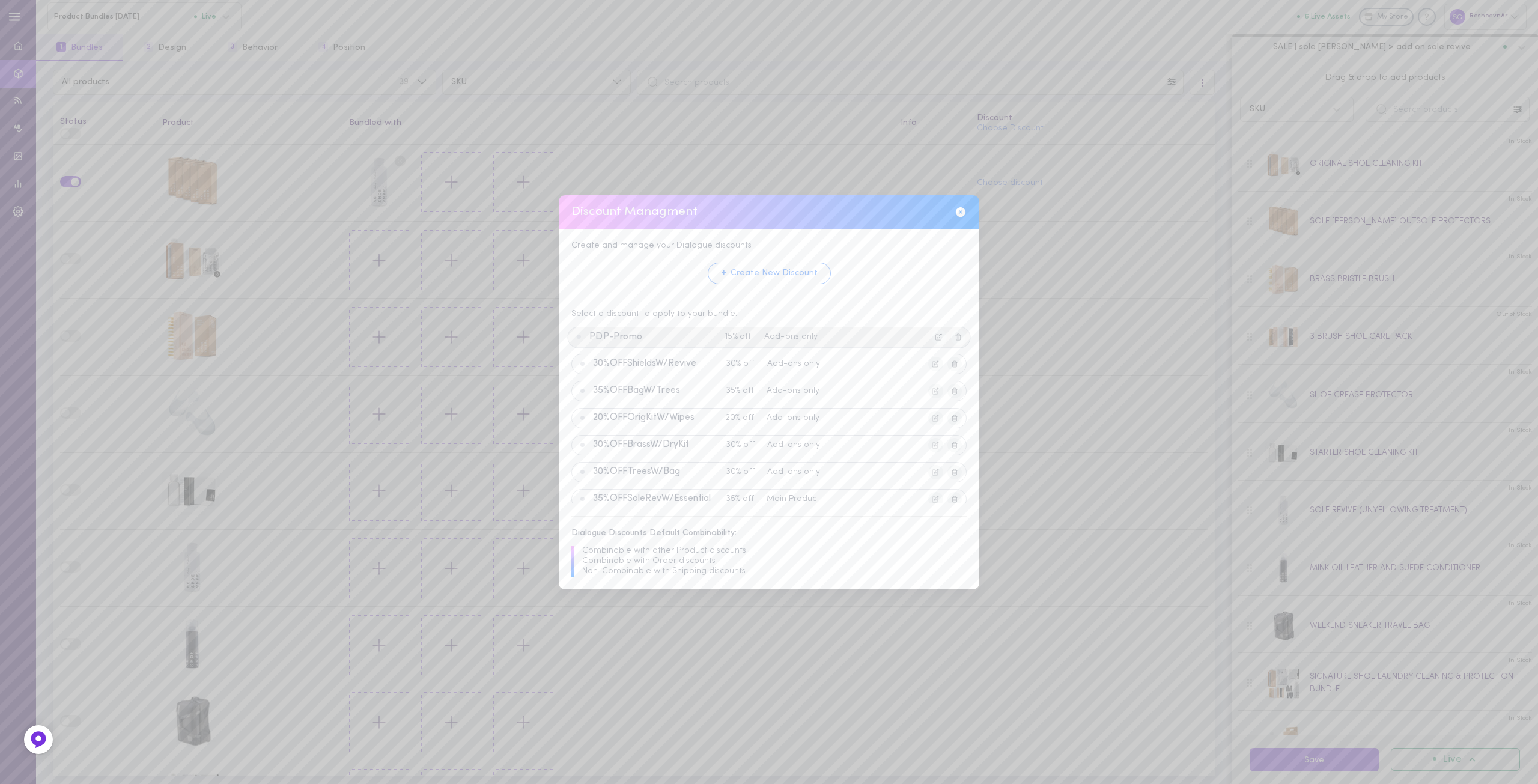
click at [696, 345] on div "PDP-Promo 15% off Add-ons only" at bounding box center [769, 336] width 403 height 21
click at [748, 493] on button "Apply Discount" at bounding box center [738, 493] width 92 height 23
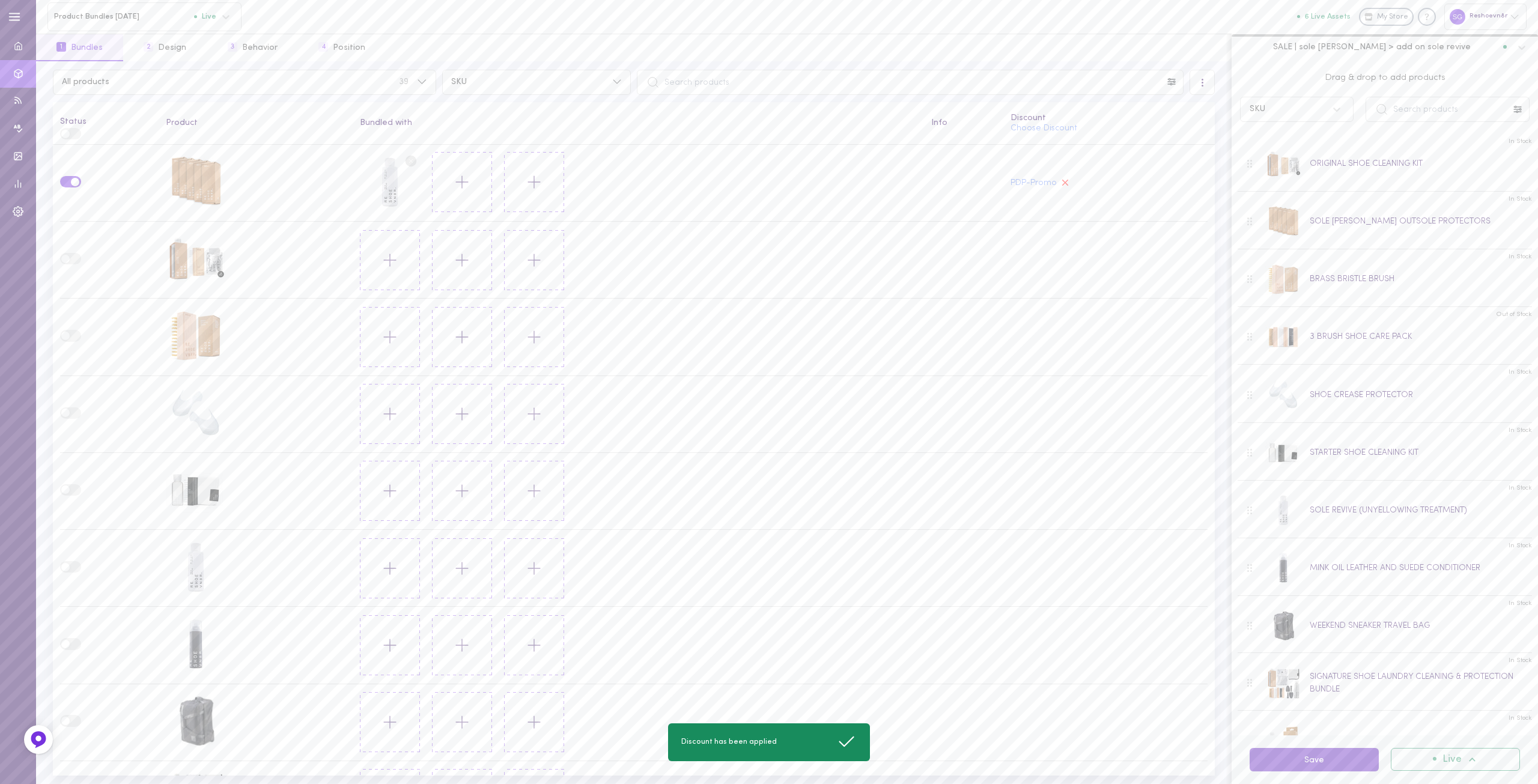
click at [1300, 759] on button "Save" at bounding box center [1314, 760] width 129 height 23
click at [1304, 758] on button "Save" at bounding box center [1314, 760] width 129 height 23
click at [203, 158] on div "SOLE SHIELDS OUTSOLE PROTECTORS" at bounding box center [196, 181] width 60 height 60
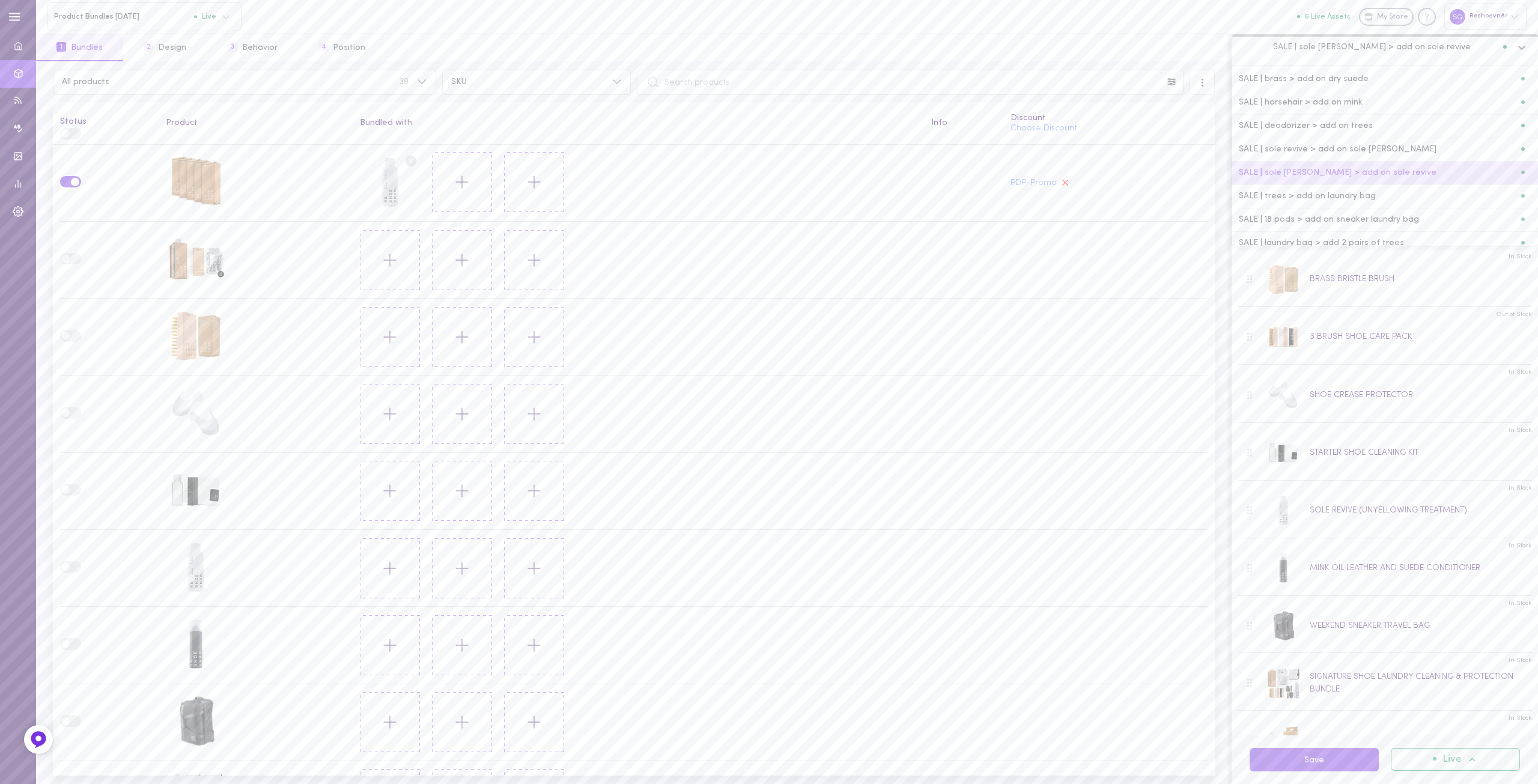
click at [1328, 59] on div "SALE | sole shields > add on sole revive" at bounding box center [1385, 47] width 306 height 26
click at [1319, 190] on div "SALE | trees > add on laundry bag" at bounding box center [1385, 197] width 306 height 23
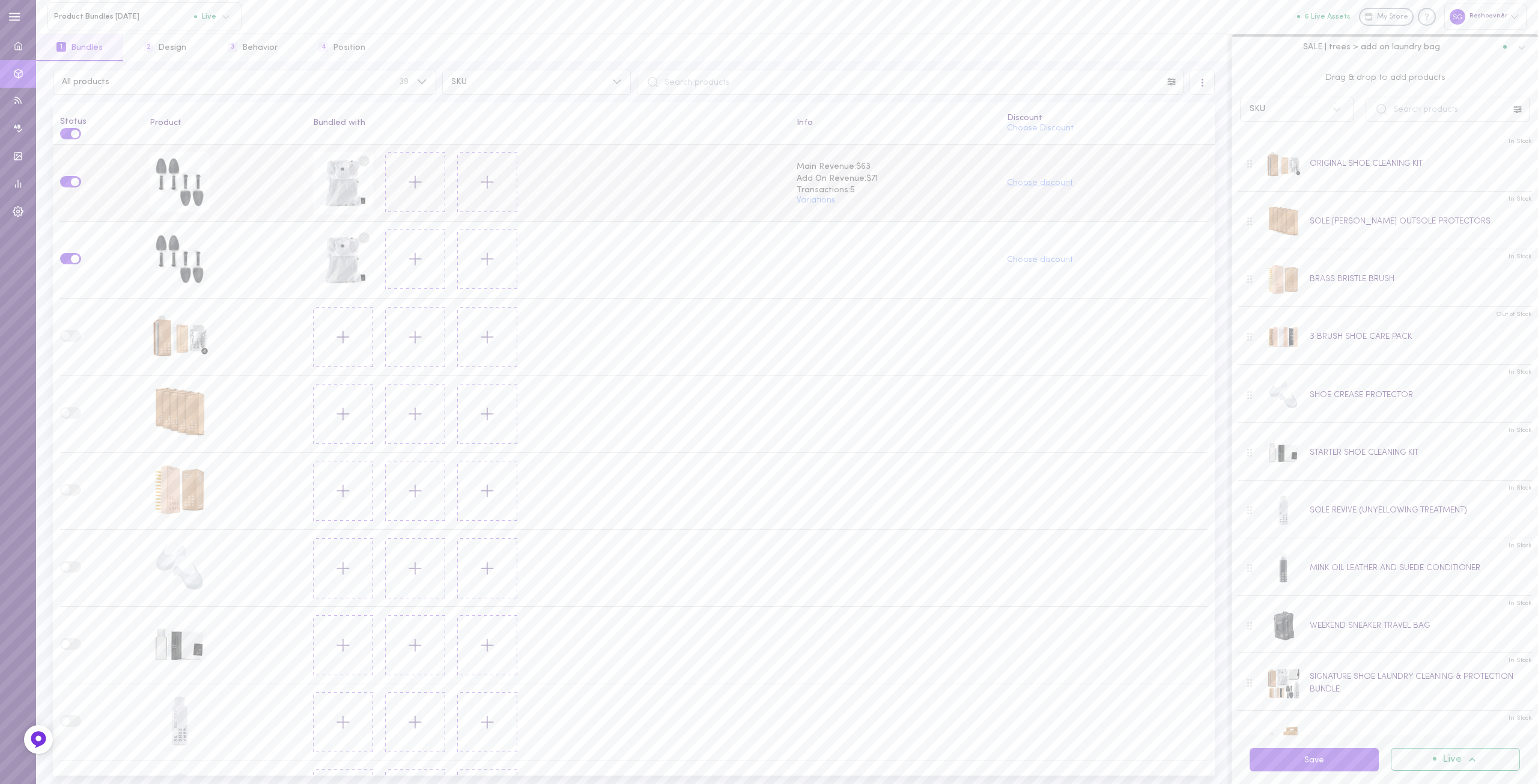
click at [1040, 182] on button "Choose discount" at bounding box center [1040, 183] width 66 height 8
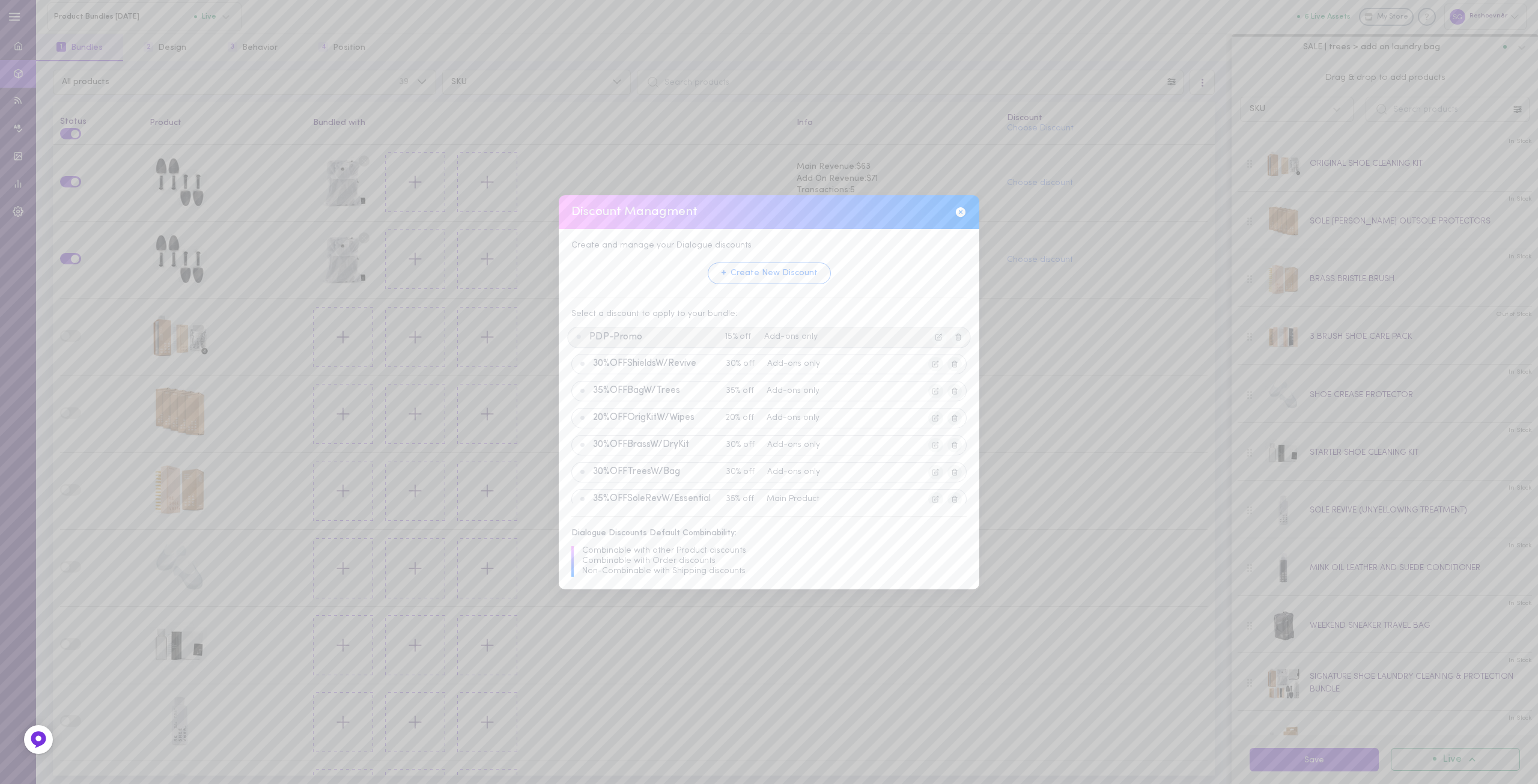
click at [646, 339] on span "PDP-Promo" at bounding box center [655, 337] width 131 height 11
click at [758, 486] on button "Apply Discount" at bounding box center [738, 493] width 92 height 23
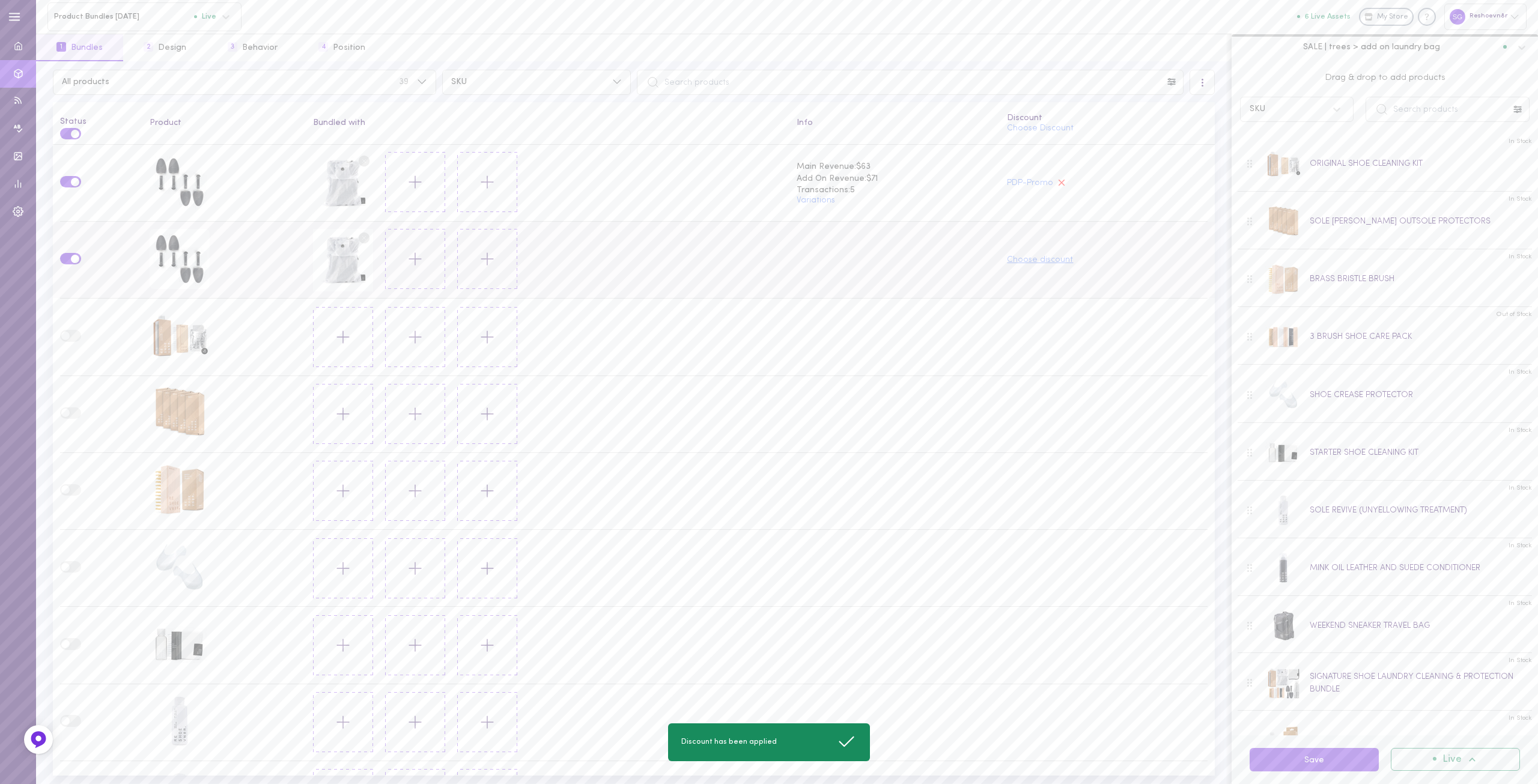
click at [1037, 260] on button "Choose discount" at bounding box center [1040, 260] width 66 height 8
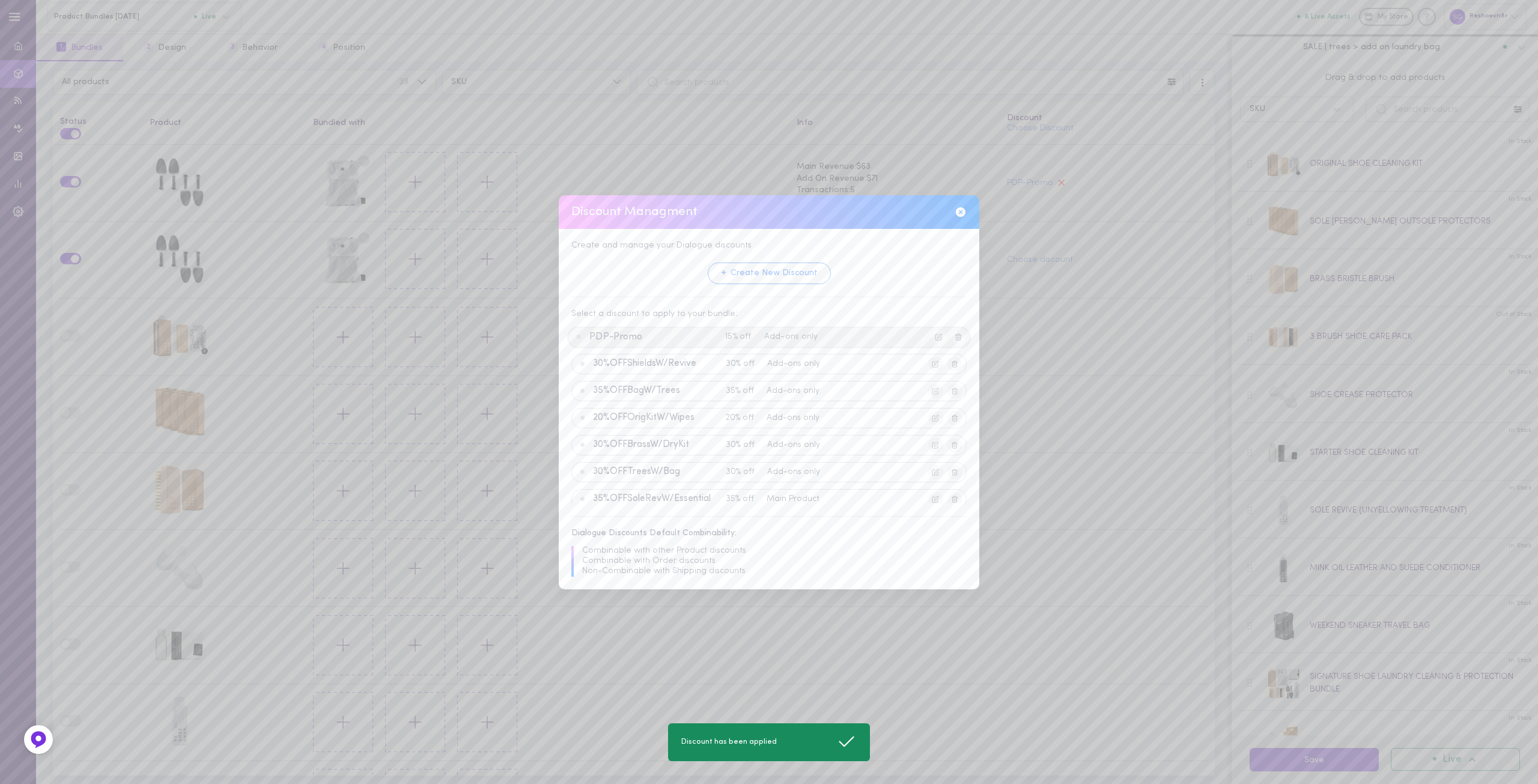
click at [634, 333] on span "PDP-Promo" at bounding box center [655, 337] width 131 height 11
click at [740, 494] on button "Apply Discount" at bounding box center [738, 493] width 92 height 23
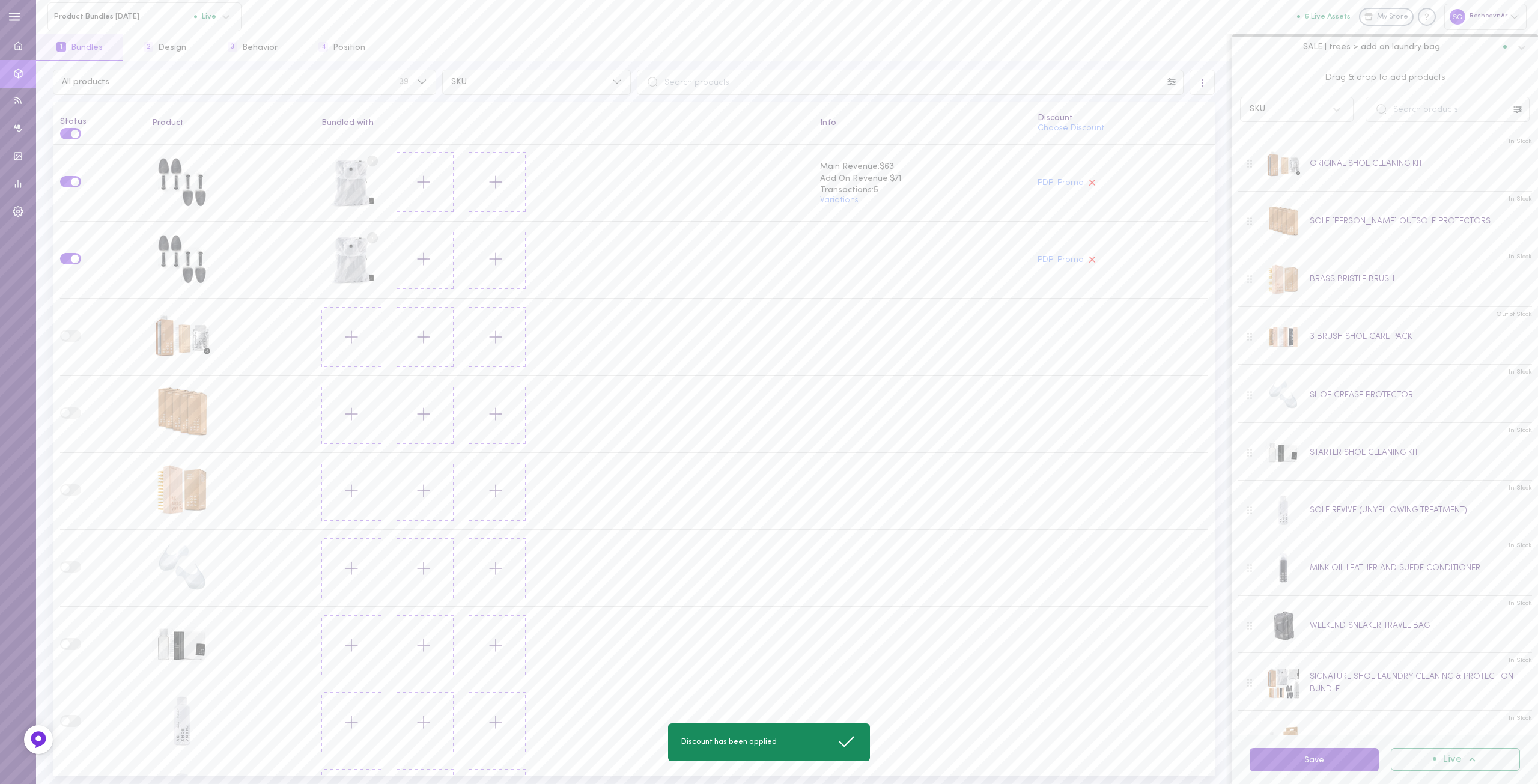
click at [1317, 760] on button "Save" at bounding box center [1314, 760] width 129 height 23
click at [185, 172] on div "2 PAIRS OF ADJUSTABLE SHOE TREES" at bounding box center [181, 181] width 60 height 60
click at [343, 44] on button "4 Position" at bounding box center [342, 48] width 87 height 27
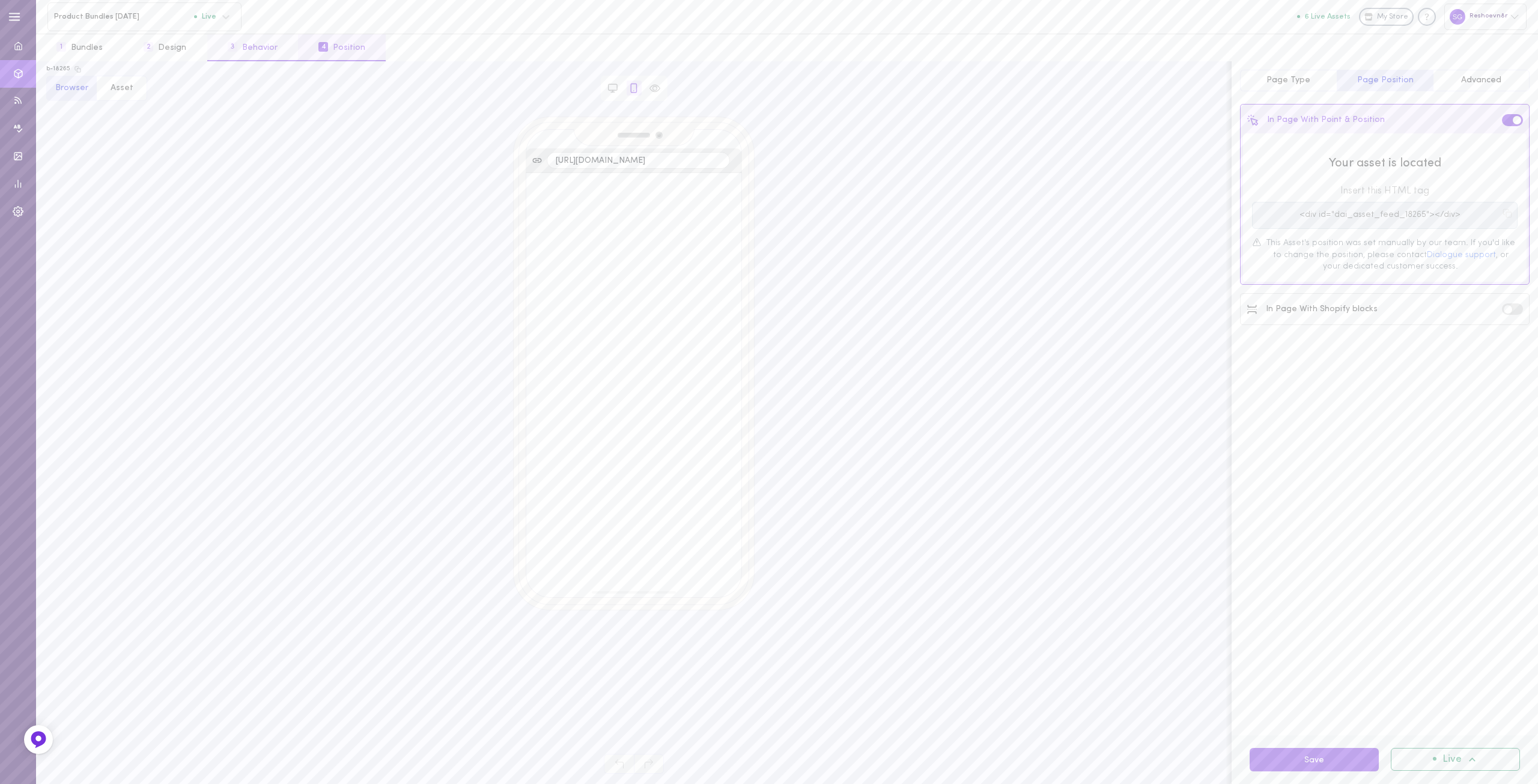
click at [263, 41] on button "3 Behavior" at bounding box center [252, 48] width 91 height 27
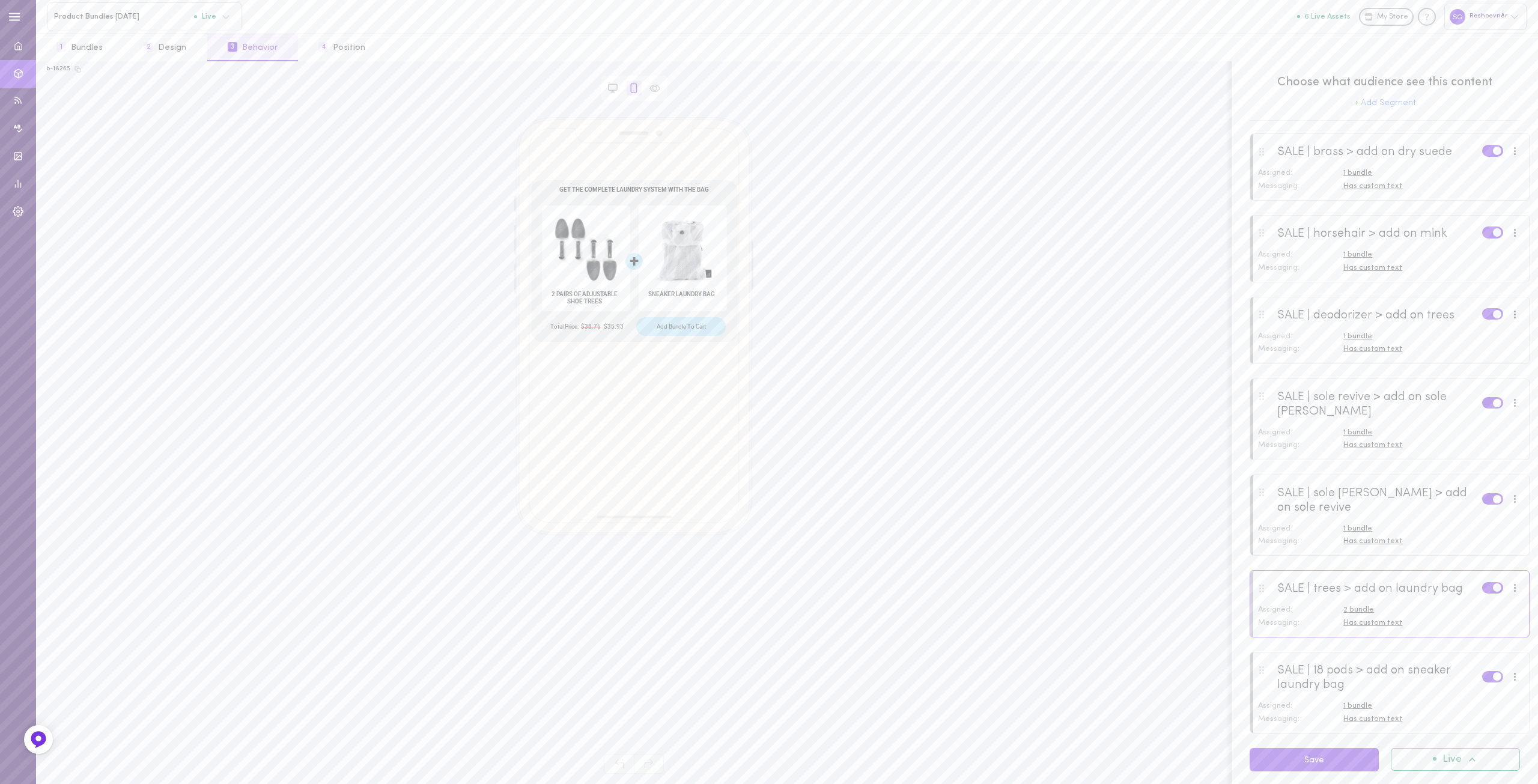
click at [1367, 626] on span "Has custom text" at bounding box center [1373, 623] width 59 height 8
click at [1417, 655] on div "GET THE COMPLETE LAUNDRY SYSTEM WITH THE BAG GET THE COMPLETE LAUNDRY SYSTEM WI…" at bounding box center [1490, 644] width 262 height 24
click at [1411, 646] on input "GET THE COMPLETE LAUNDRY SYSTEM WITH THE BAG" at bounding box center [1484, 644] width 238 height 14
paste input "Save 15% When You Get The Complete Laundry System"
type input "Save 15% When You Get The Complete Laundry System"
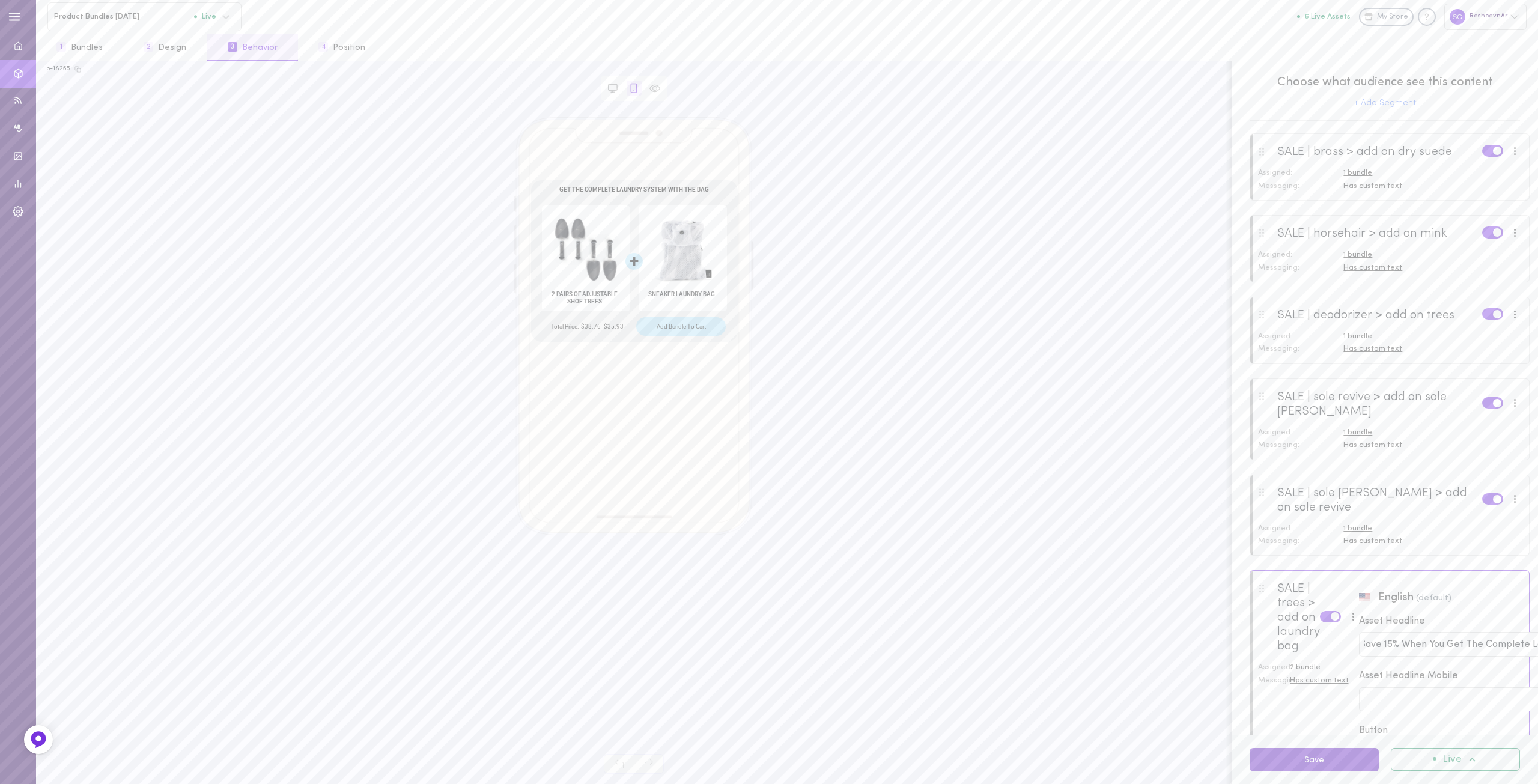
click at [1310, 759] on button "Save" at bounding box center [1314, 760] width 129 height 23
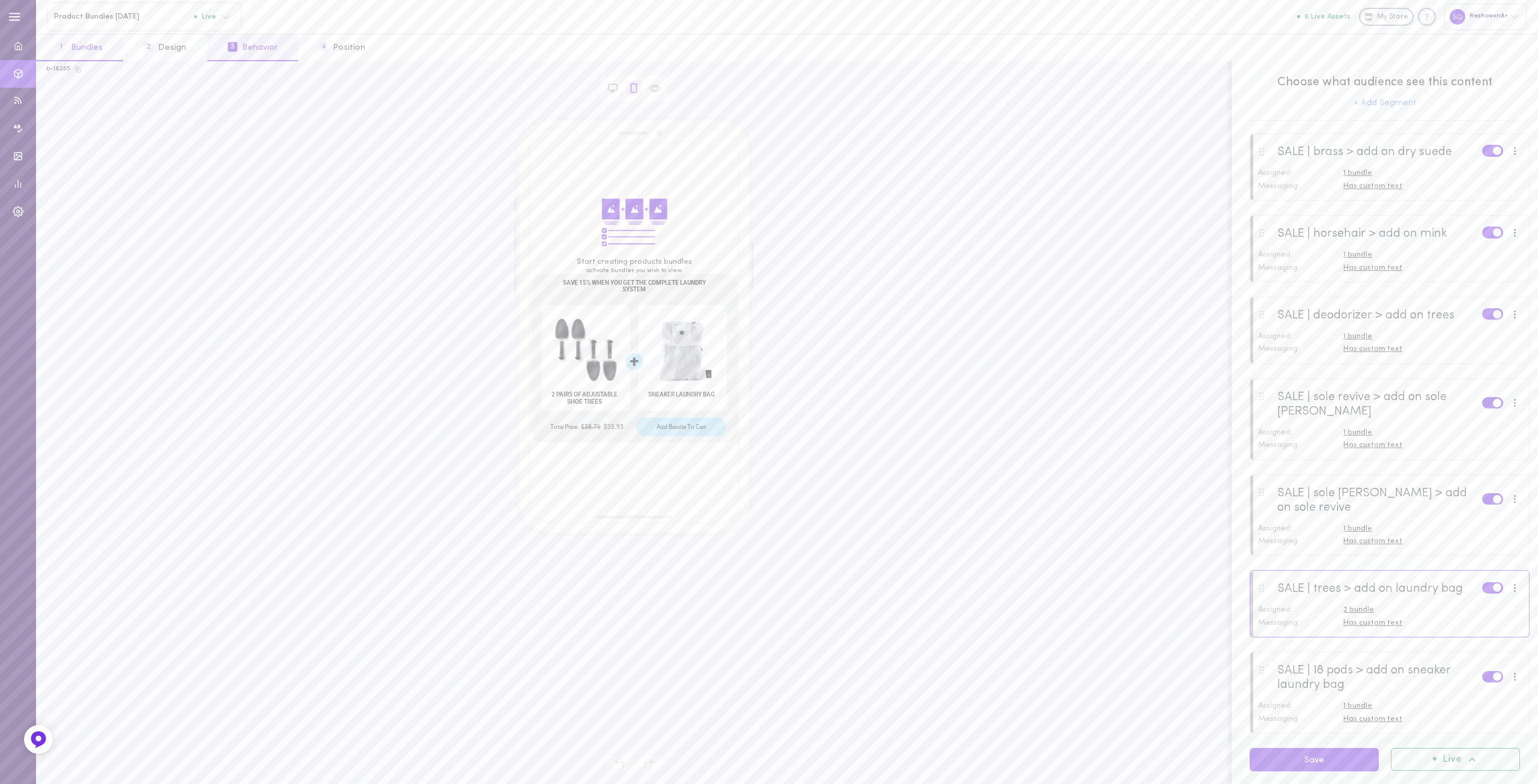
click at [90, 45] on button "1 Bundles" at bounding box center [79, 48] width 87 height 27
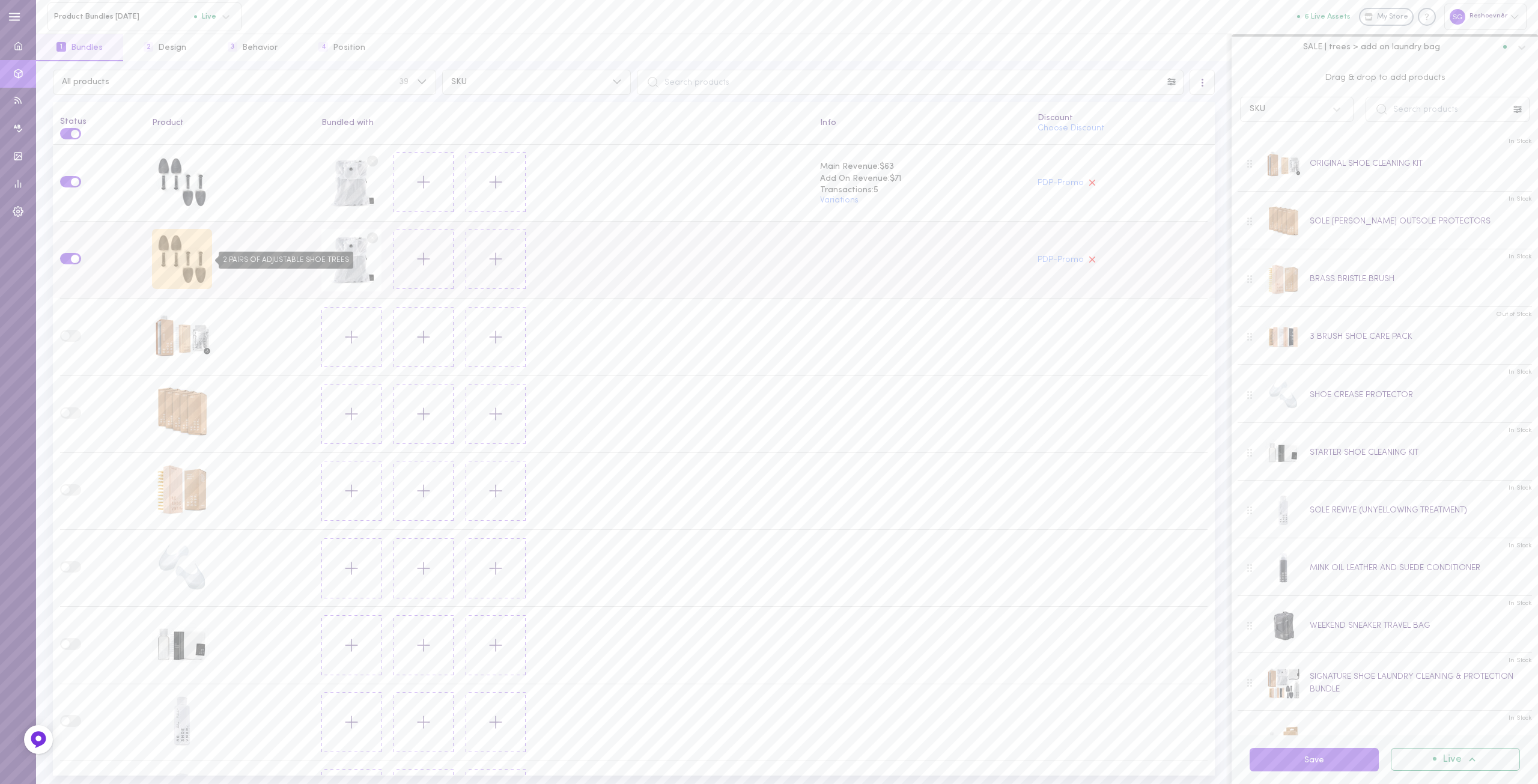
click at [187, 257] on div "2 PAIRS OF ADJUSTABLE SHOE TREES" at bounding box center [181, 259] width 60 height 60
click at [69, 255] on label at bounding box center [70, 259] width 21 height 12
click at [0, 0] on input "checkbox" at bounding box center [0, 0] width 0 height 0
click at [1291, 763] on button "Save" at bounding box center [1314, 760] width 129 height 23
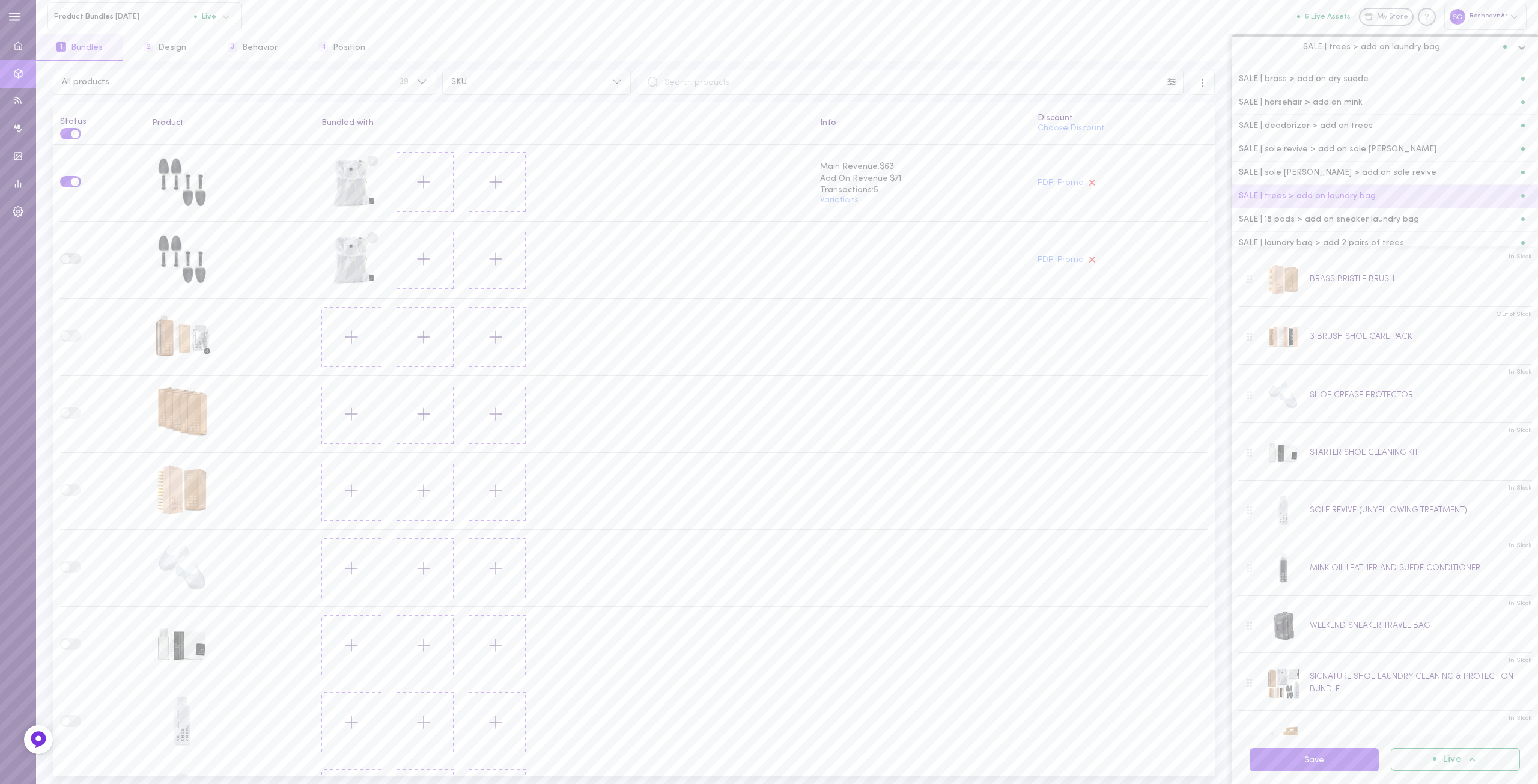
click at [1362, 51] on span "SALE | trees > add on laundry bag" at bounding box center [1371, 46] width 137 height 11
click at [1364, 214] on div "SALE | 18 pods > add on sneaker laundry bag" at bounding box center [1385, 220] width 306 height 23
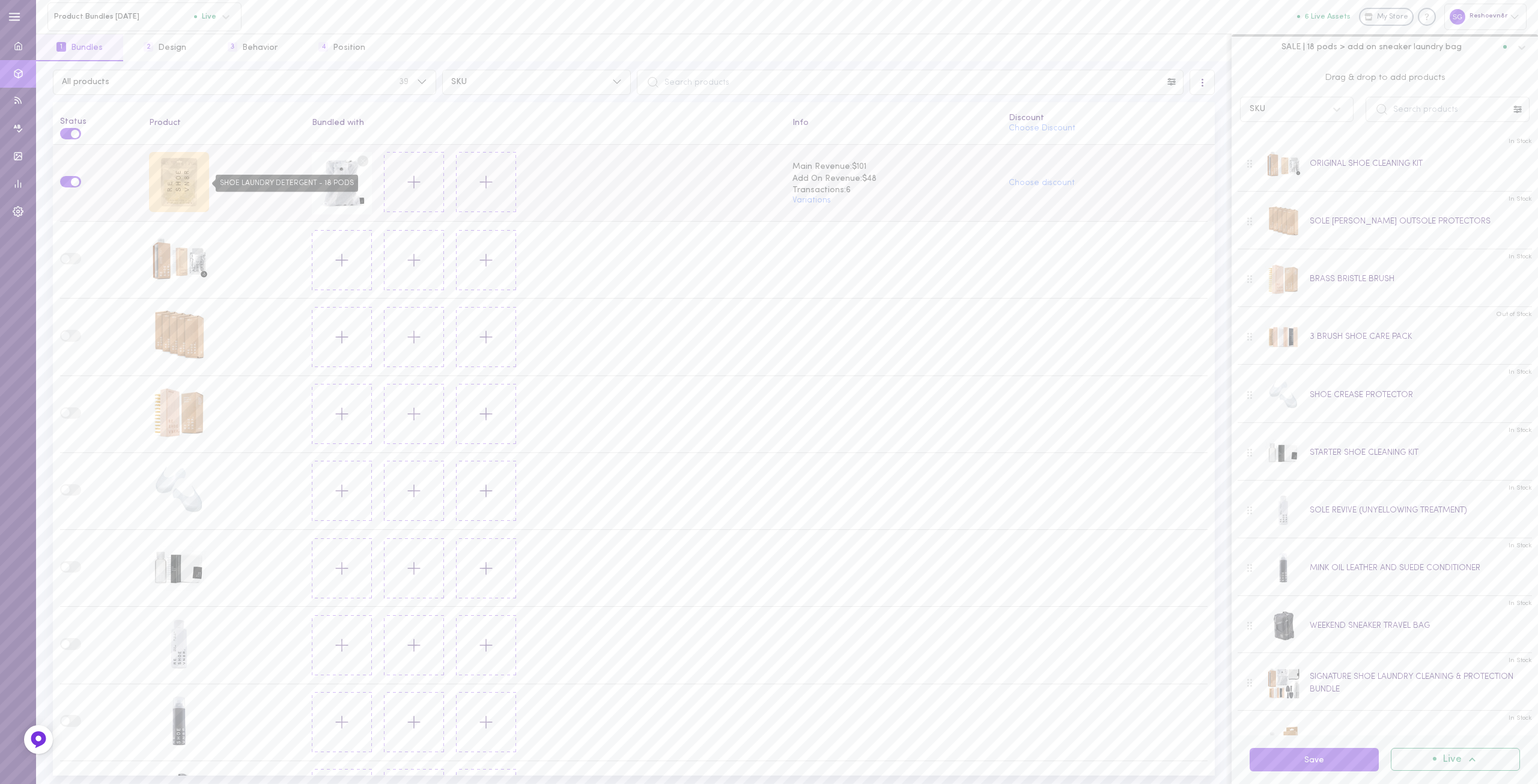
click at [170, 178] on div "SHOE LAUNDRY DETERGENT - 18 PODS" at bounding box center [179, 181] width 60 height 60
click at [71, 181] on span at bounding box center [75, 182] width 8 height 8
click at [0, 0] on input "checkbox" at bounding box center [0, 0] width 0 height 0
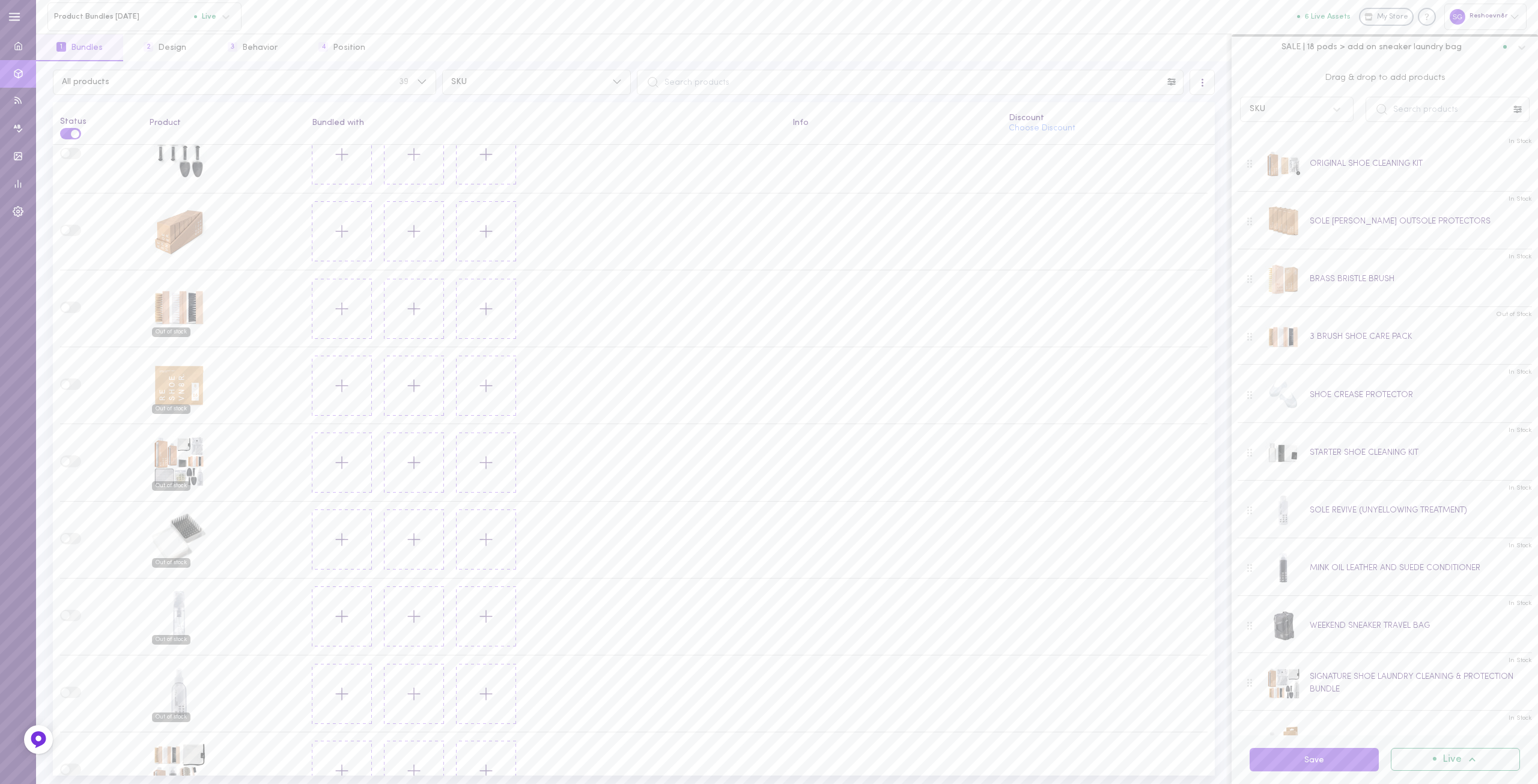
scroll to position [2349, 0]
click at [72, 370] on label at bounding box center [70, 376] width 21 height 12
click at [68, 371] on span at bounding box center [65, 375] width 8 height 8
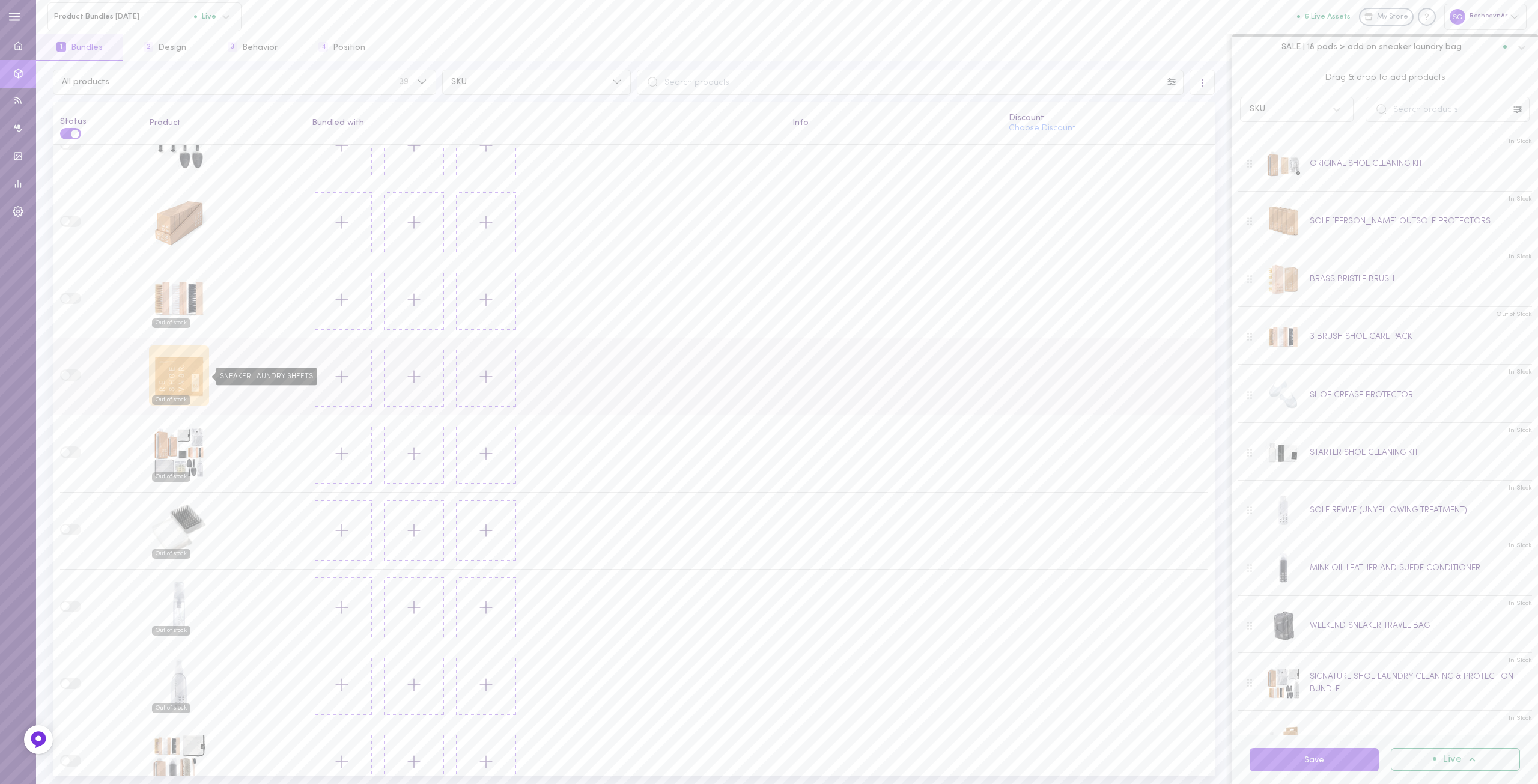
click at [161, 361] on div "SNEAKER LAUNDRY SHEETS" at bounding box center [179, 375] width 60 height 60
click at [337, 347] on button at bounding box center [342, 376] width 60 height 60
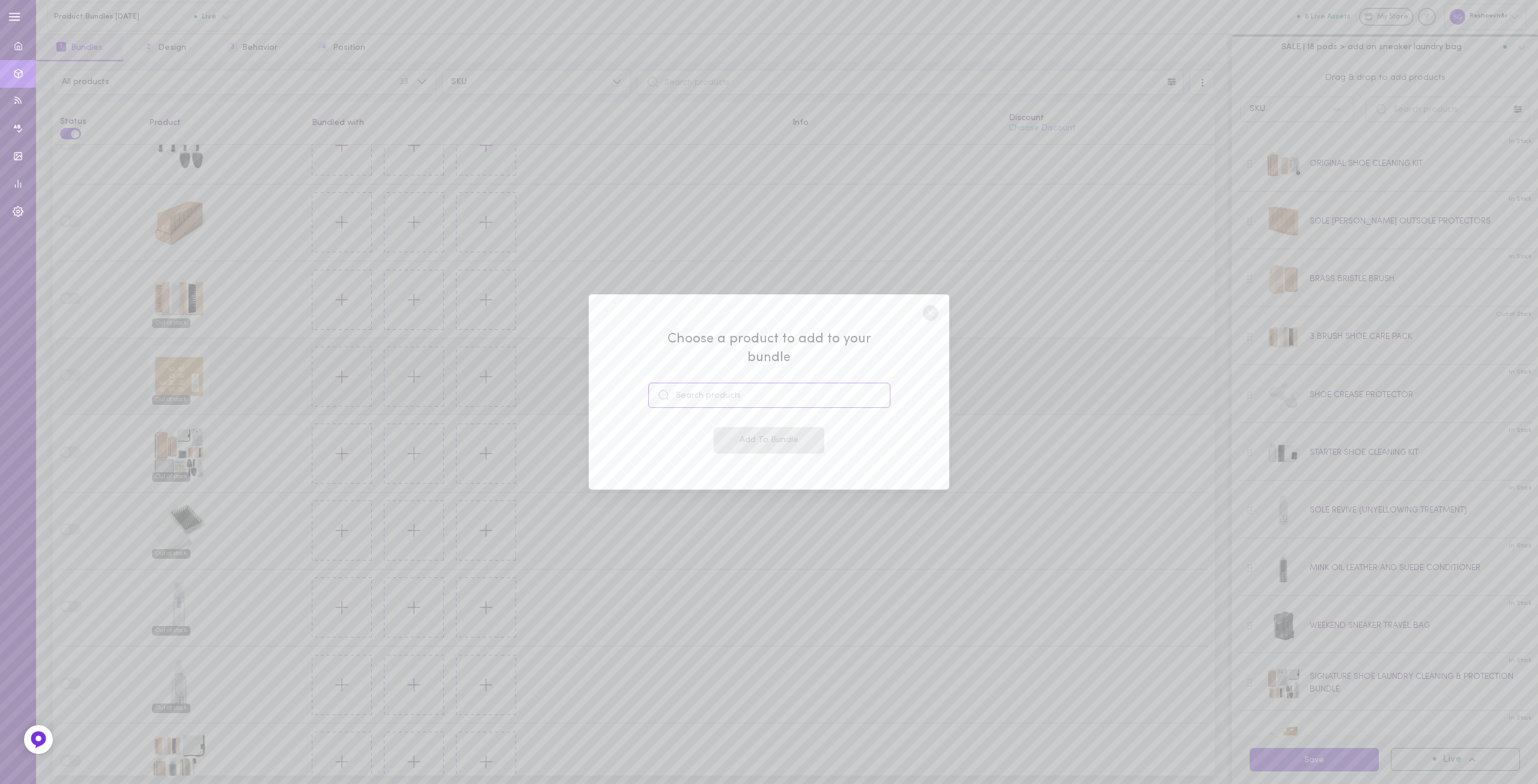
click at [690, 391] on input at bounding box center [769, 395] width 242 height 25
click at [716, 454] on span "SNEAKER LAUNDRY BAG" at bounding box center [738, 460] width 105 height 14
type input "SNEAKER LAUNDRY BAG"
click at [753, 437] on button "Add To Bundle" at bounding box center [769, 440] width 111 height 26
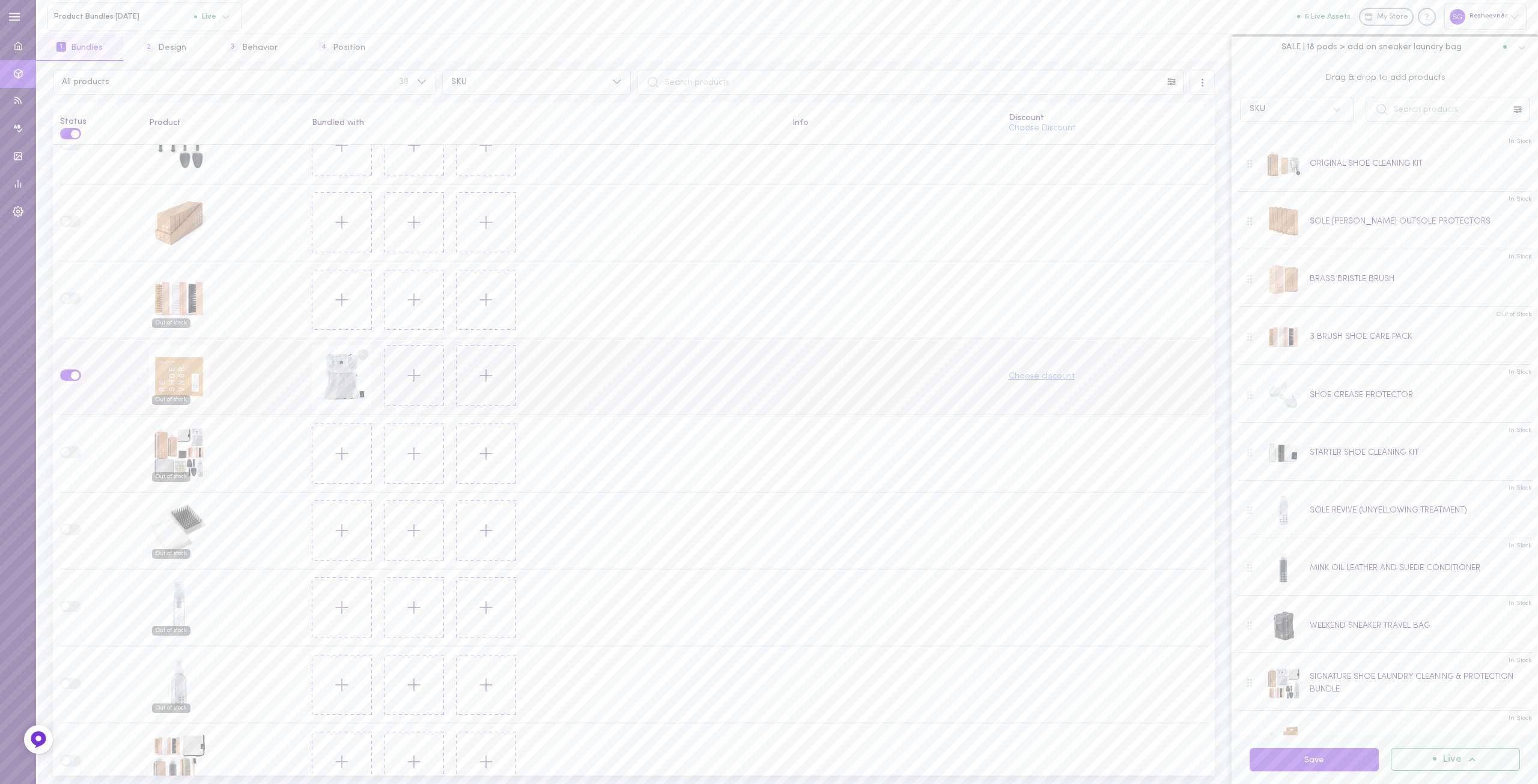
click at [1041, 372] on button "Choose discount" at bounding box center [1041, 376] width 66 height 8
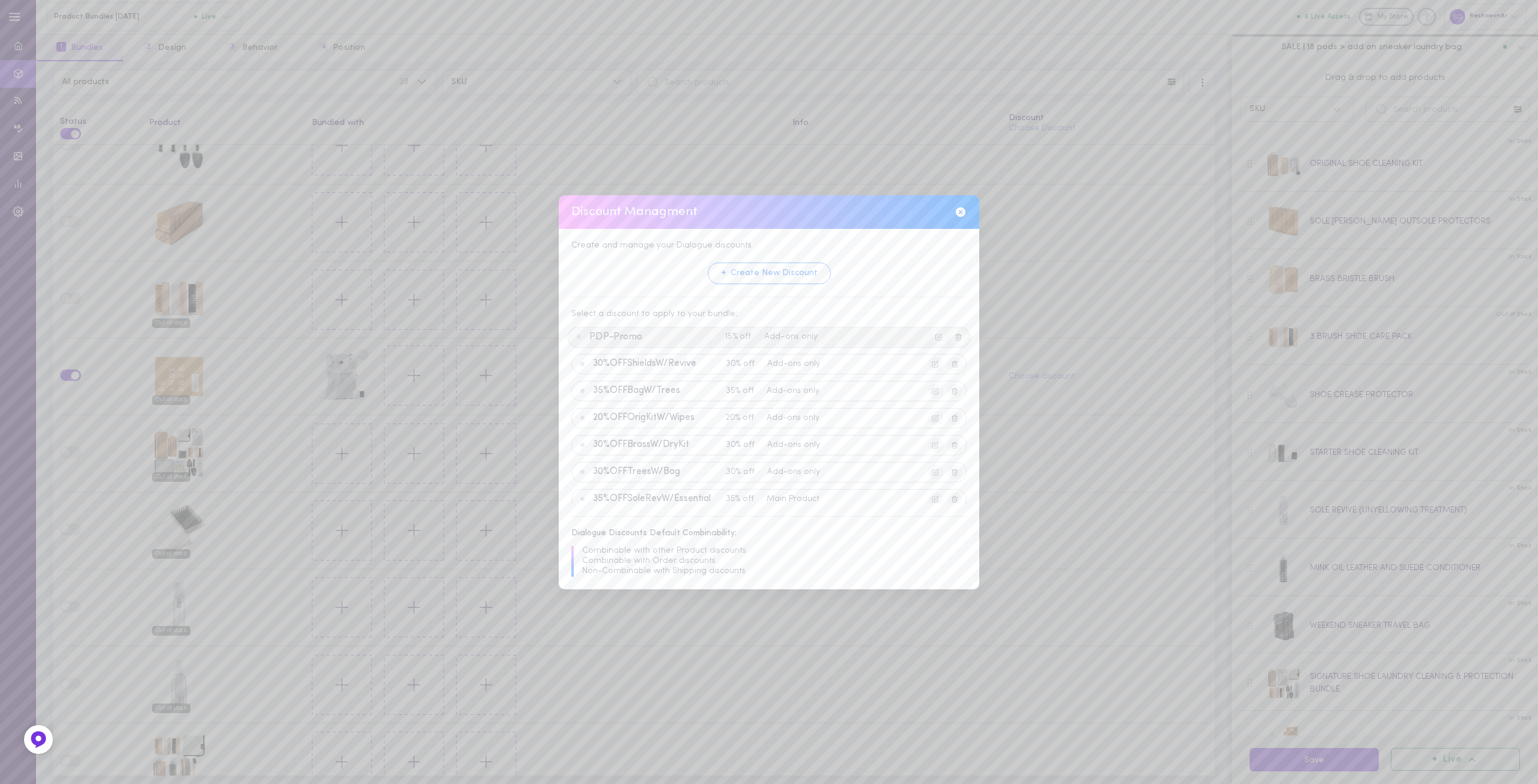
click at [668, 339] on span "PDP-Promo" at bounding box center [655, 337] width 131 height 11
click at [737, 492] on button "Apply Discount" at bounding box center [738, 493] width 92 height 23
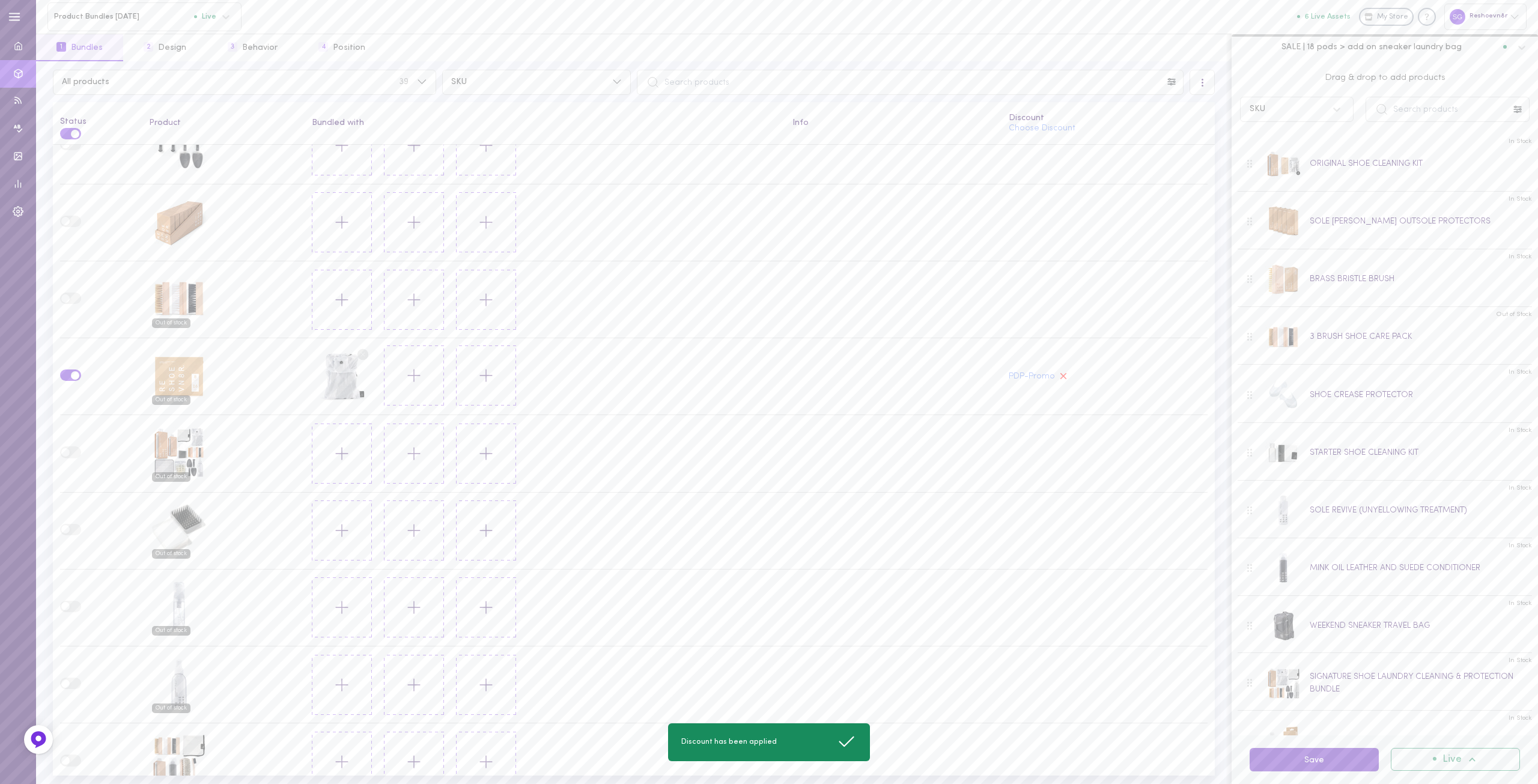
click at [1309, 765] on button "Save" at bounding box center [1314, 760] width 129 height 23
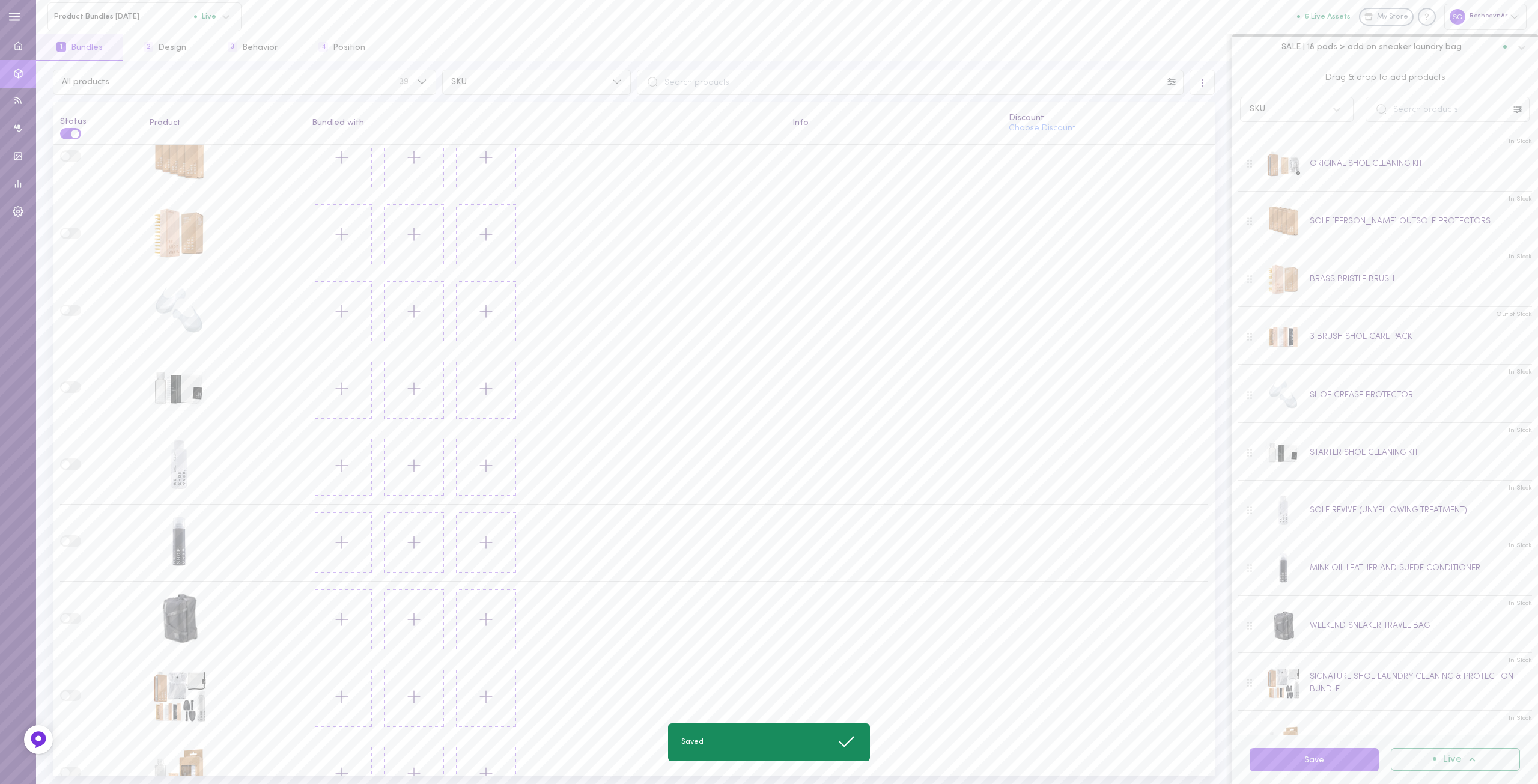
scroll to position [0, 0]
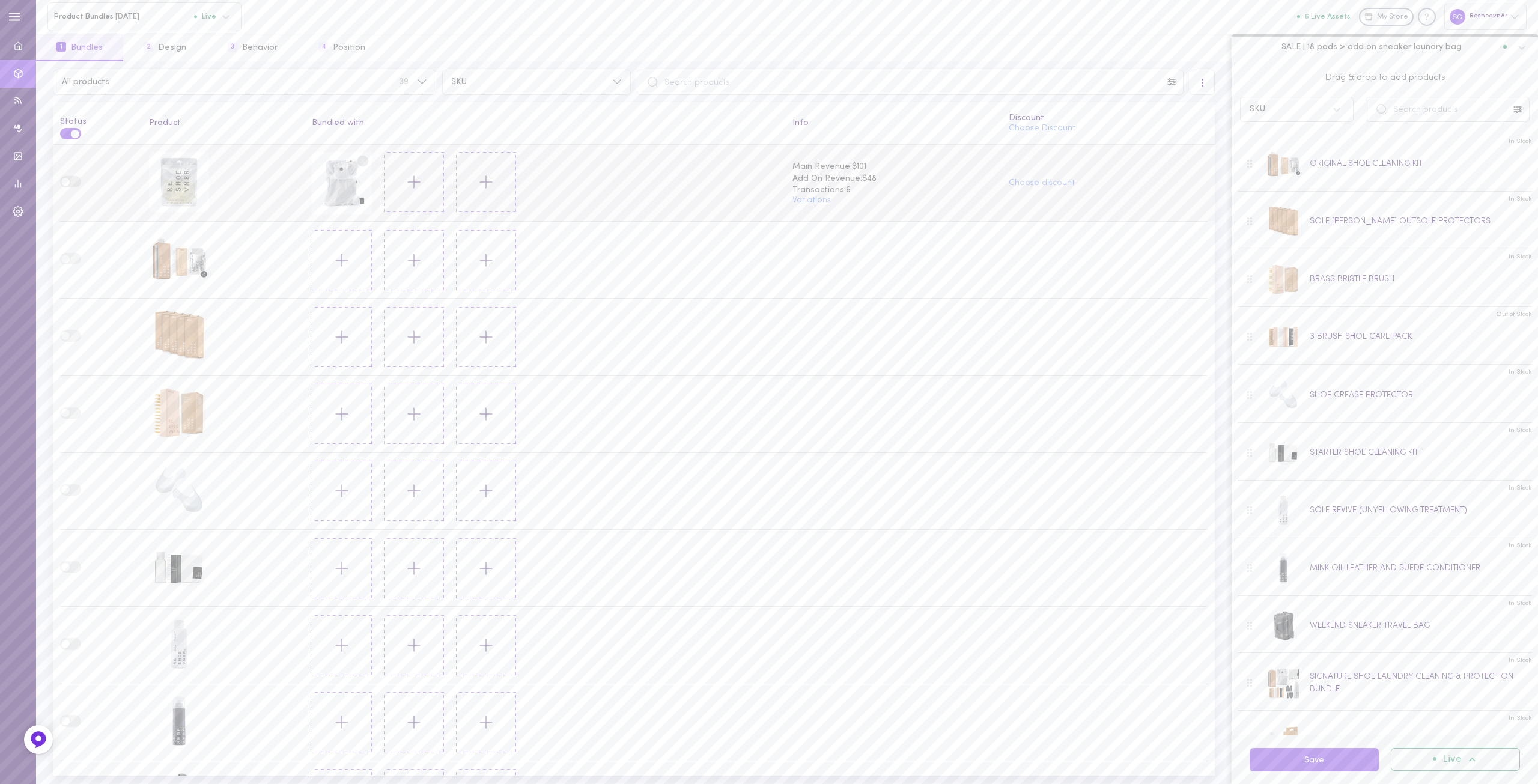
click at [69, 181] on label at bounding box center [70, 182] width 21 height 12
click at [0, 0] on input "checkbox" at bounding box center [0, 0] width 0 height 0
click at [1301, 764] on button "Save" at bounding box center [1314, 760] width 129 height 23
click at [1053, 189] on div "Choose discount" at bounding box center [1108, 183] width 199 height 16
click at [1048, 184] on button "Choose discount" at bounding box center [1041, 183] width 66 height 8
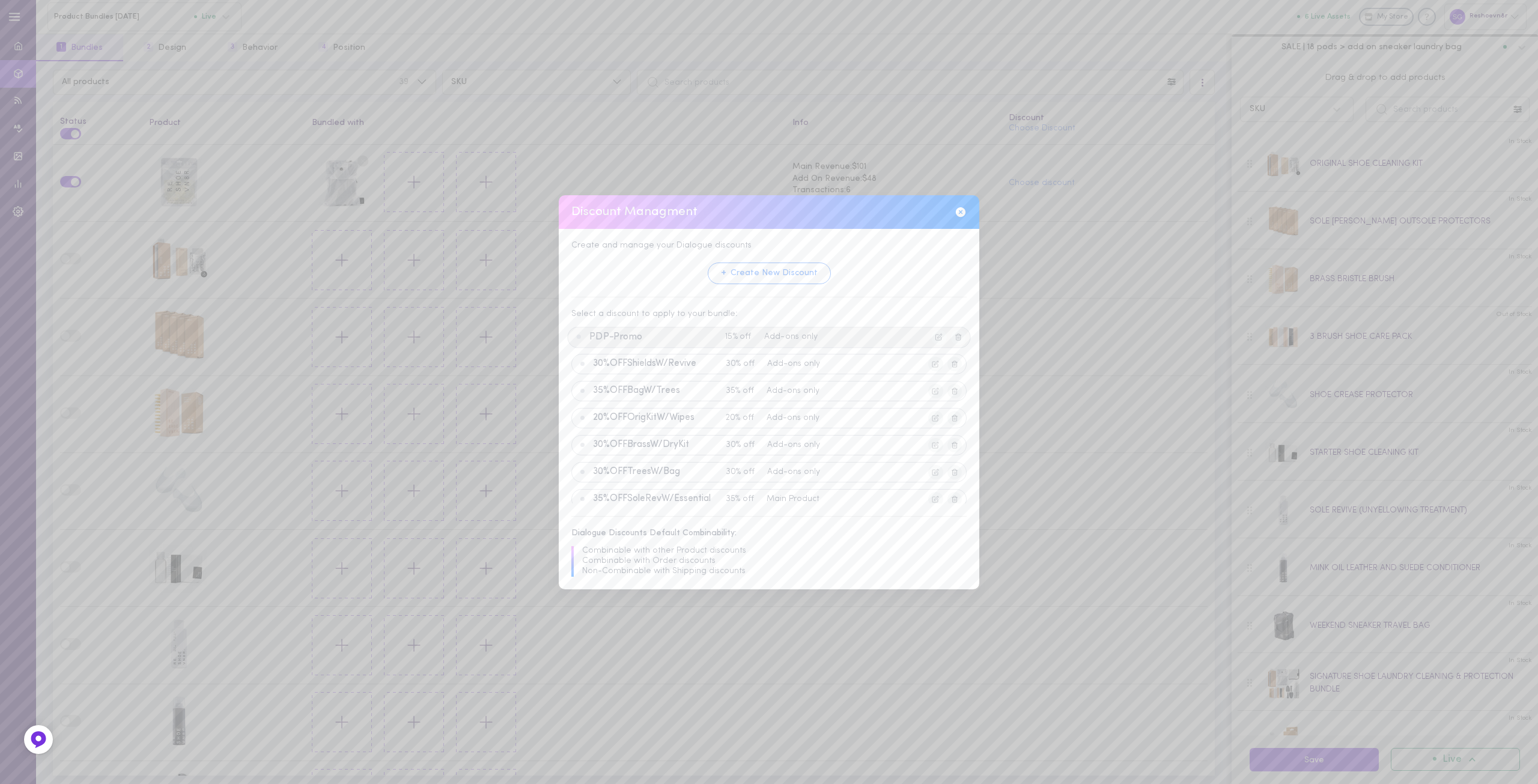
click at [646, 331] on div "PDP-Promo 15% off Add-ons only" at bounding box center [769, 336] width 403 height 21
click at [742, 489] on button "Apply Discount" at bounding box center [738, 493] width 92 height 23
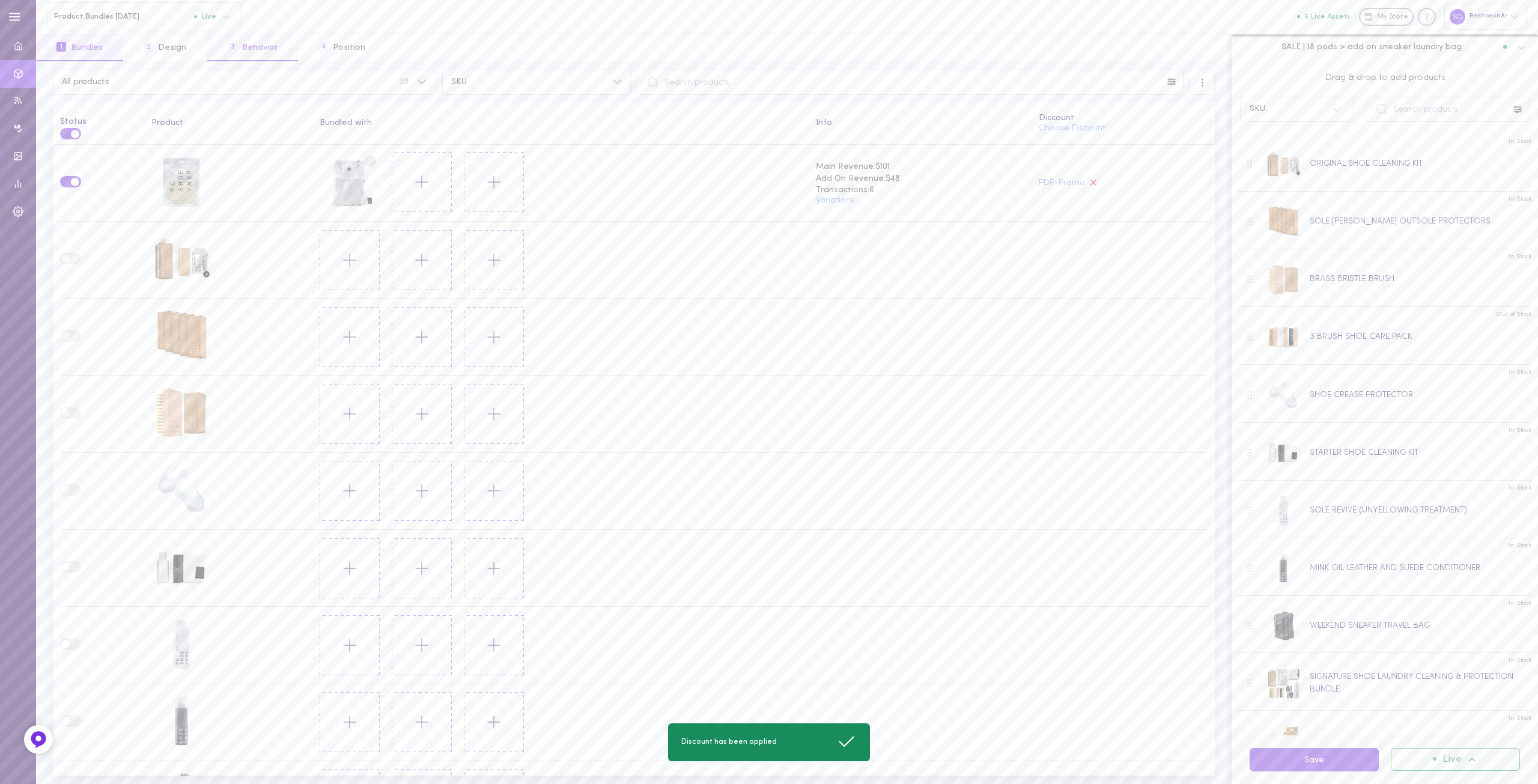
click at [255, 50] on button "3 Behavior" at bounding box center [252, 48] width 91 height 27
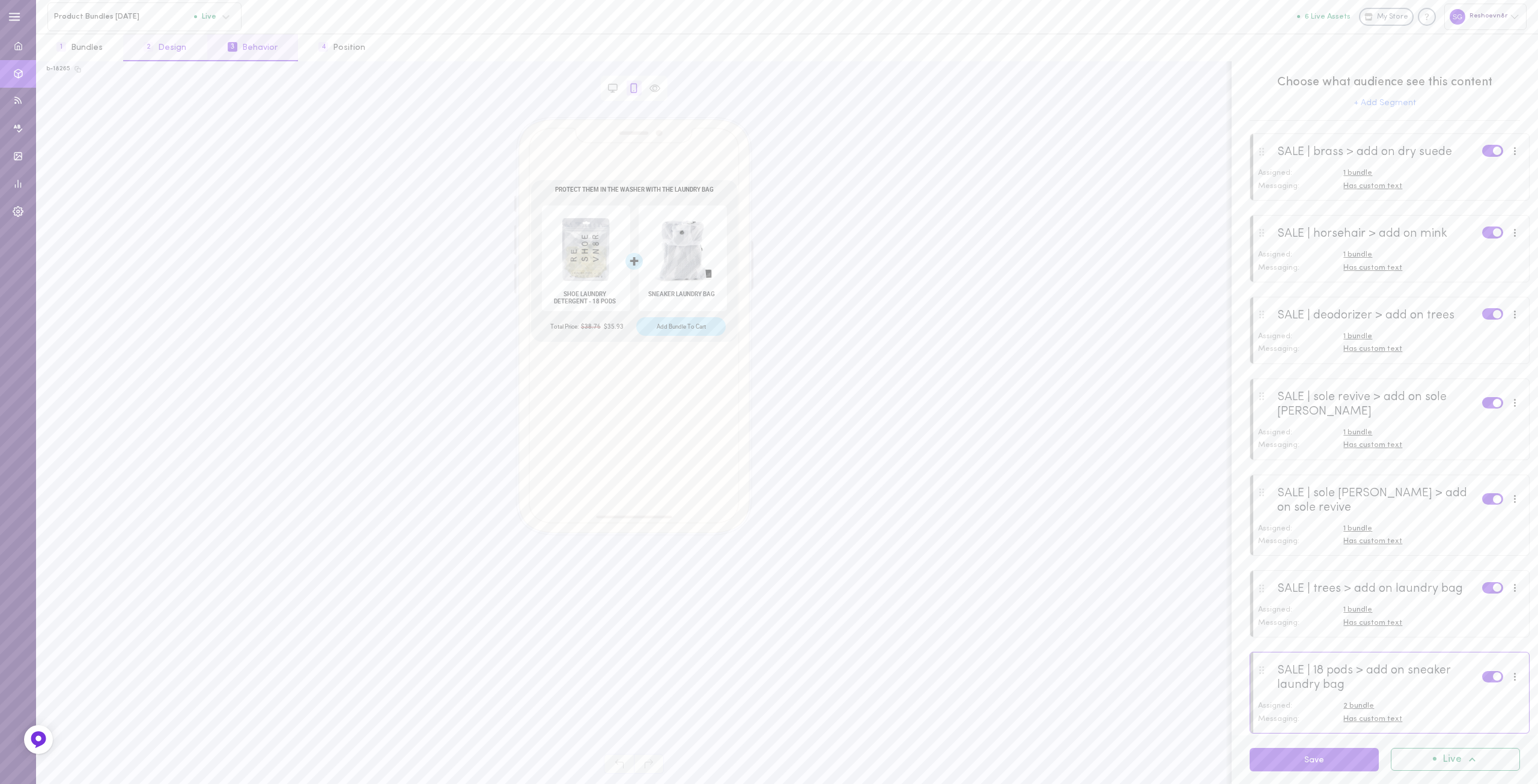
click at [174, 49] on button "2 Design" at bounding box center [165, 48] width 84 height 27
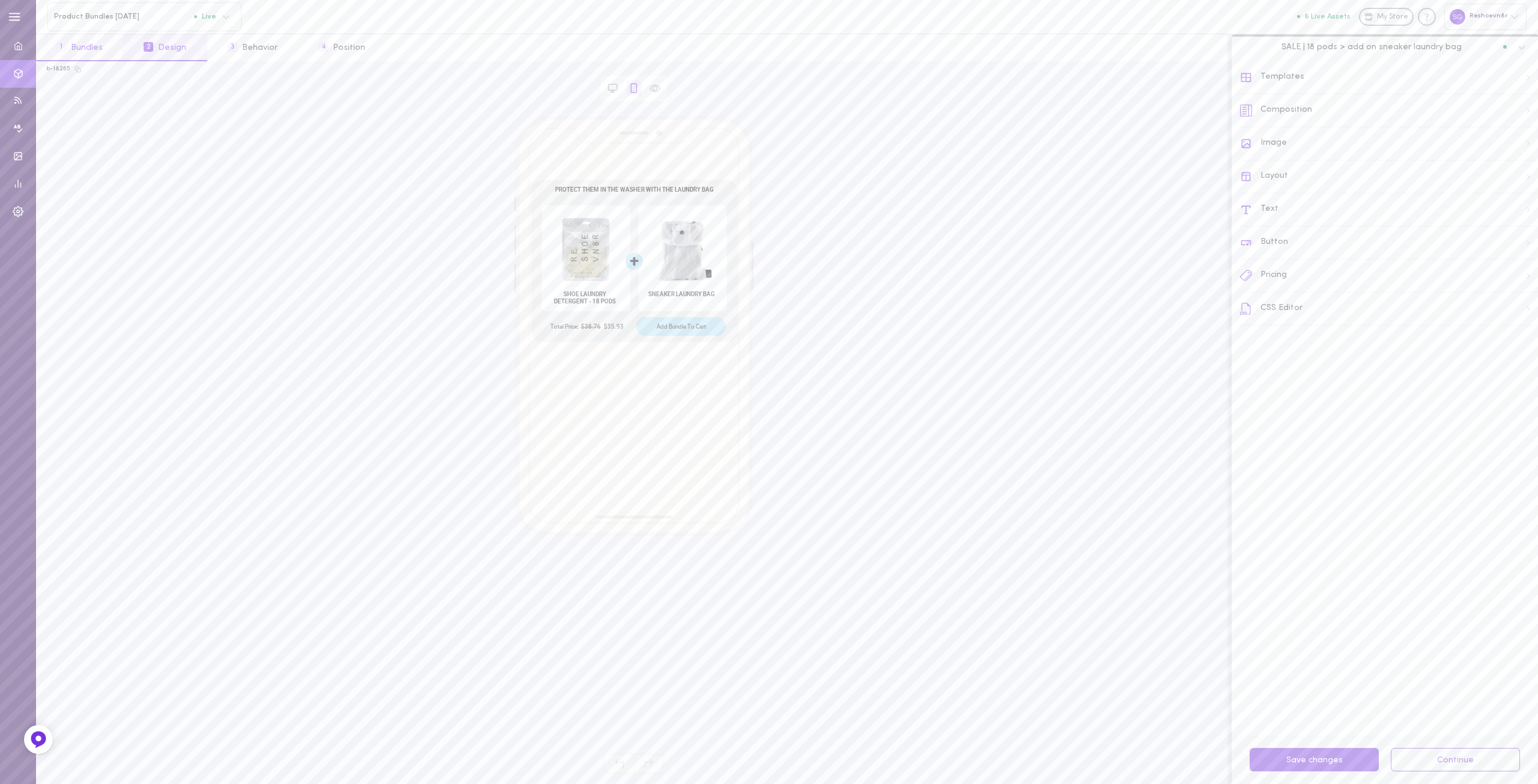
click at [63, 50] on span "1" at bounding box center [61, 46] width 10 height 10
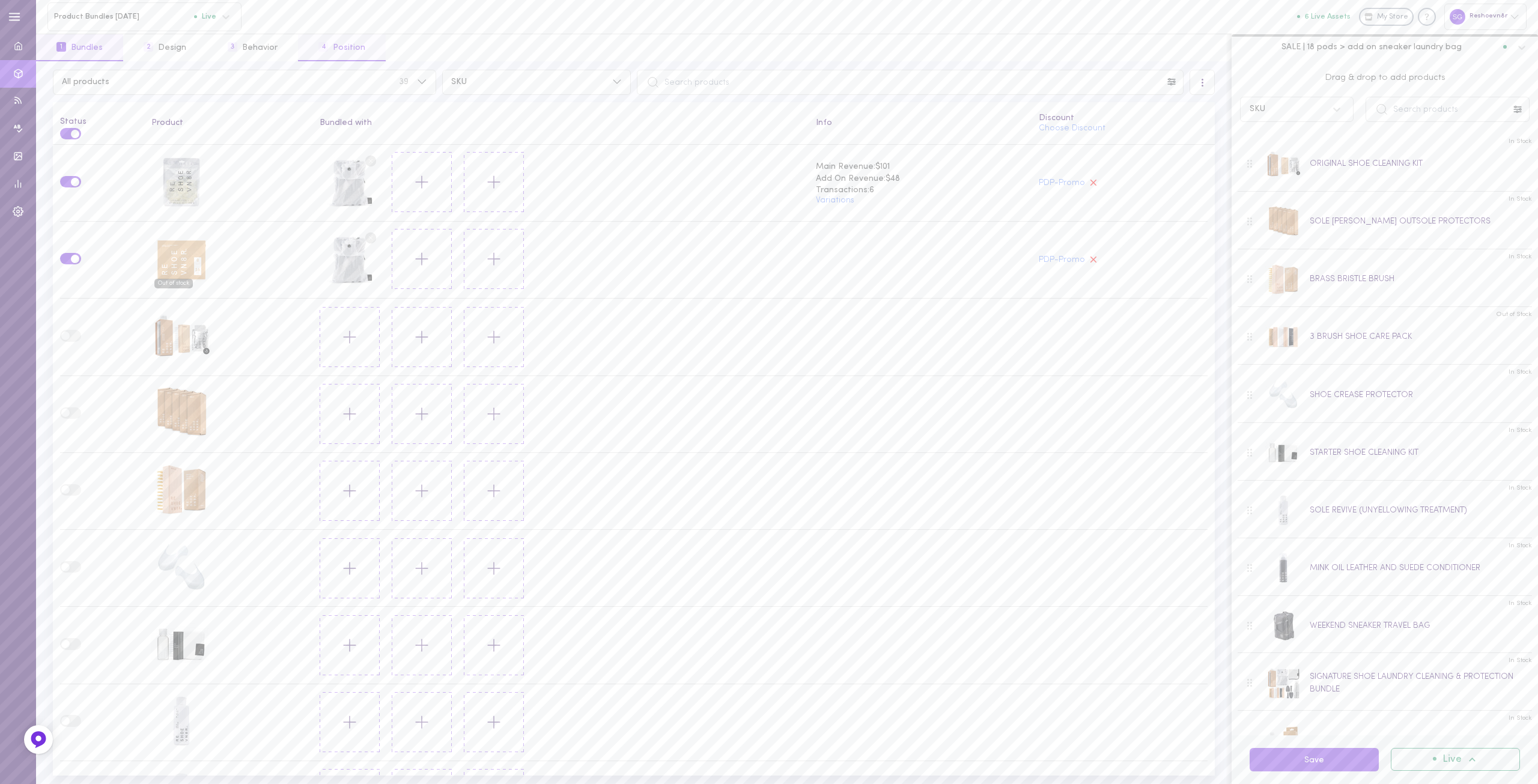
click at [338, 59] on button "4 Position" at bounding box center [342, 48] width 87 height 27
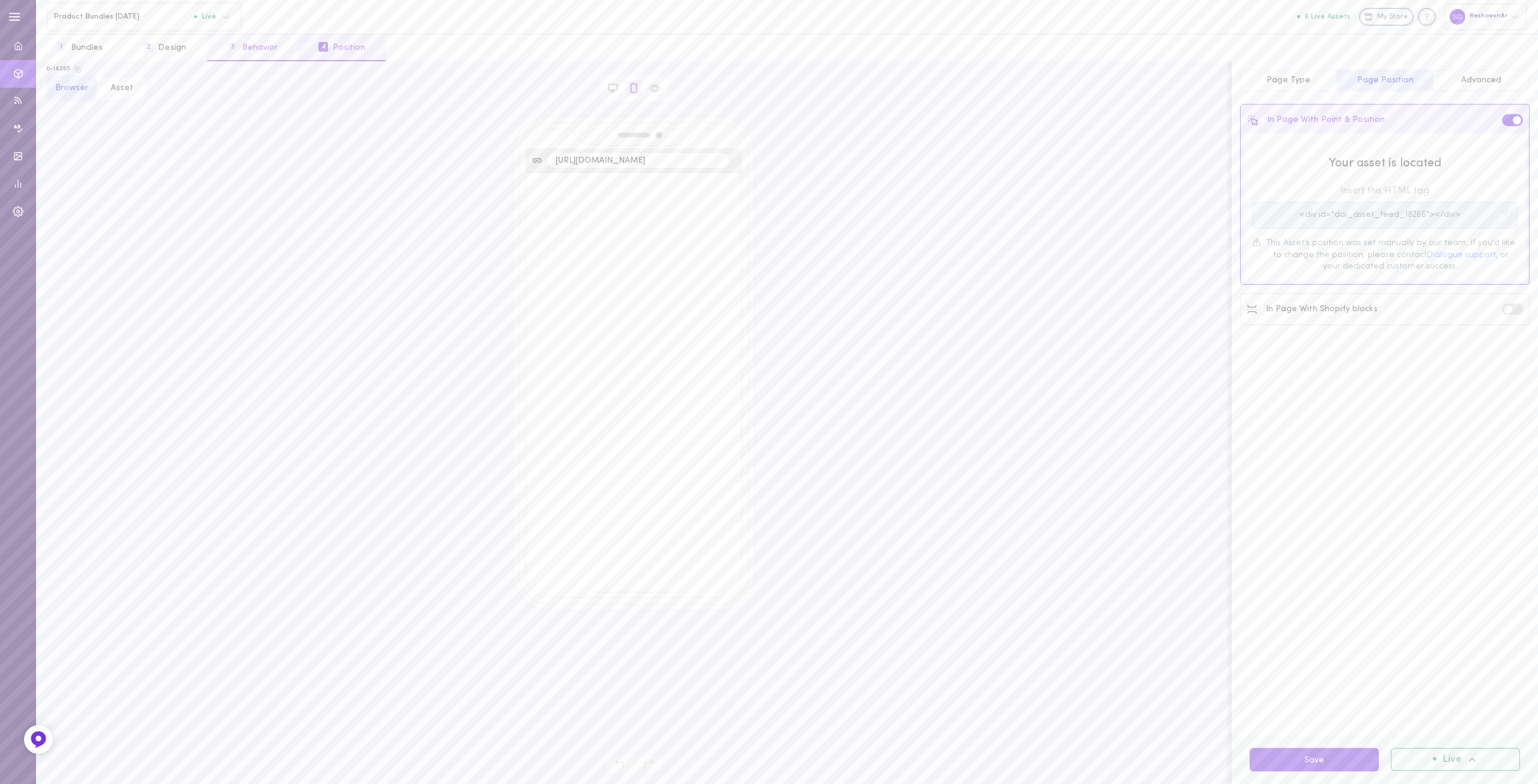
click at [253, 46] on button "3 Behavior" at bounding box center [252, 48] width 91 height 27
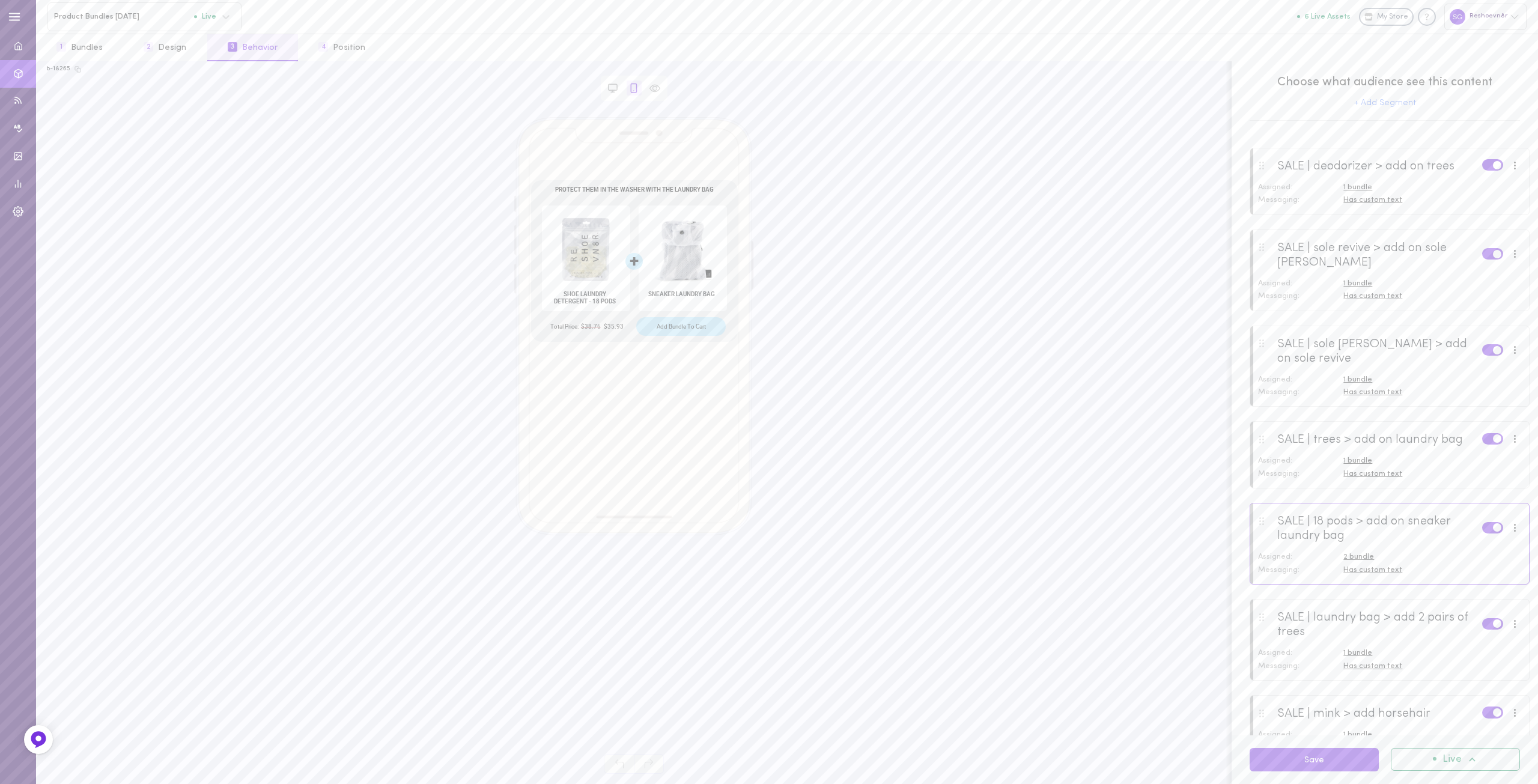
scroll to position [180, 0]
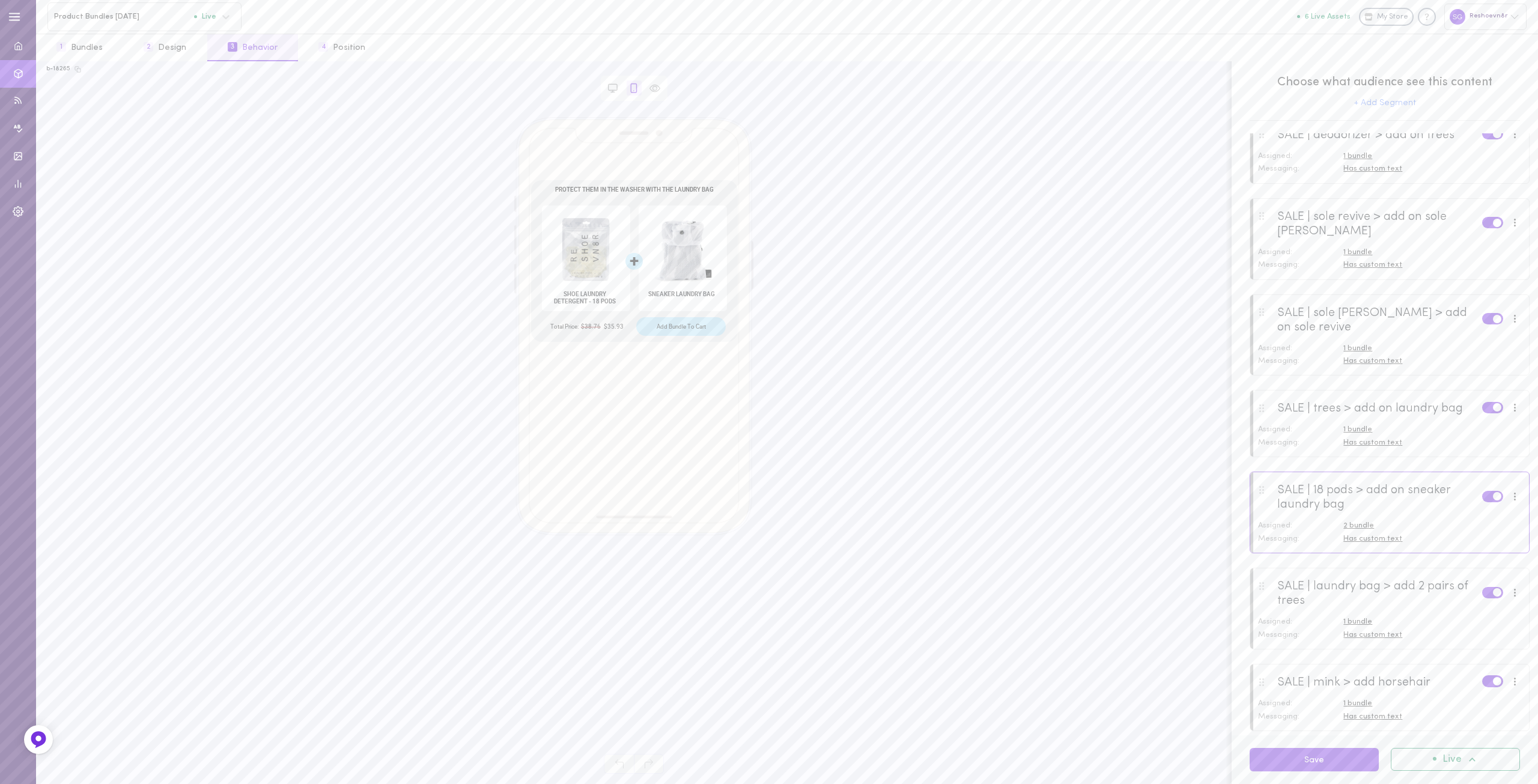
click at [1361, 543] on span "Has custom text" at bounding box center [1373, 538] width 59 height 8
click at [1447, 544] on input "PROTECT THEM IN THE WASHER WITH THE LAUNDRY BAG" at bounding box center [1484, 545] width 238 height 14
click at [1418, 552] on input "PROTECT THEM IN THE WASHER WITH THE LAUNDRY BAG" at bounding box center [1484, 545] width 238 height 14
paste input "Save 15% When Paired With Our Sneaker Laundry Bag"
type input "Save 15% When Paired With Our Sneaker Laundry Bag"
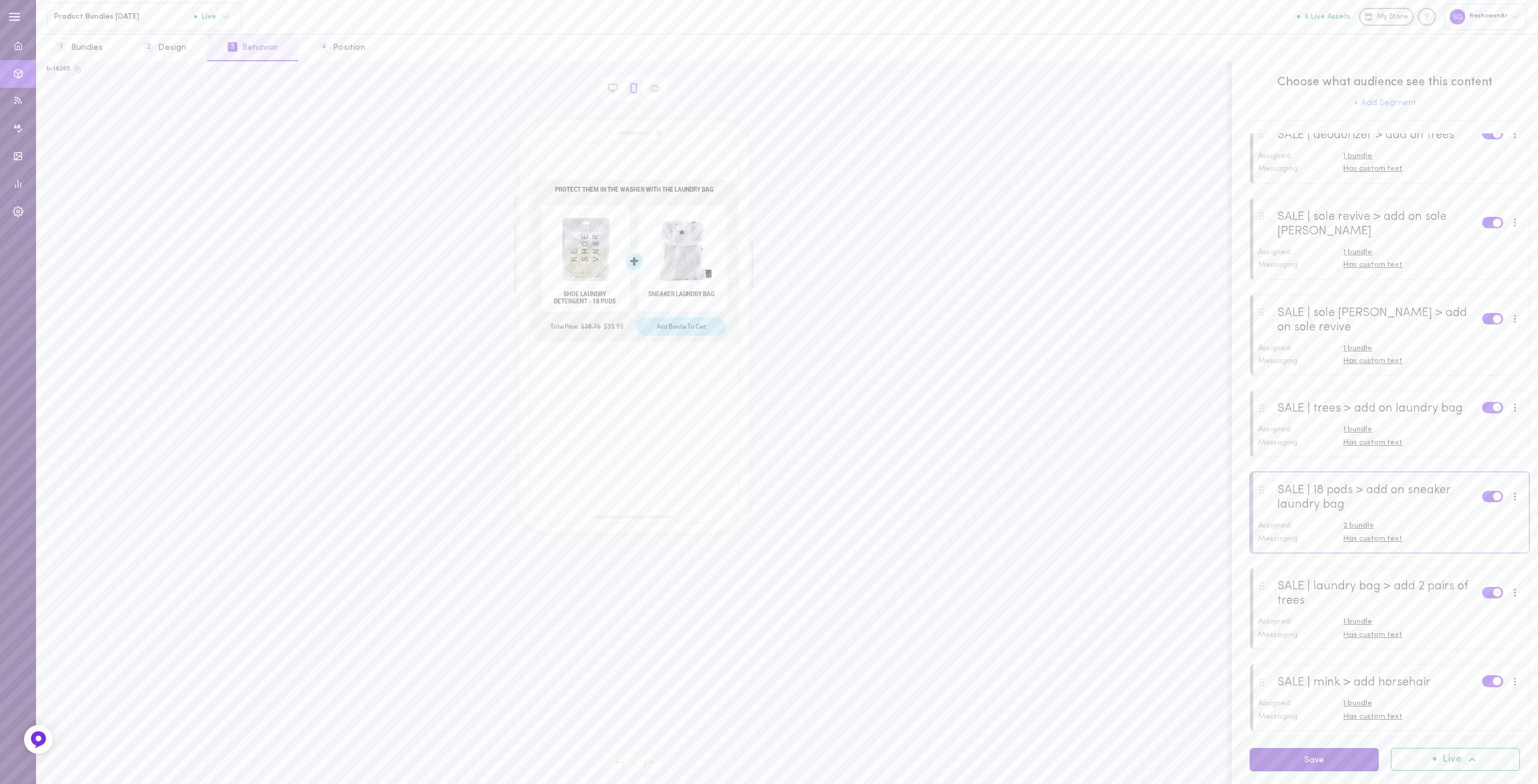
click at [1328, 754] on button "Save" at bounding box center [1314, 760] width 129 height 23
click at [99, 42] on button "1 Bundles" at bounding box center [79, 48] width 87 height 27
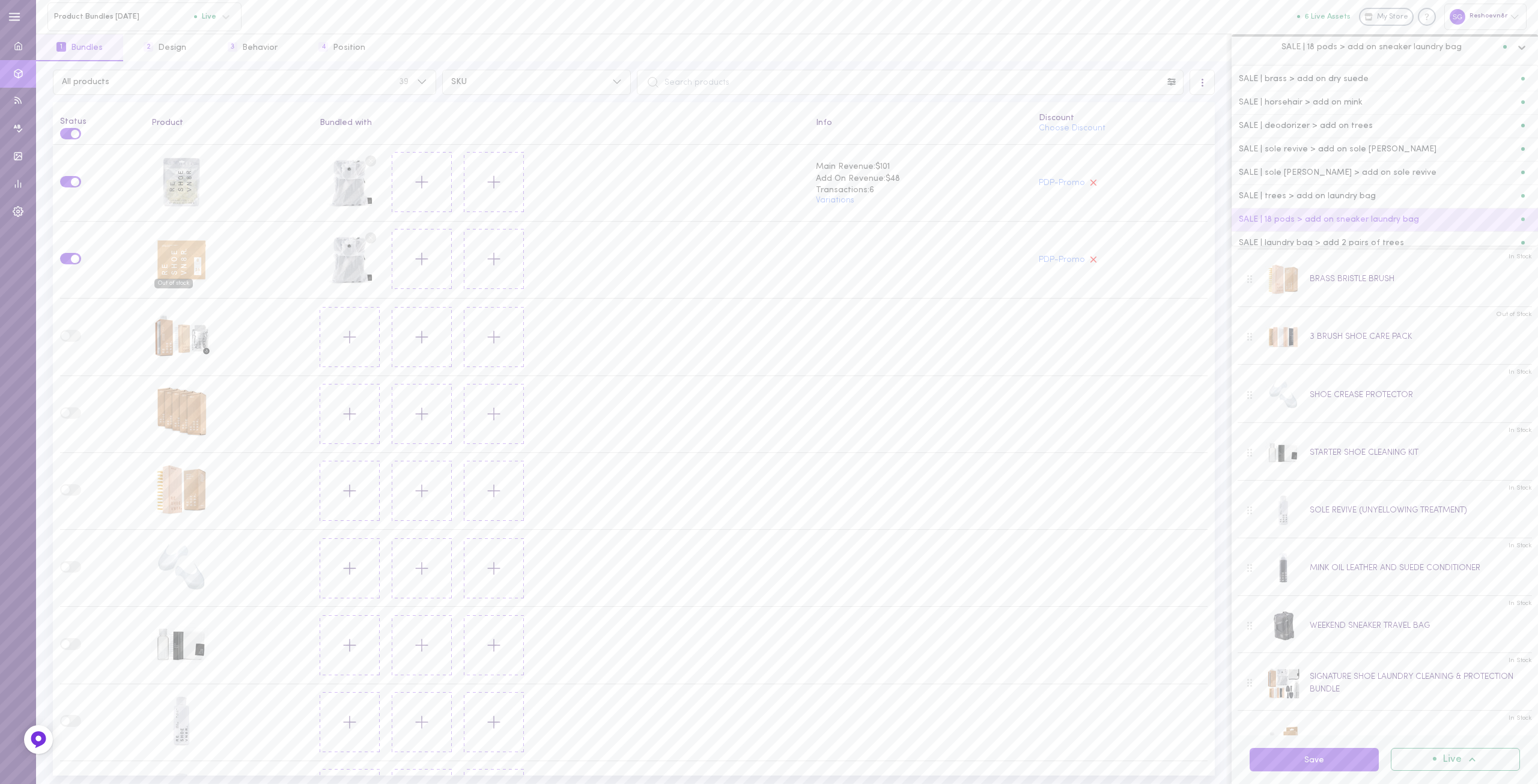
click at [1362, 53] on div "SALE | 18 pods > add on sneaker laundry bag" at bounding box center [1373, 47] width 277 height 12
click at [1356, 192] on span "SALE | trees > add on laundry bag" at bounding box center [1307, 196] width 137 height 8
click at [75, 255] on label at bounding box center [70, 259] width 21 height 12
click at [0, 0] on input "checkbox" at bounding box center [0, 0] width 0 height 0
click at [1297, 758] on button "Save" at bounding box center [1314, 760] width 129 height 23
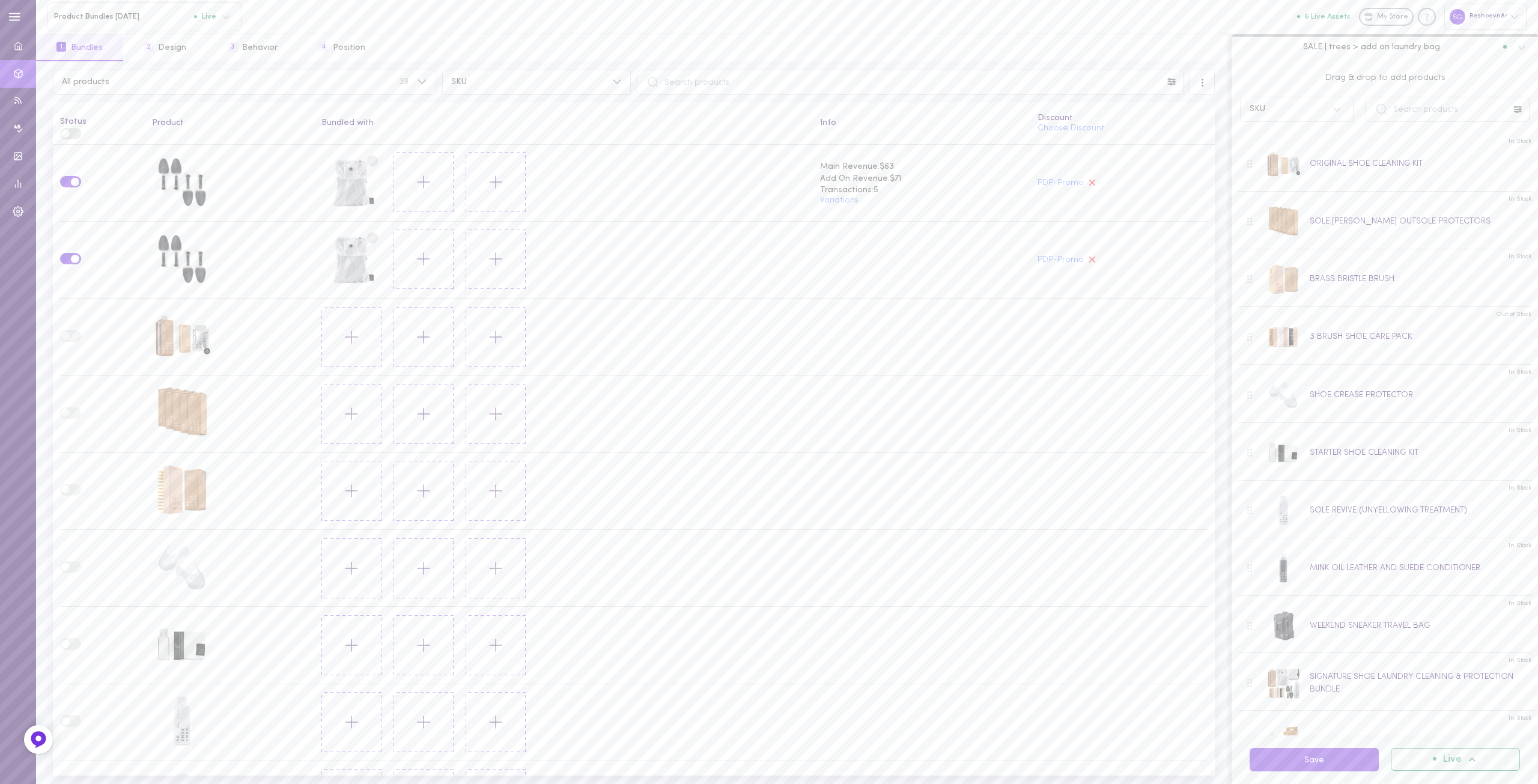
click at [1362, 53] on div "SALE | trees > add on laundry bag" at bounding box center [1373, 47] width 277 height 12
click at [1353, 181] on span "SALE | laundry bag > add 2 pairs of trees" at bounding box center [1321, 183] width 165 height 8
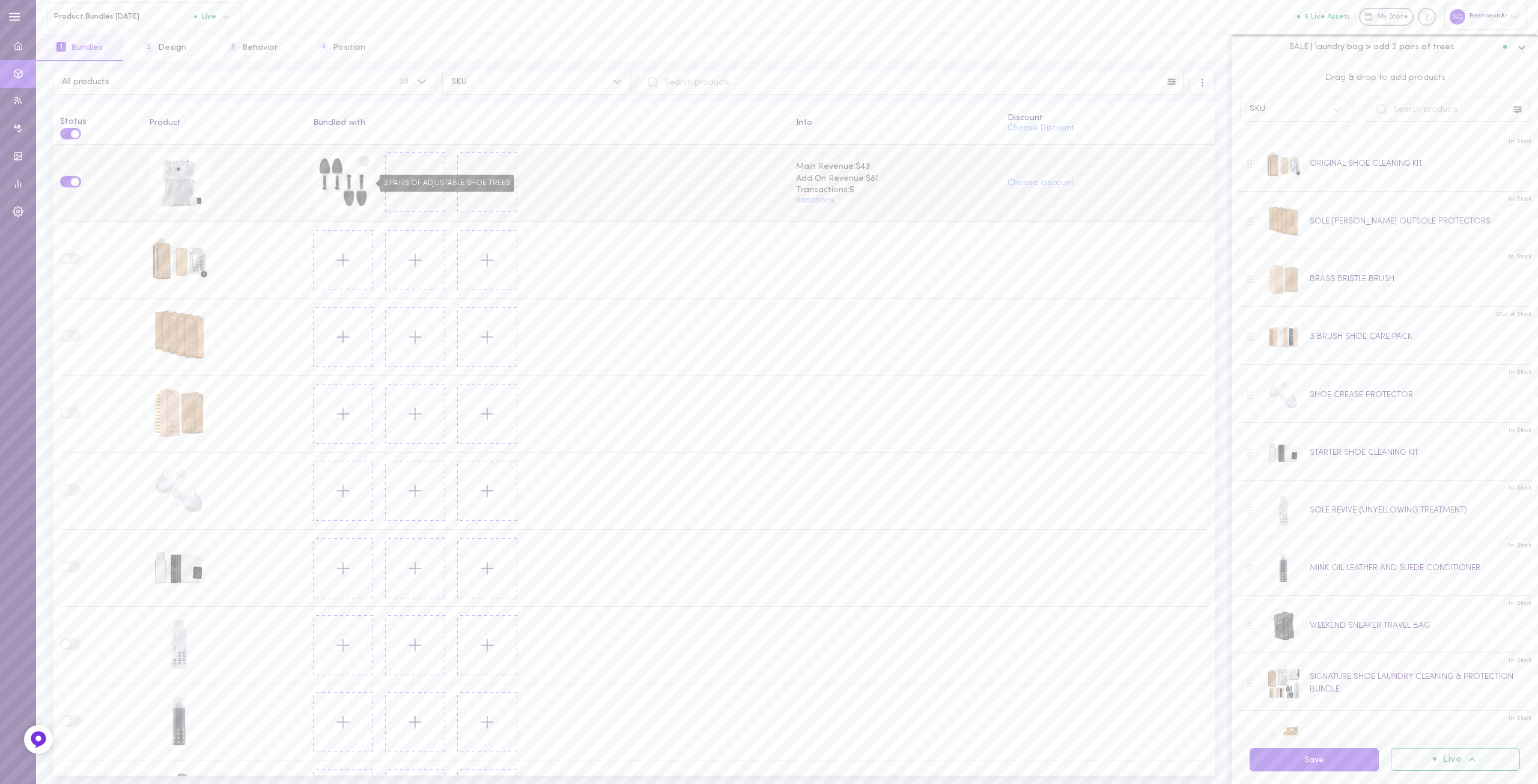
click at [373, 179] on div "2 PAIRS OF ADJUSTABLE SHOE TREES" at bounding box center [343, 183] width 60 height 62
click at [416, 182] on line at bounding box center [416, 182] width 0 height 12
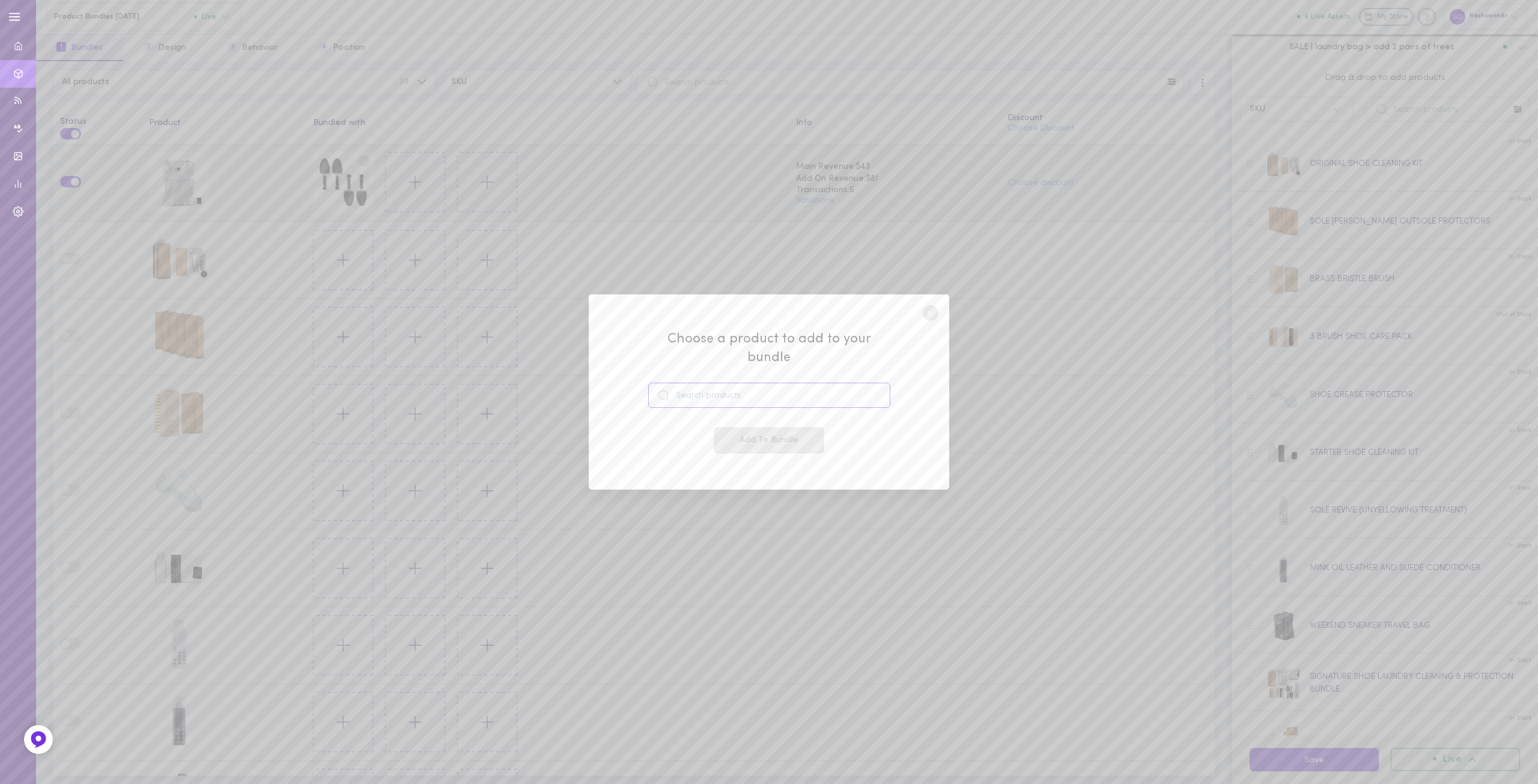
click at [706, 388] on input at bounding box center [769, 395] width 242 height 25
click at [715, 432] on span "43980978192564" at bounding box center [718, 436] width 64 height 9
type input "SNEAKER LAUNDRY SHEETS"
click at [765, 432] on button "Add To Bundle" at bounding box center [769, 440] width 111 height 26
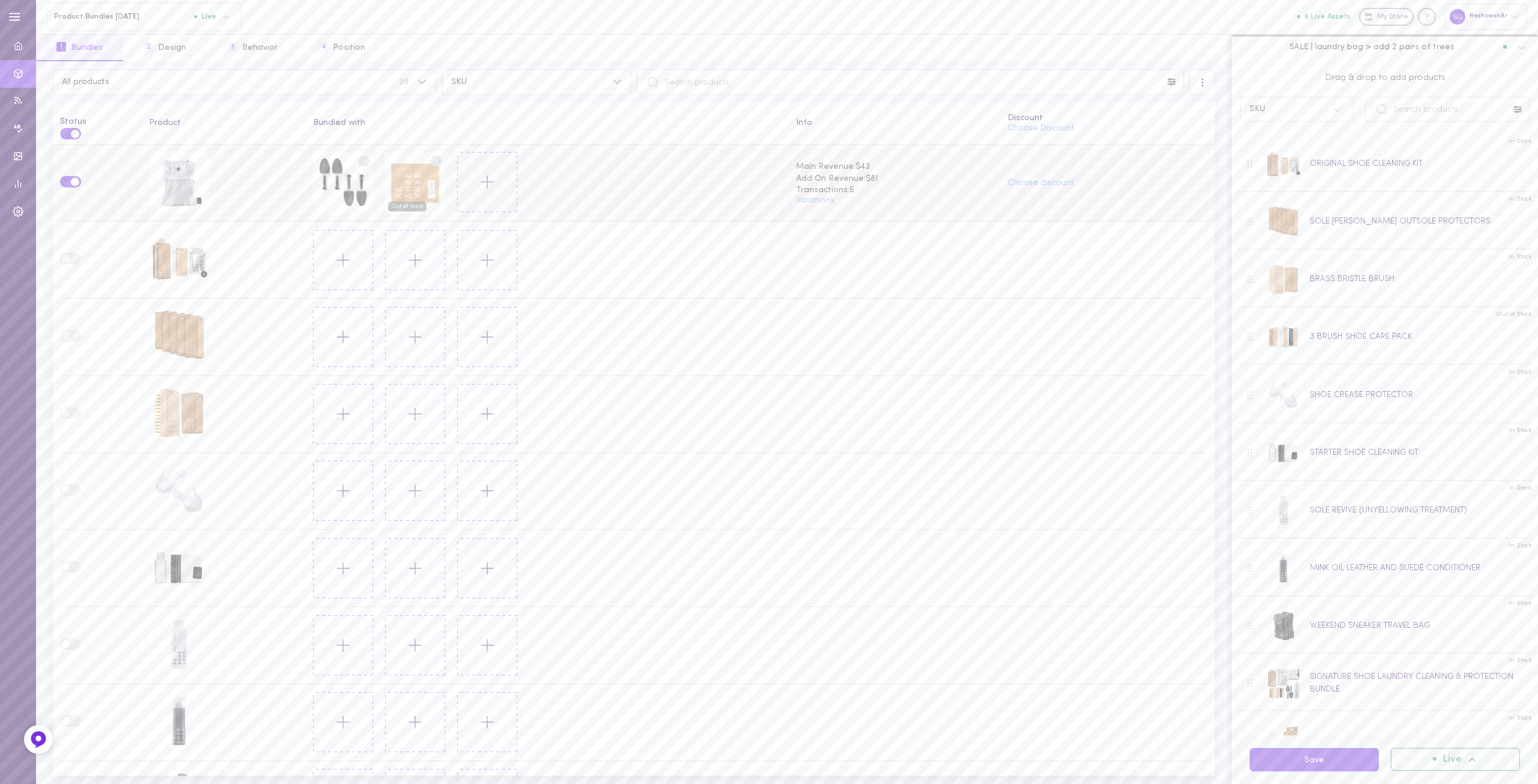
click at [361, 159] on circle at bounding box center [365, 161] width 12 height 12
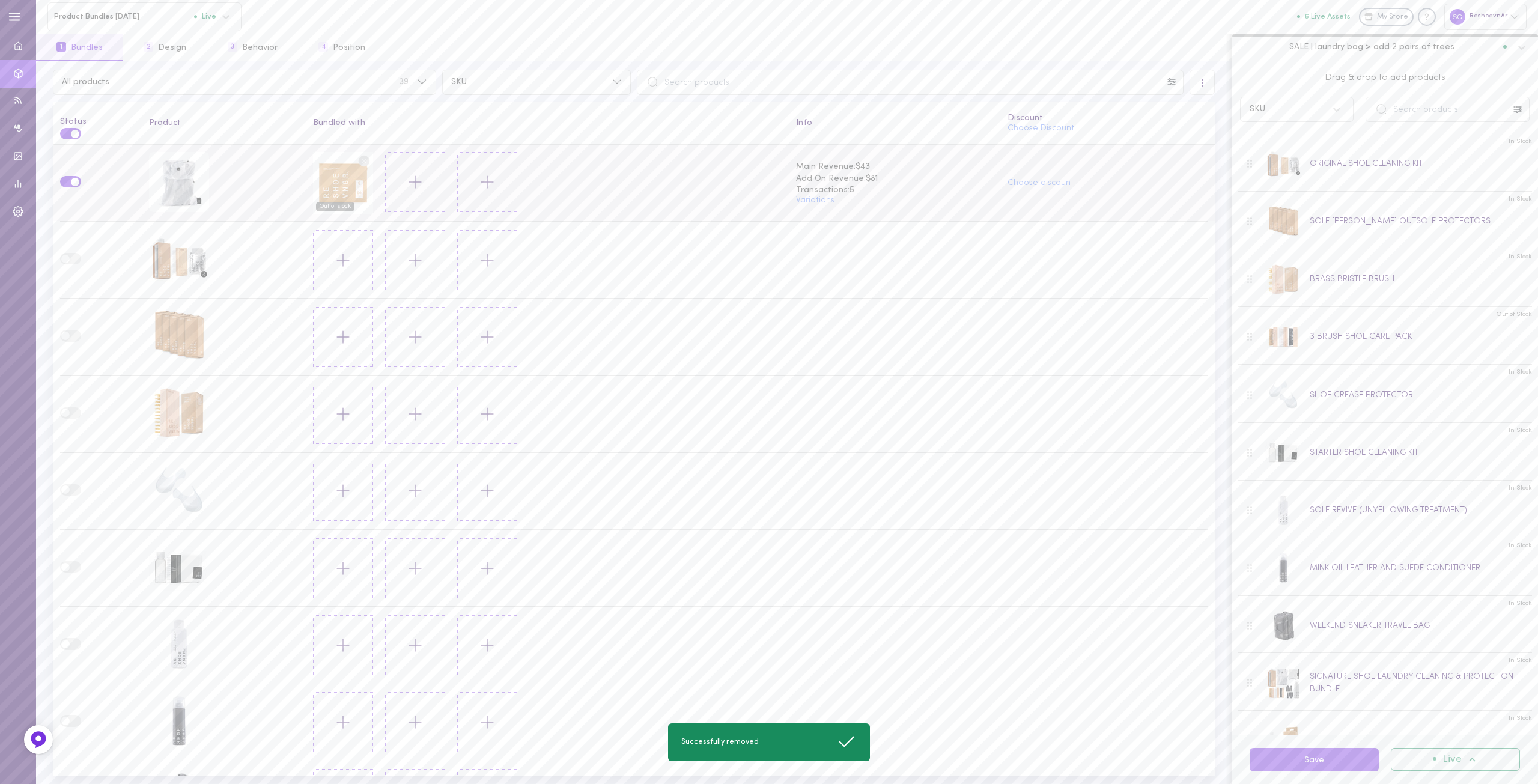
click at [1054, 181] on button "Choose discount" at bounding box center [1041, 183] width 66 height 8
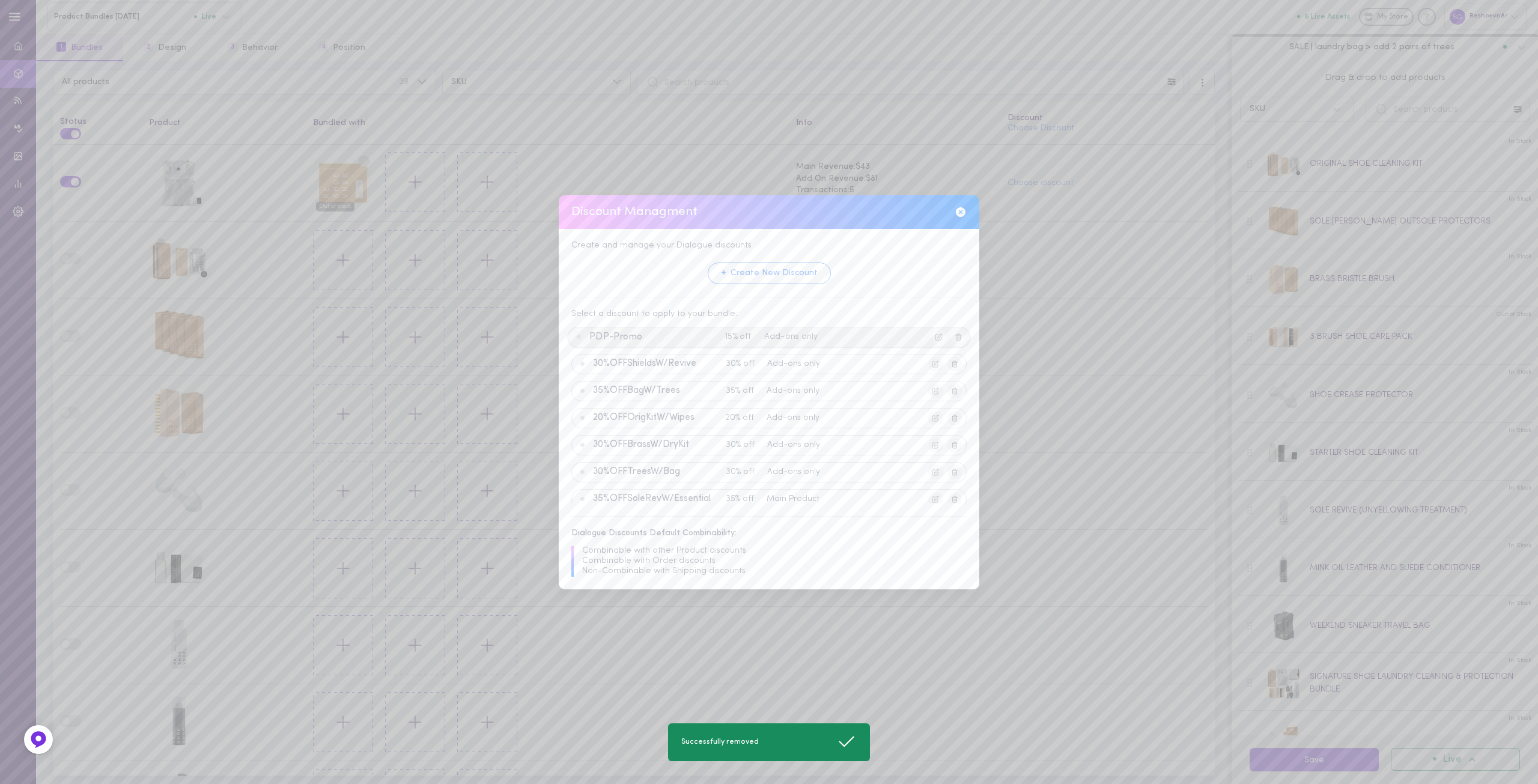
click at [627, 330] on div "PDP-Promo 15% off Add-ons only" at bounding box center [769, 336] width 403 height 21
click at [728, 491] on button "Apply Discount" at bounding box center [738, 493] width 92 height 23
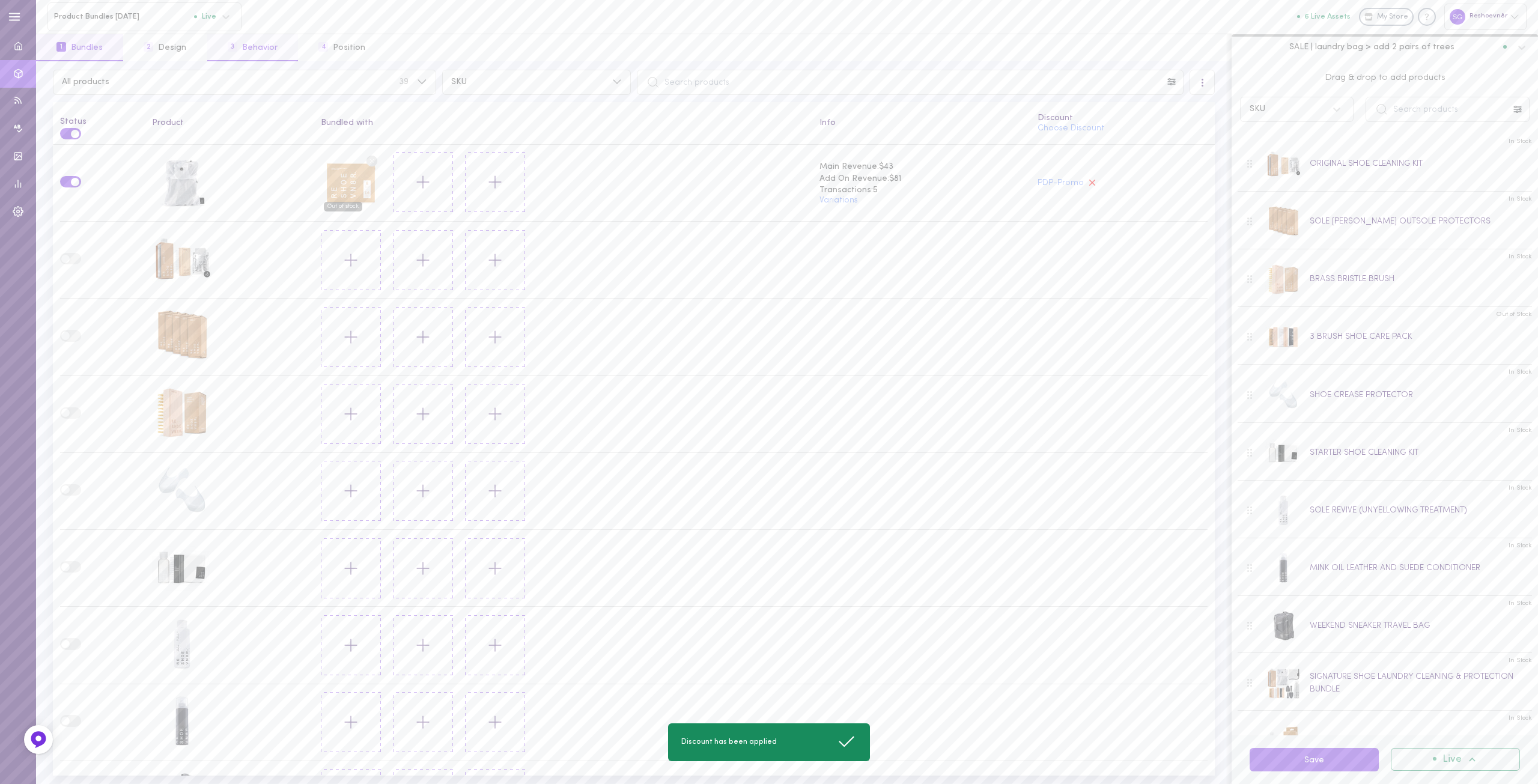
click at [270, 44] on button "3 Behavior" at bounding box center [252, 48] width 91 height 27
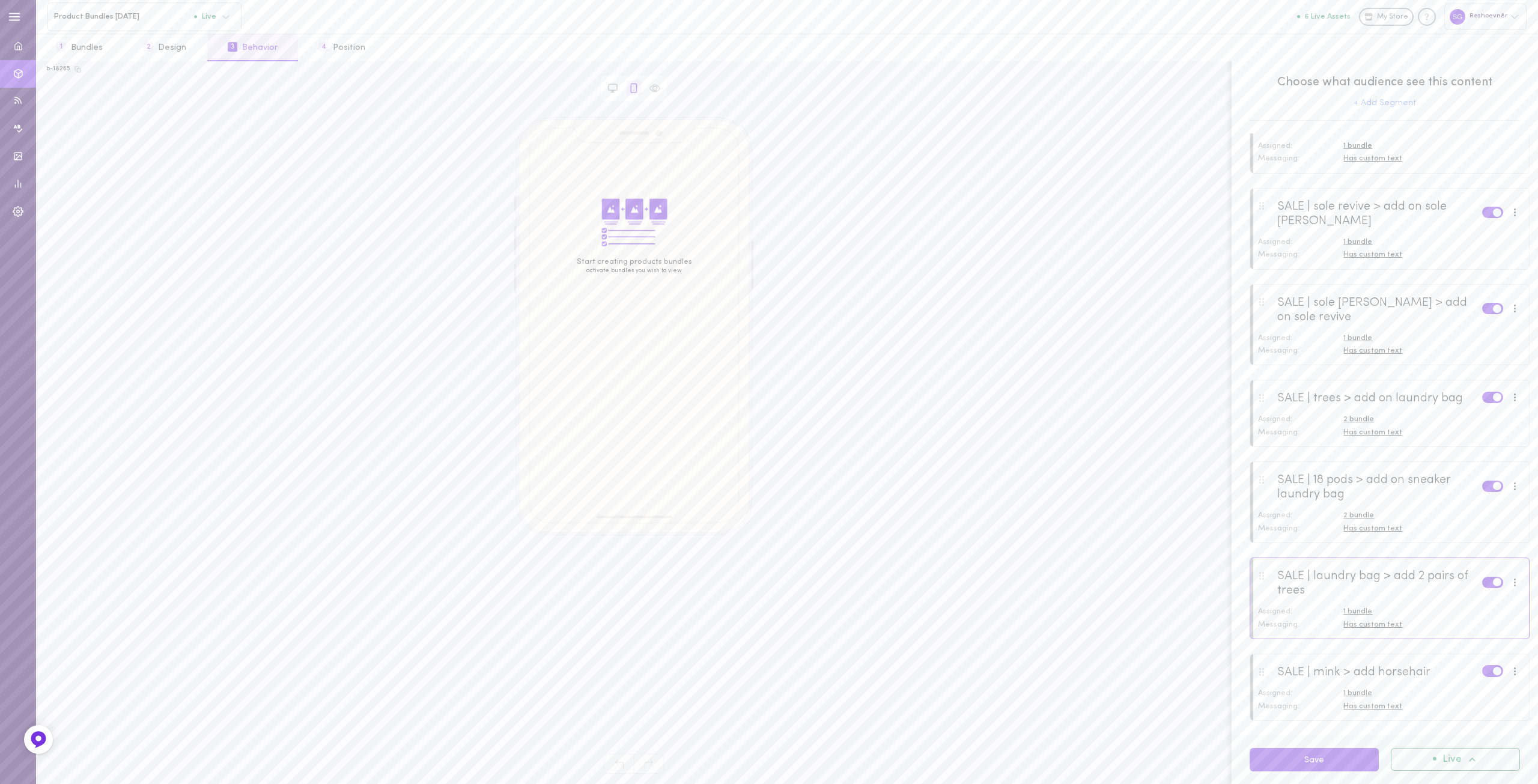
scroll to position [241, 0]
click at [1369, 583] on div "SALE | laundry bag > add 2 pairs of trees Assigned: 1 bundle Messaging: Has cus…" at bounding box center [1389, 548] width 280 height 82
click at [1373, 576] on span "Has custom text" at bounding box center [1373, 574] width 59 height 8
click at [1433, 579] on input "ELEVIATE CREASES WHILE CLEANING WITH SHOE TREES" at bounding box center [1484, 581] width 238 height 14
type input "Save 15% When Paired With Our Sneaker Laundry Sheets"
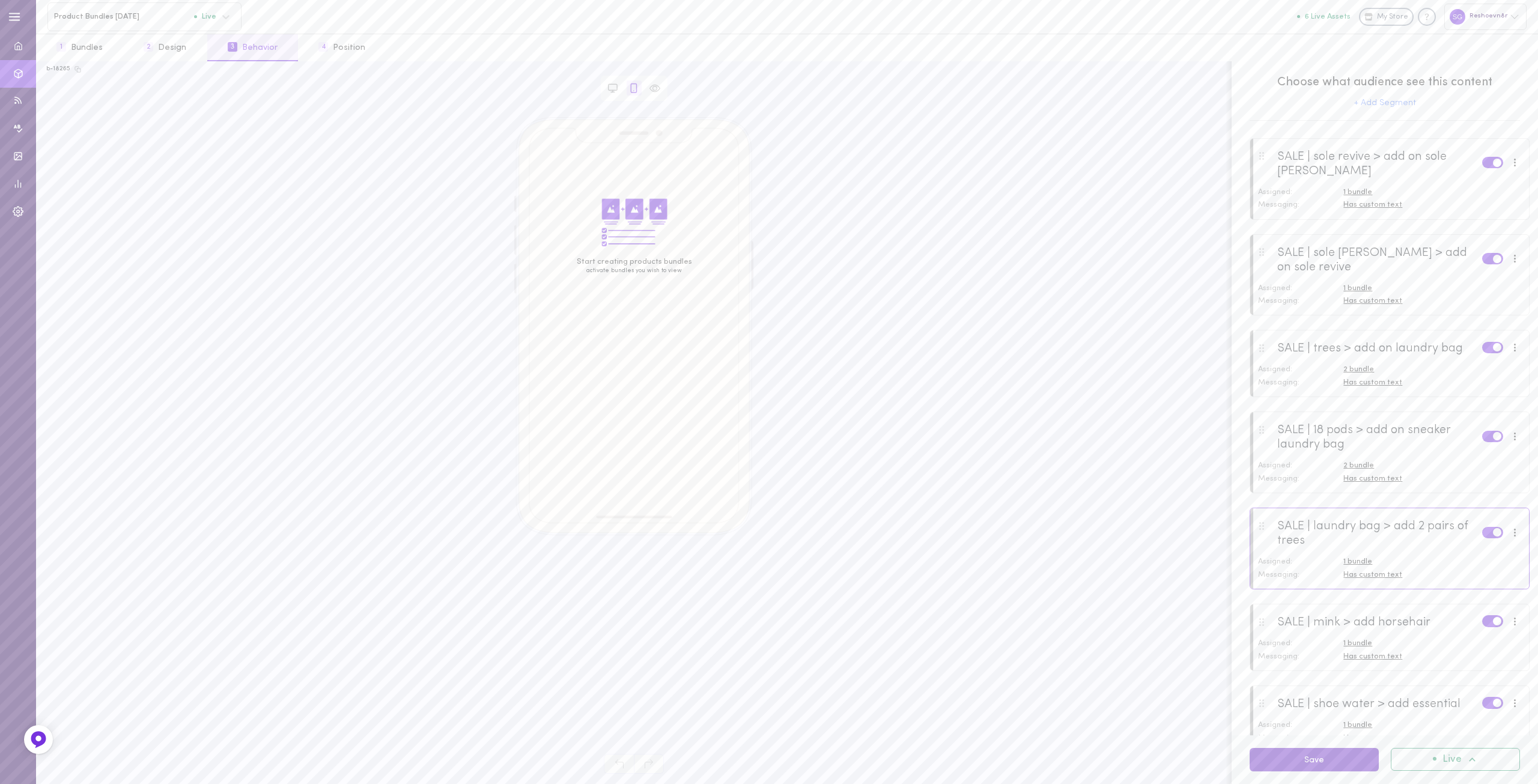
click at [1315, 758] on button "Save" at bounding box center [1314, 760] width 129 height 23
click at [107, 41] on button "1 Bundles" at bounding box center [79, 48] width 87 height 27
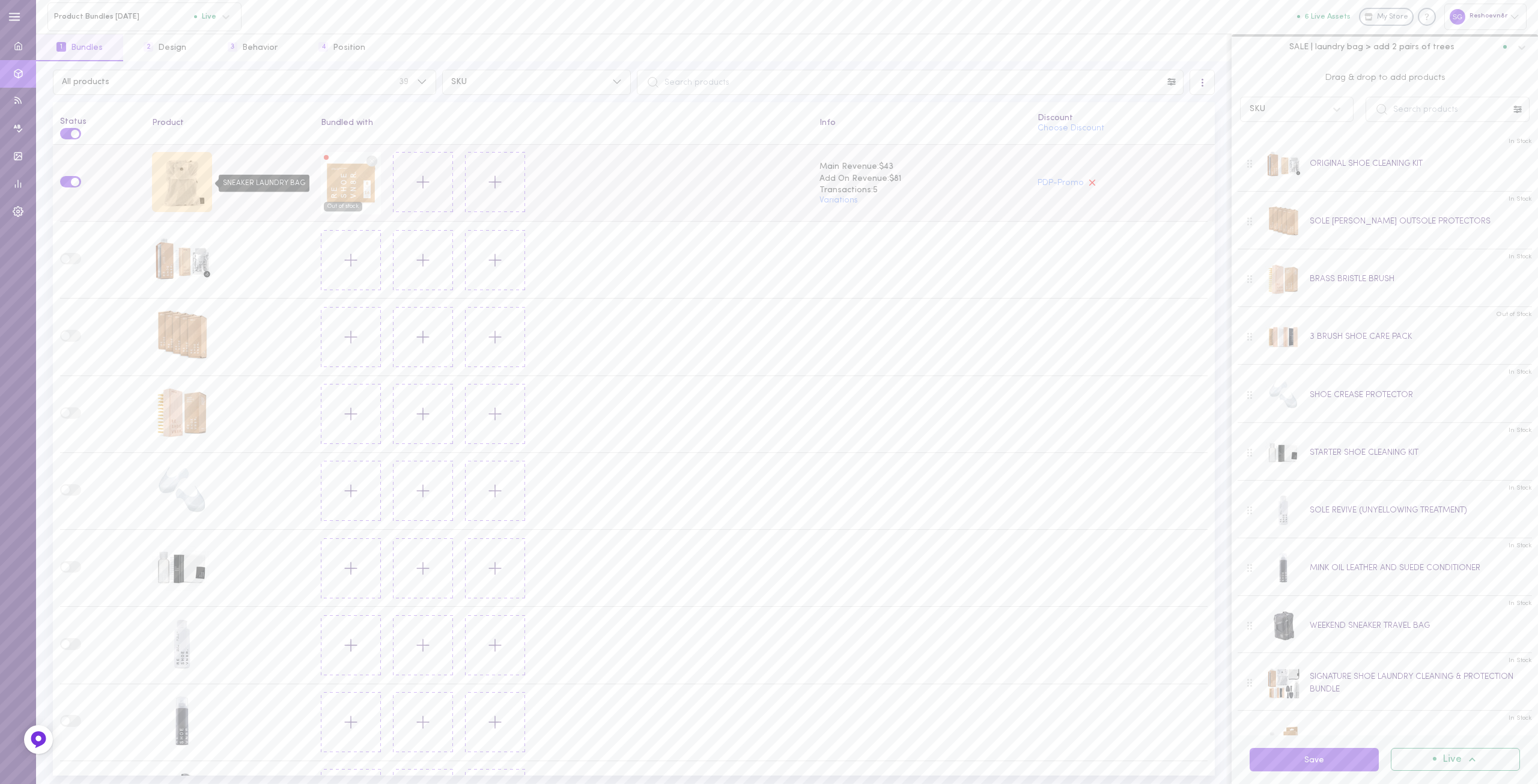
click at [181, 183] on div "SNEAKER LAUNDRY BAG" at bounding box center [181, 181] width 60 height 60
click at [1312, 760] on button "Save" at bounding box center [1314, 760] width 129 height 23
